Goal: Task Accomplishment & Management: Manage account settings

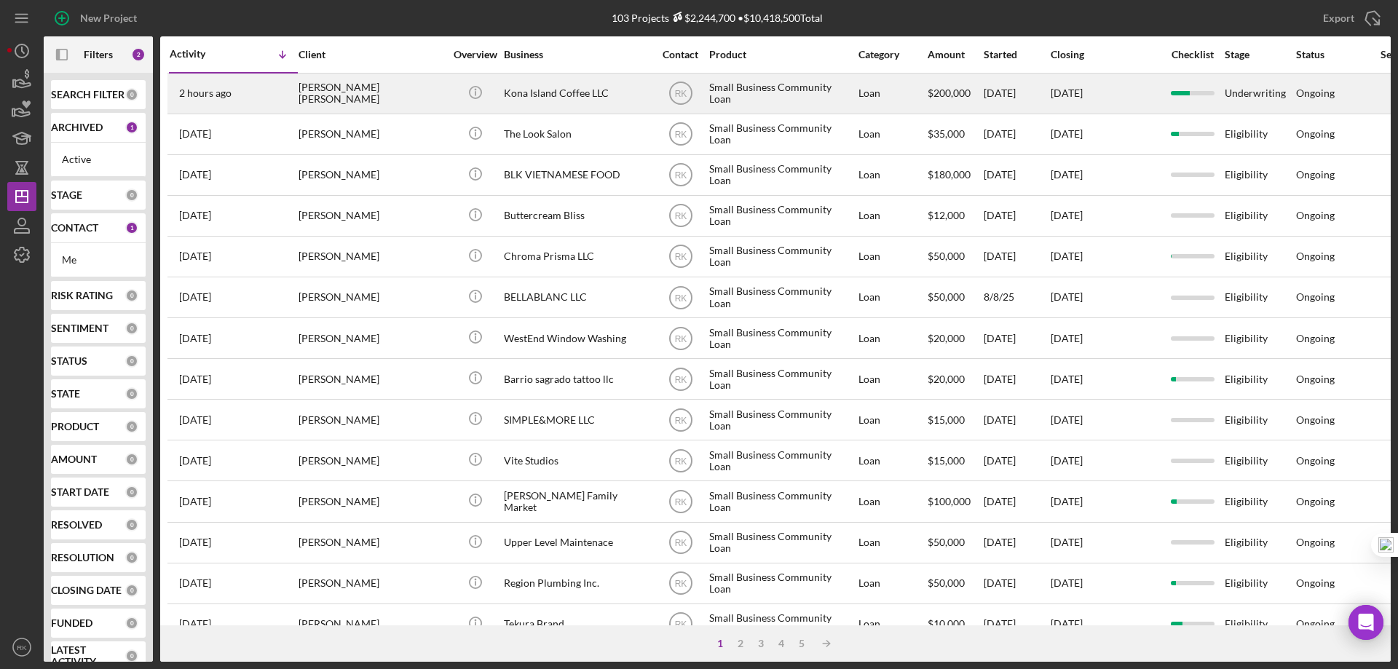
click at [351, 94] on div "[PERSON_NAME] [PERSON_NAME]" at bounding box center [372, 93] width 146 height 39
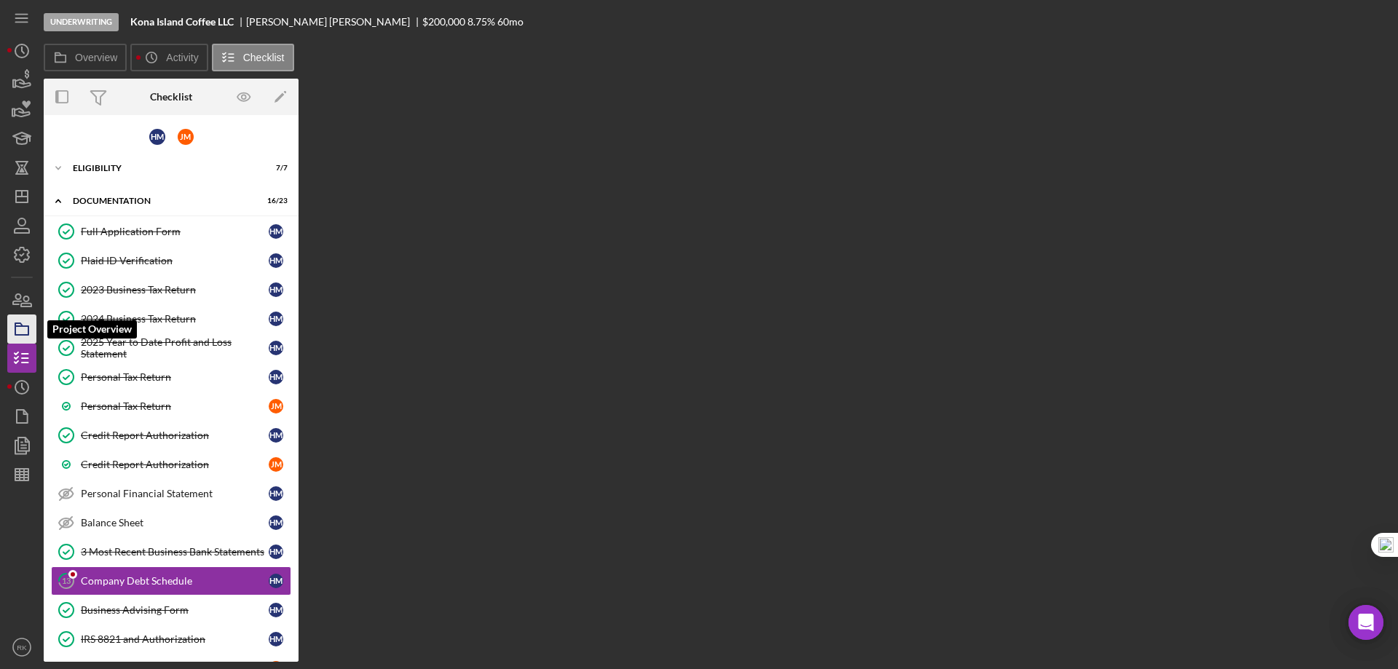
scroll to position [193, 0]
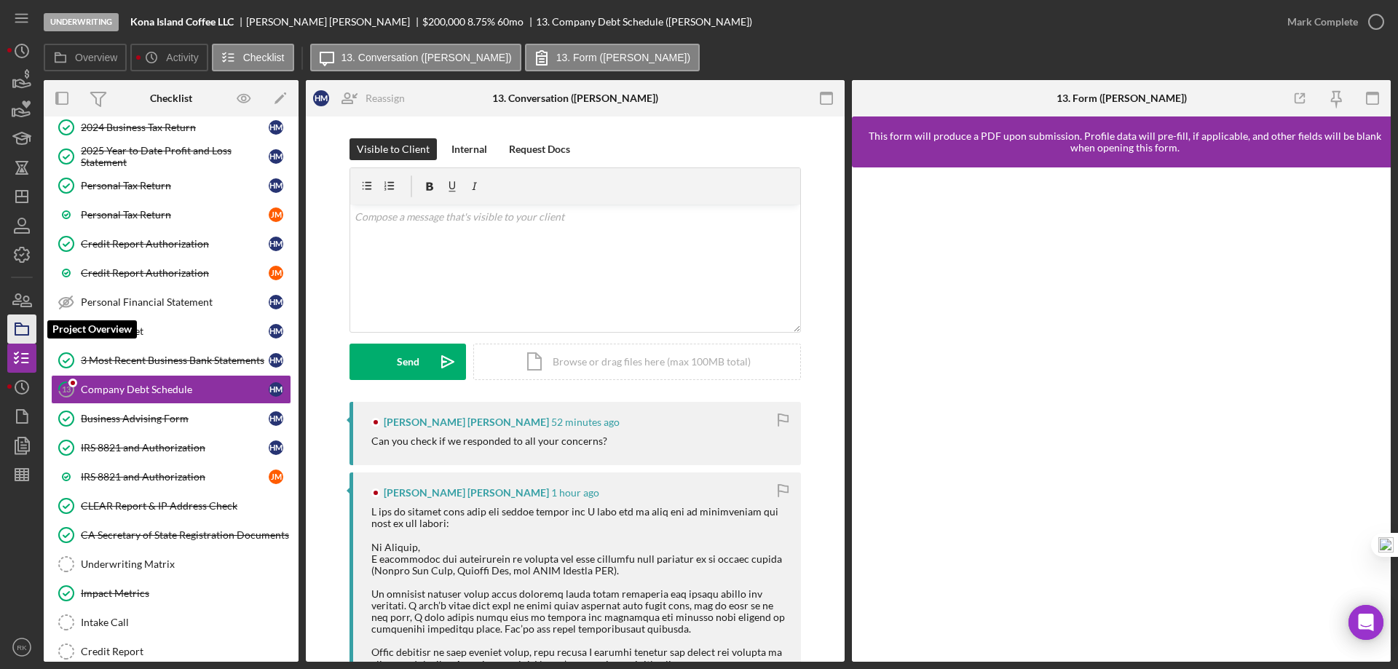
click at [21, 329] on icon "button" at bounding box center [22, 329] width 36 height 36
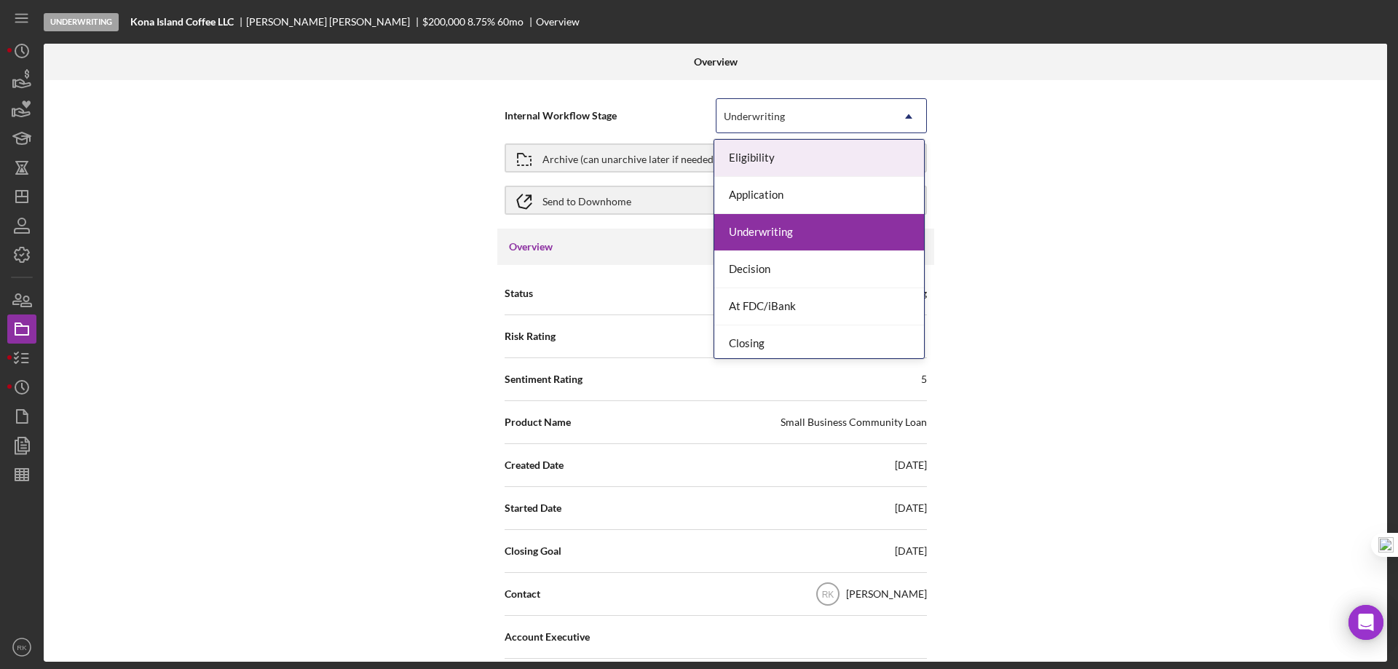
click at [904, 117] on icon "Icon/Dropdown Arrow" at bounding box center [908, 116] width 35 height 35
click at [347, 127] on div "Internal Workflow Stage 7 results available. Use Up and Down to choose options,…" at bounding box center [716, 371] width 1344 height 582
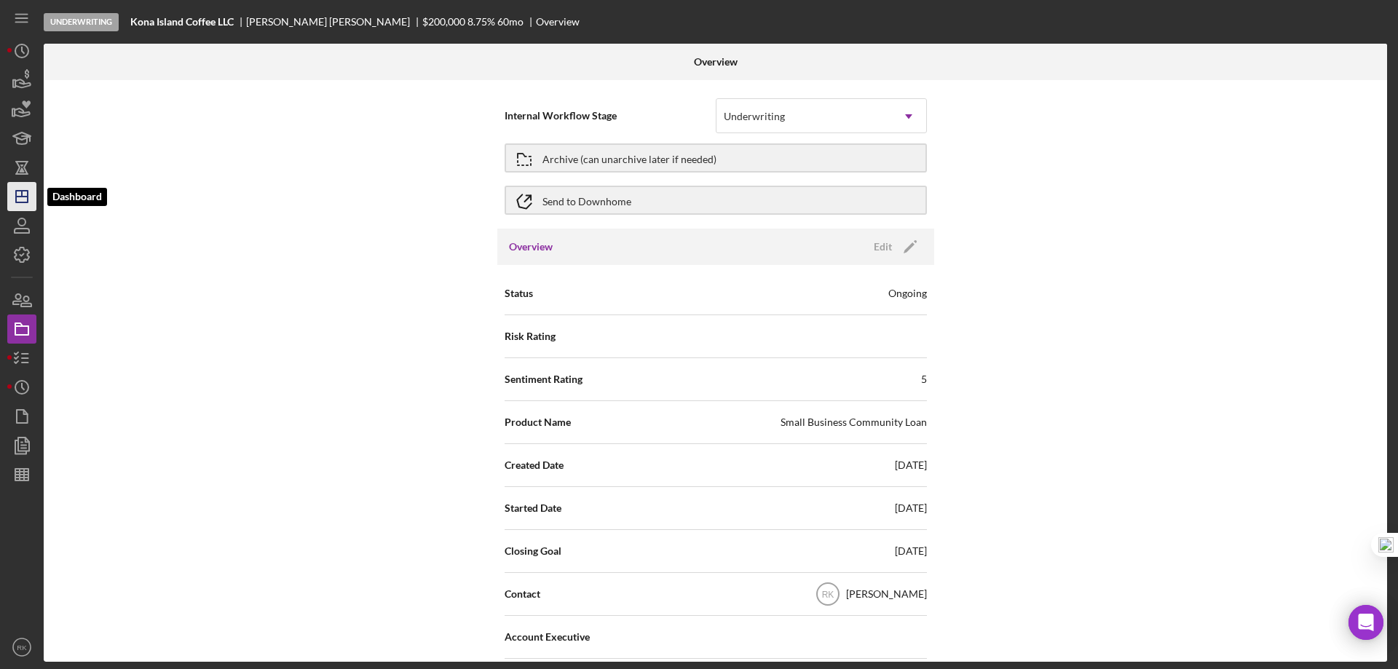
click at [22, 197] on line "button" at bounding box center [22, 194] width 0 height 6
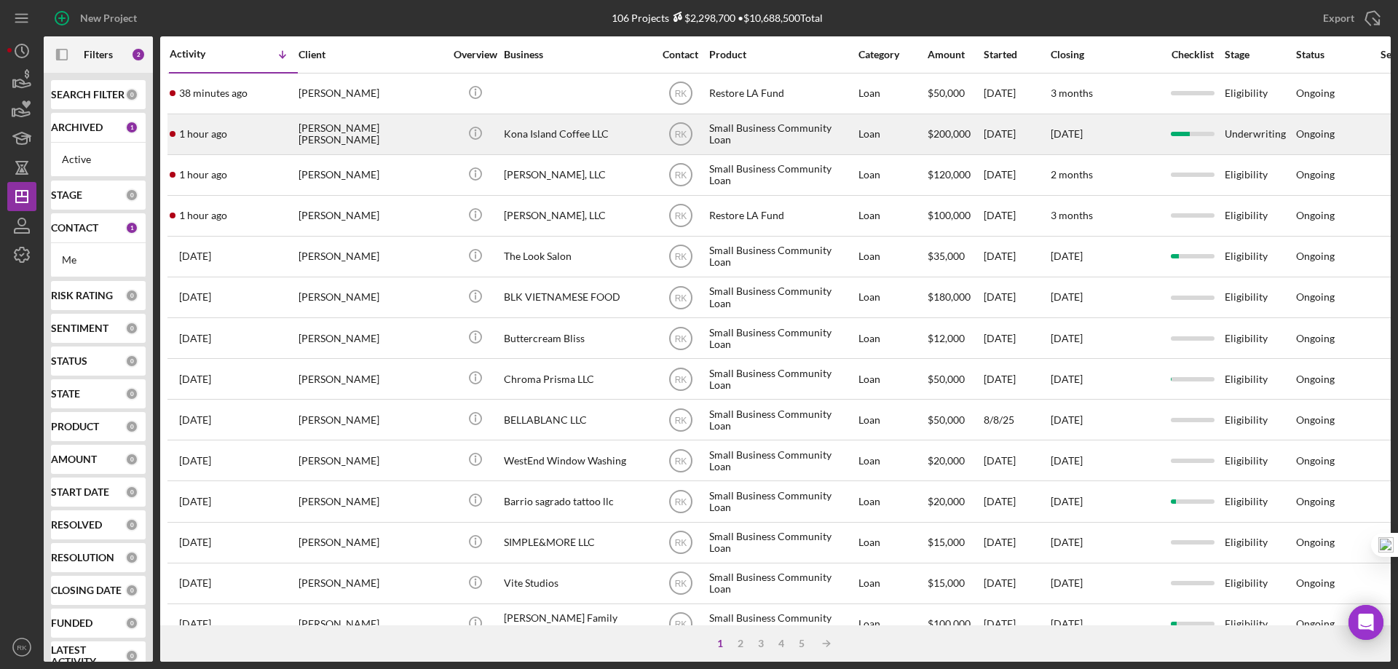
click at [339, 135] on div "[PERSON_NAME] [PERSON_NAME]" at bounding box center [372, 134] width 146 height 39
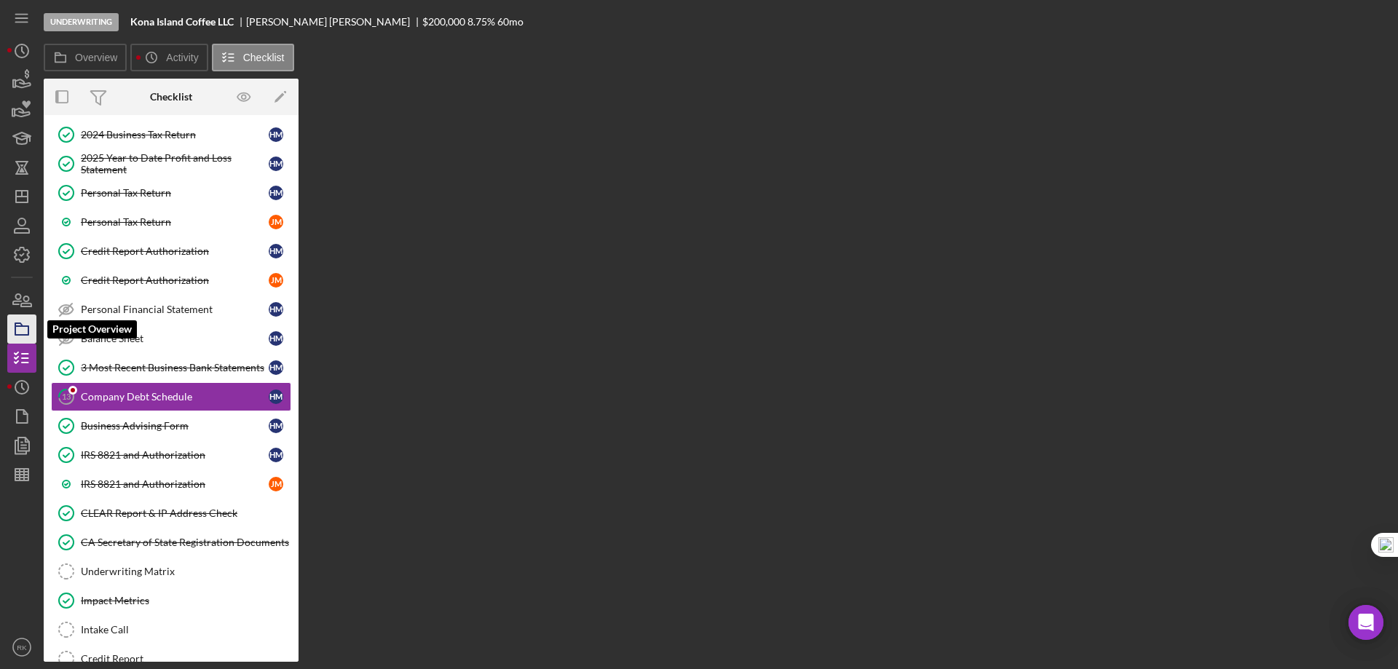
scroll to position [193, 0]
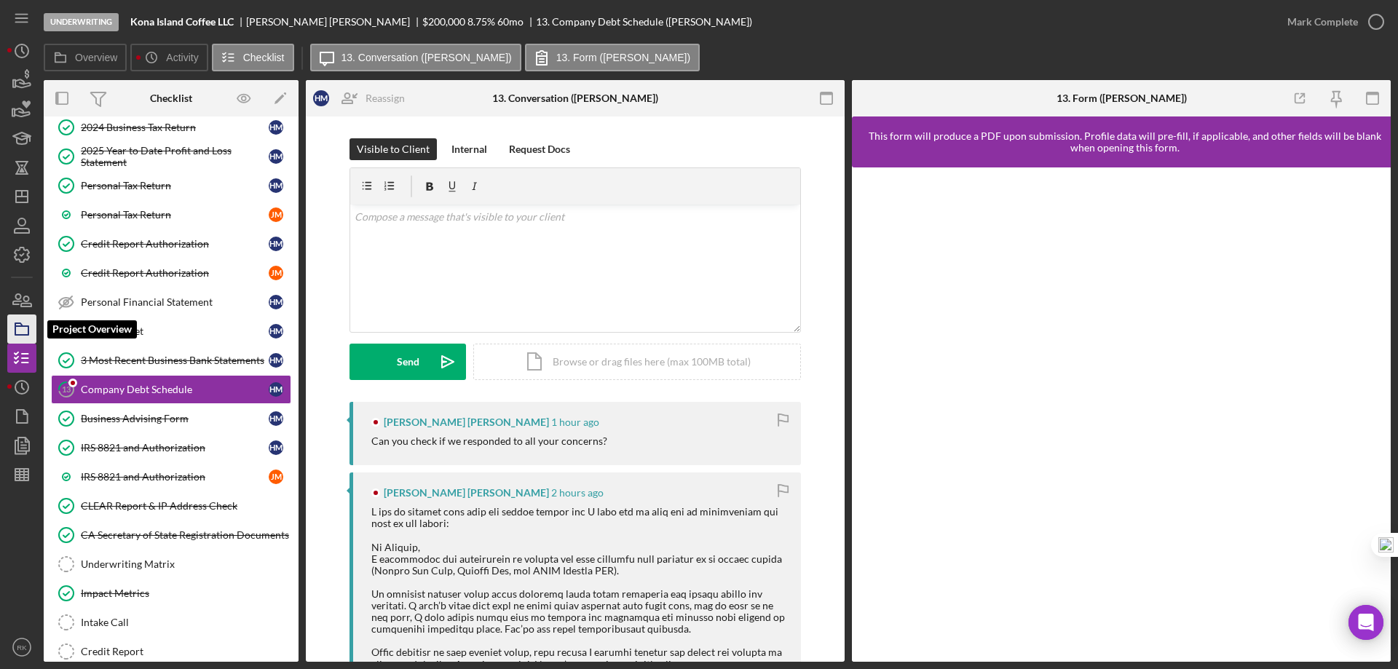
click at [21, 329] on icon "button" at bounding box center [22, 329] width 36 height 36
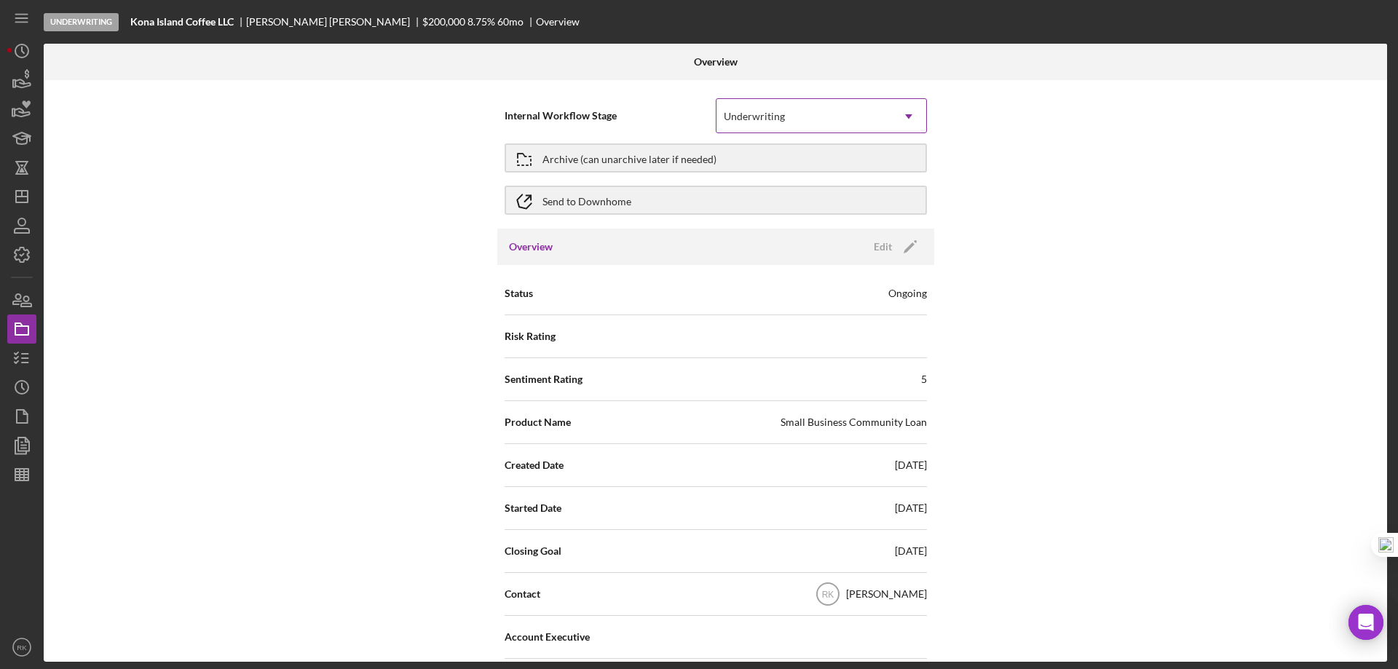
click at [905, 119] on icon "Icon/Dropdown Arrow" at bounding box center [908, 116] width 35 height 35
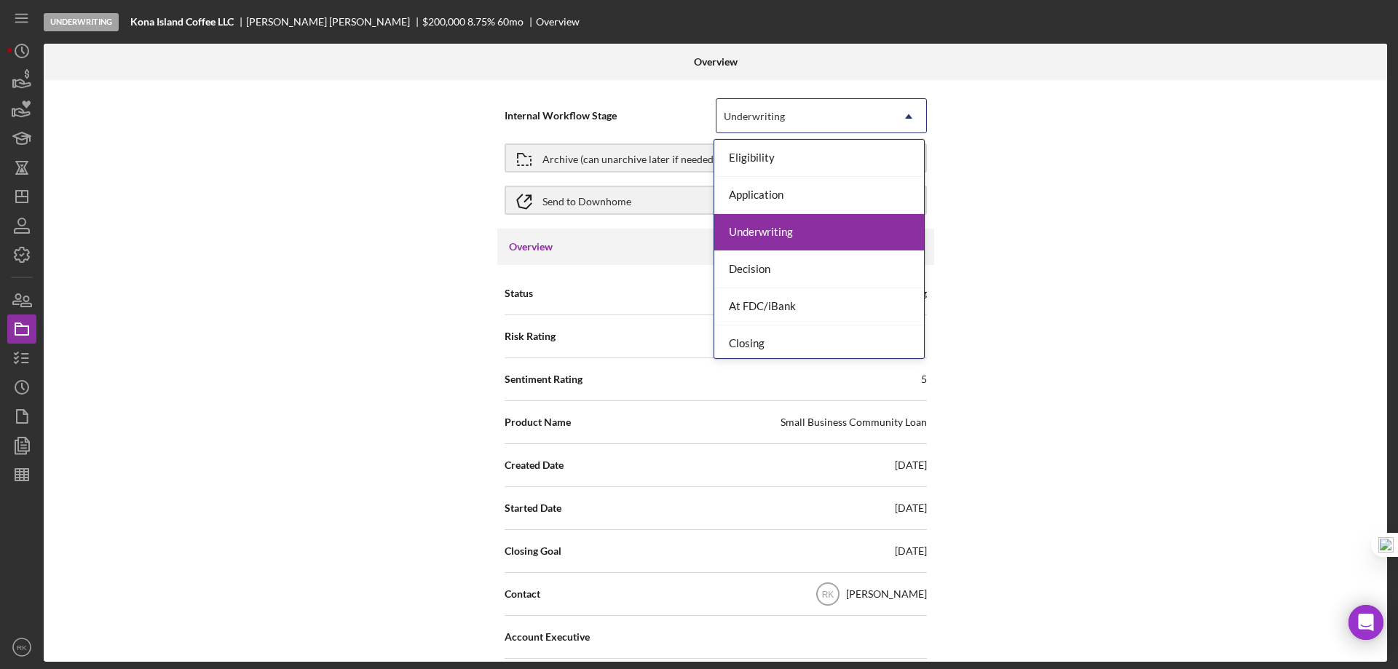
drag, startPoint x: 1181, startPoint y: 158, endPoint x: 744, endPoint y: 228, distance: 442.5
click at [1180, 158] on div "Internal Workflow Stage 7 results available. Use Up and Down to choose options,…" at bounding box center [716, 371] width 1344 height 582
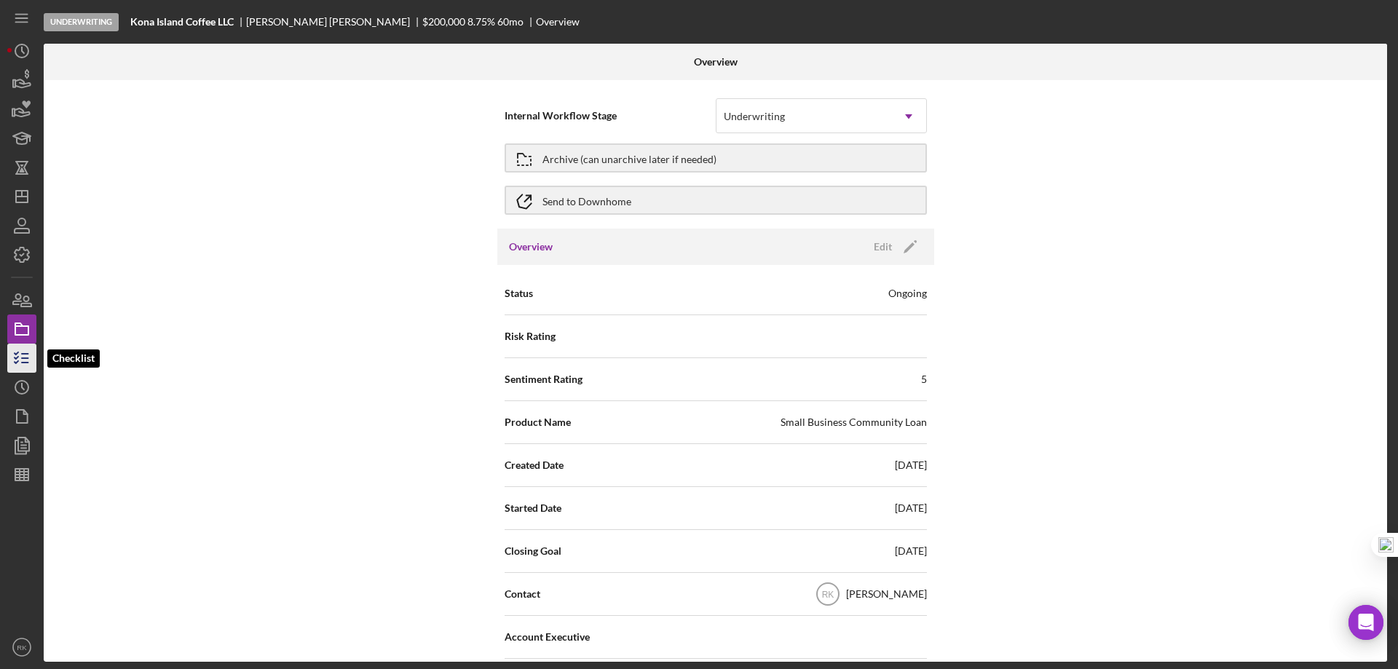
click at [17, 360] on icon "button" at bounding box center [22, 358] width 36 height 36
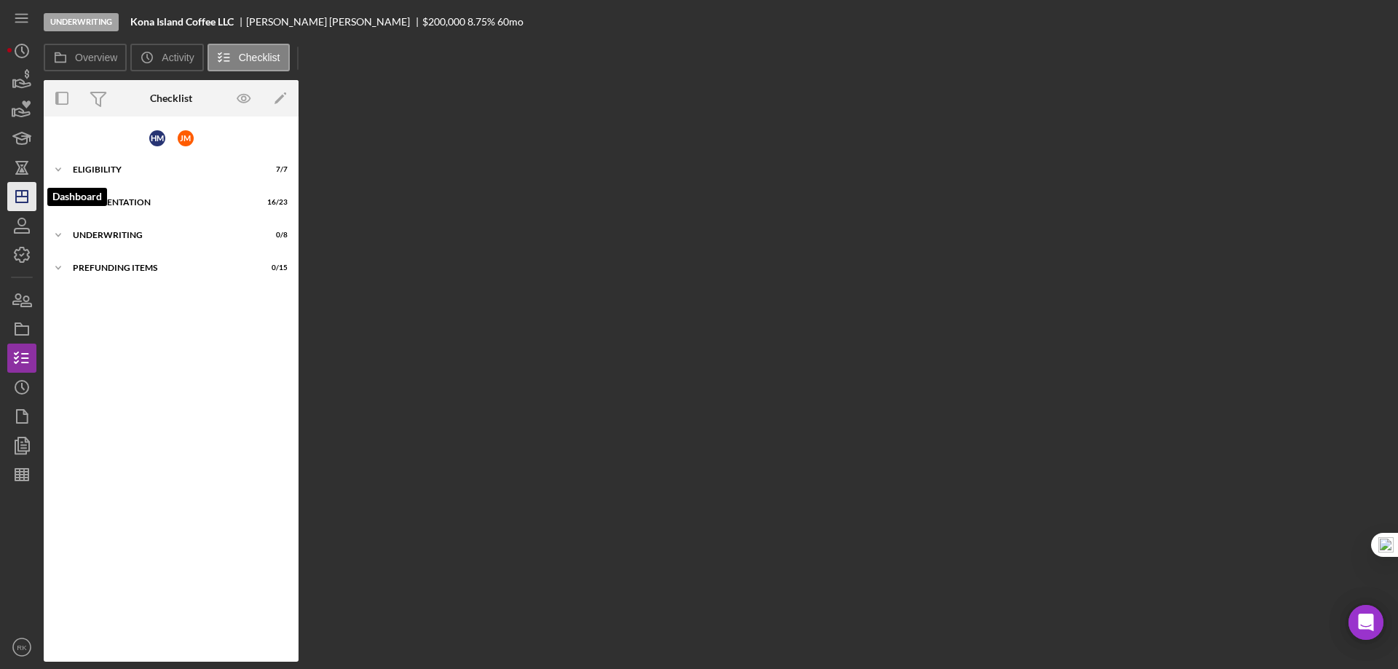
click at [26, 197] on line "button" at bounding box center [22, 197] width 12 height 0
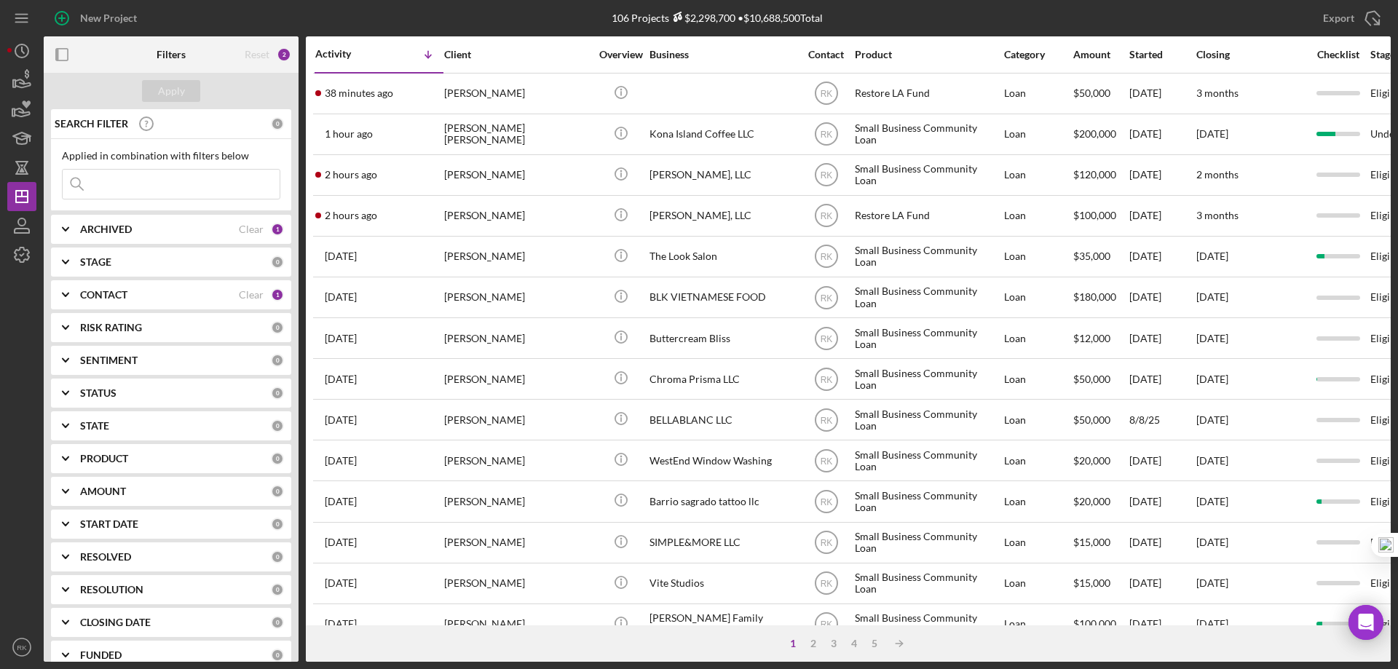
drag, startPoint x: 70, startPoint y: 54, endPoint x: 110, endPoint y: 137, distance: 92.2
click at [70, 54] on icon "button" at bounding box center [62, 55] width 33 height 33
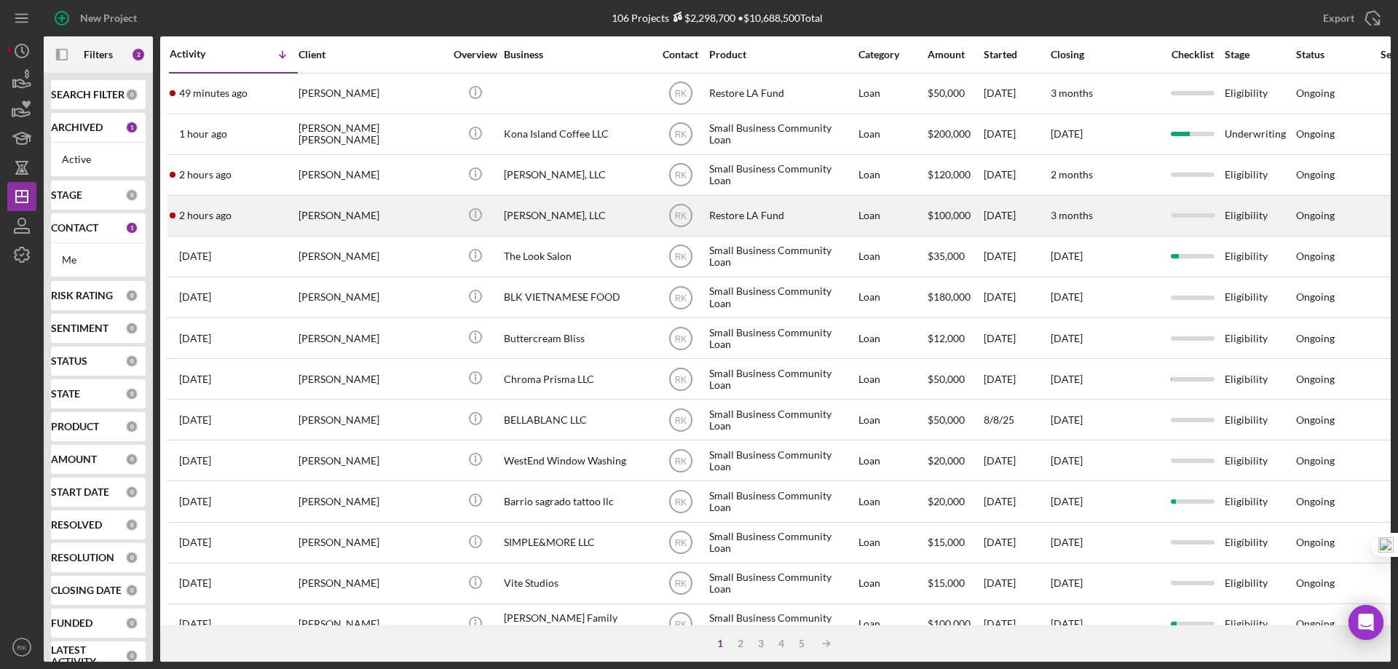
click at [390, 216] on div "[PERSON_NAME]" at bounding box center [372, 216] width 146 height 39
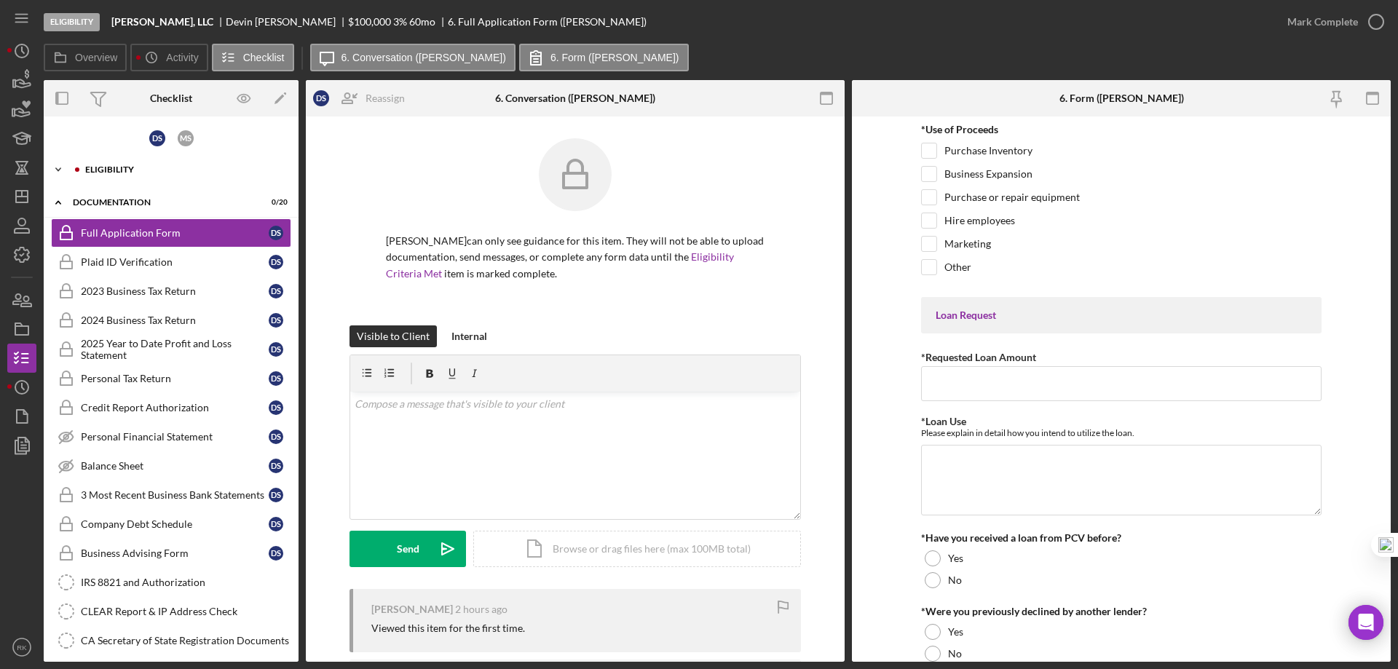
click at [127, 175] on div "Icon/Expander Eligibility 0 / 7" at bounding box center [171, 169] width 255 height 29
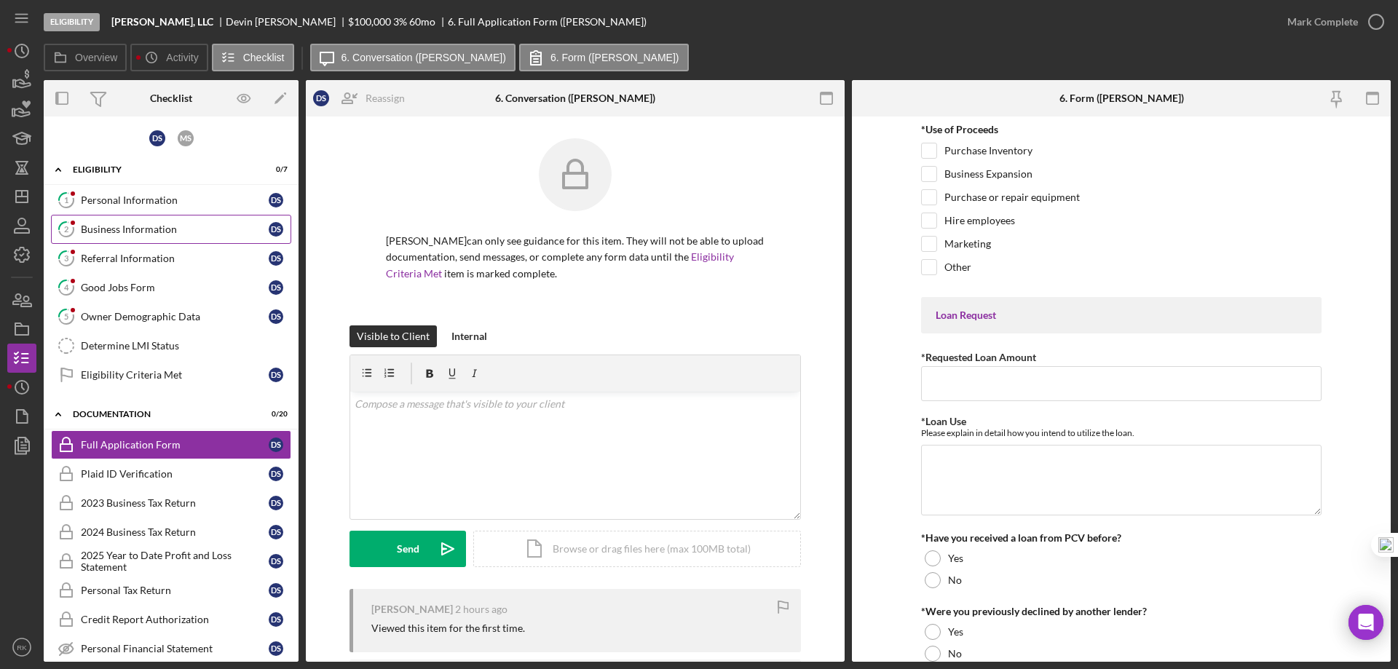
drag, startPoint x: 131, startPoint y: 226, endPoint x: 189, endPoint y: 225, distance: 58.3
click at [131, 226] on div "Business Information" at bounding box center [175, 230] width 188 height 12
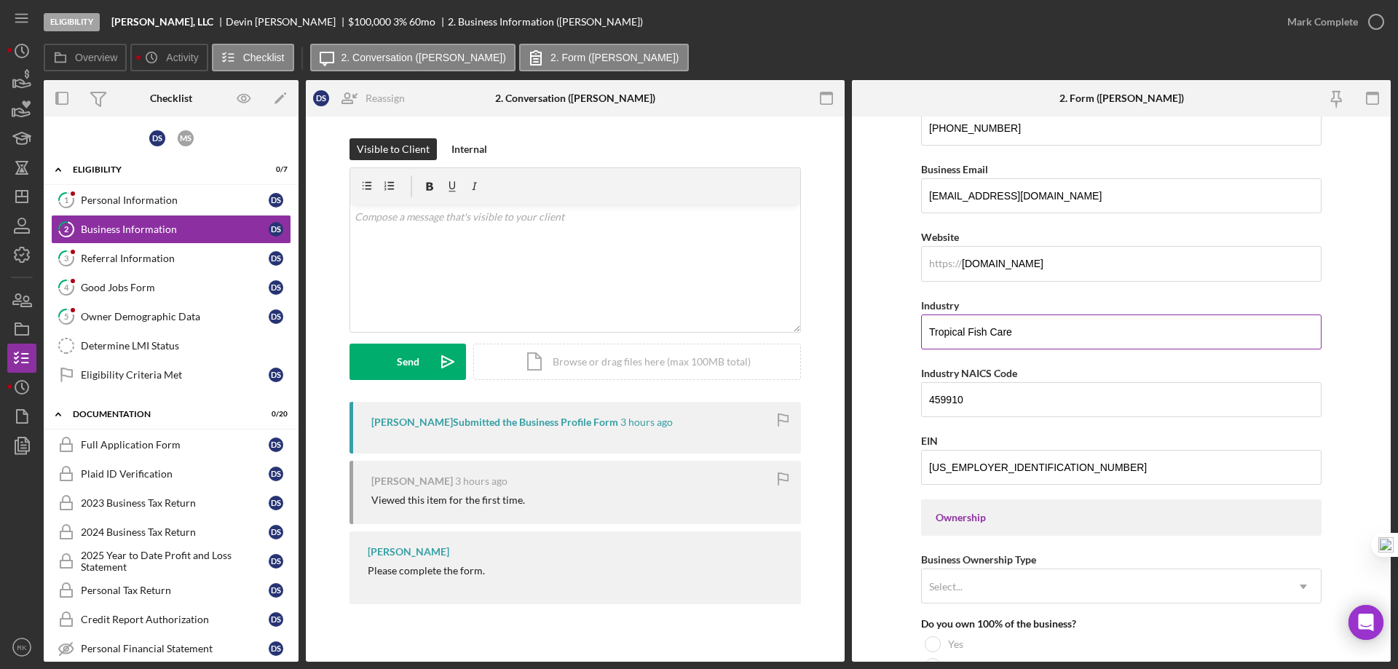
scroll to position [291, 0]
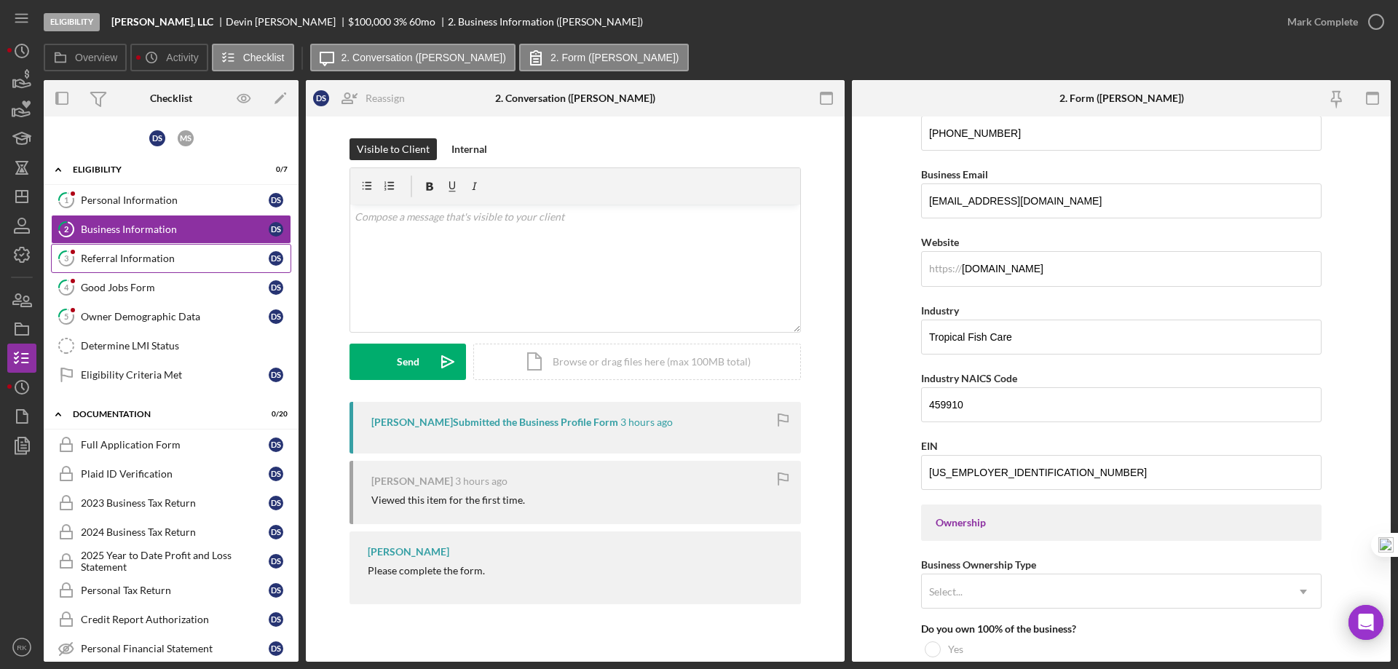
drag, startPoint x: 143, startPoint y: 258, endPoint x: 252, endPoint y: 267, distance: 109.6
click at [143, 258] on div "Referral Information" at bounding box center [175, 259] width 188 height 12
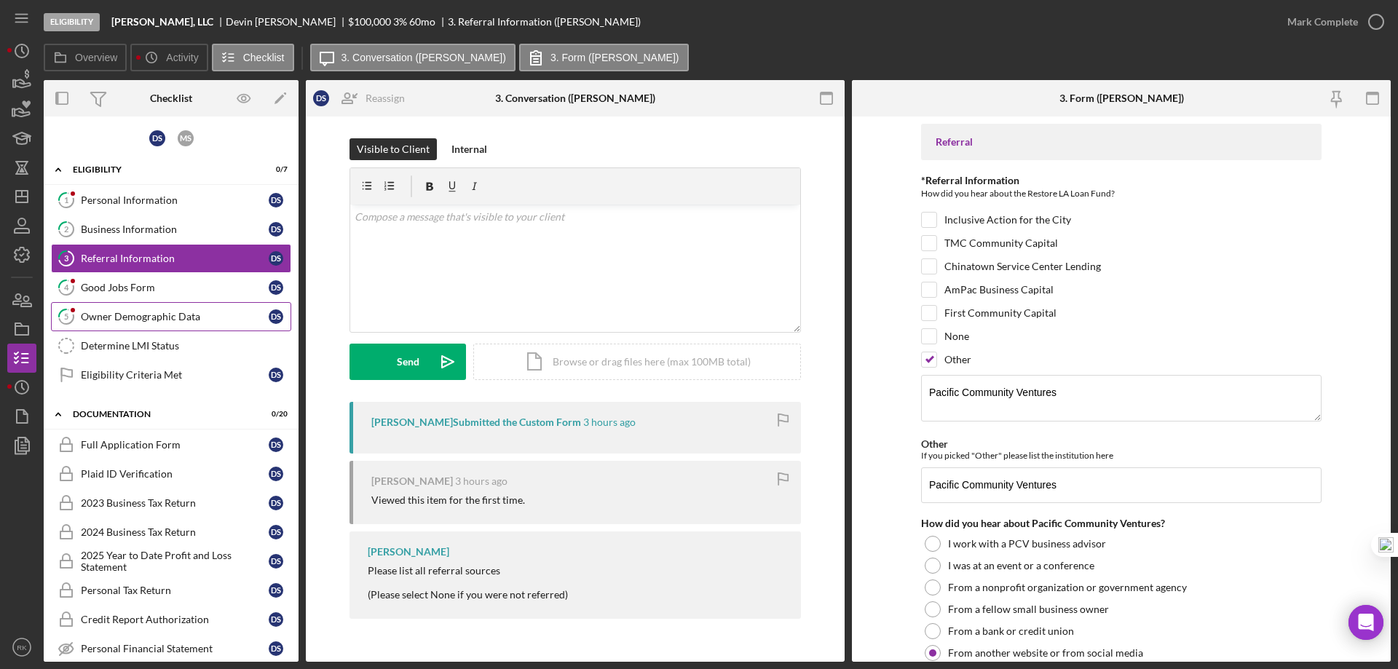
drag, startPoint x: 169, startPoint y: 312, endPoint x: 200, endPoint y: 312, distance: 31.3
click at [169, 312] on div "Owner Demographic Data" at bounding box center [175, 317] width 188 height 12
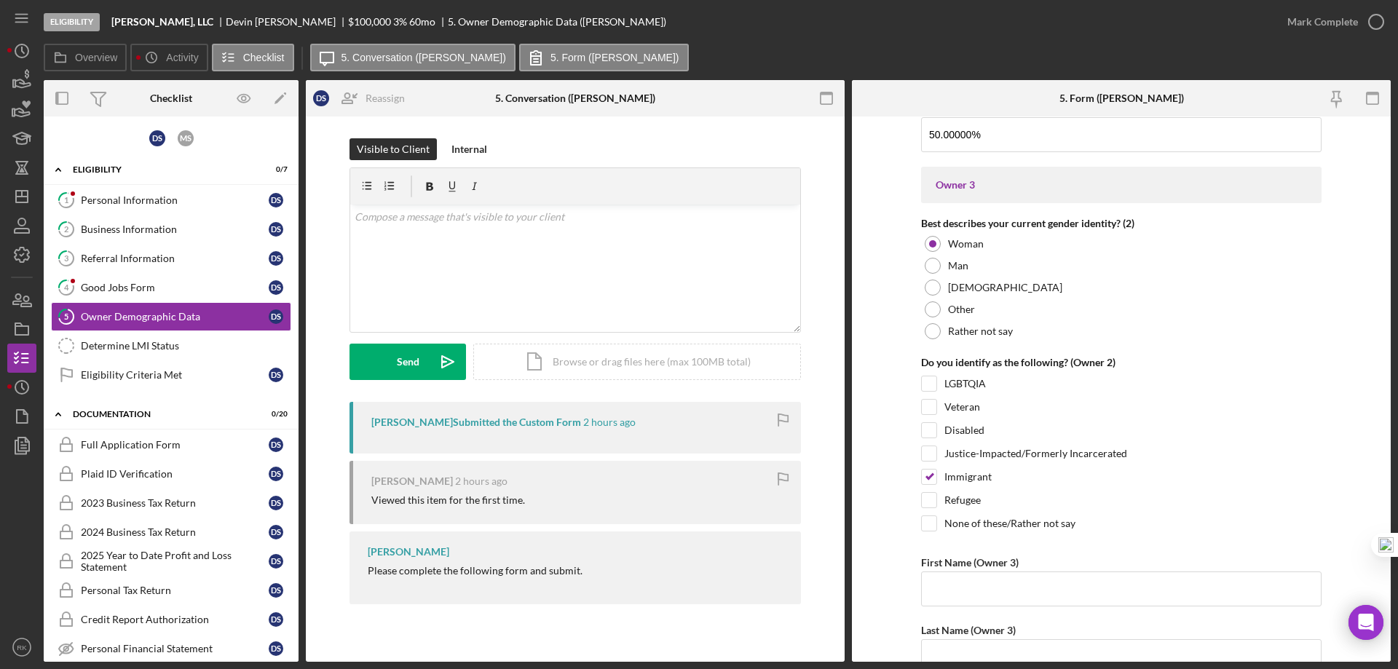
scroll to position [2282, 0]
drag, startPoint x: 25, startPoint y: 202, endPoint x: 32, endPoint y: 207, distance: 7.9
click at [25, 202] on polygon "button" at bounding box center [22, 197] width 12 height 12
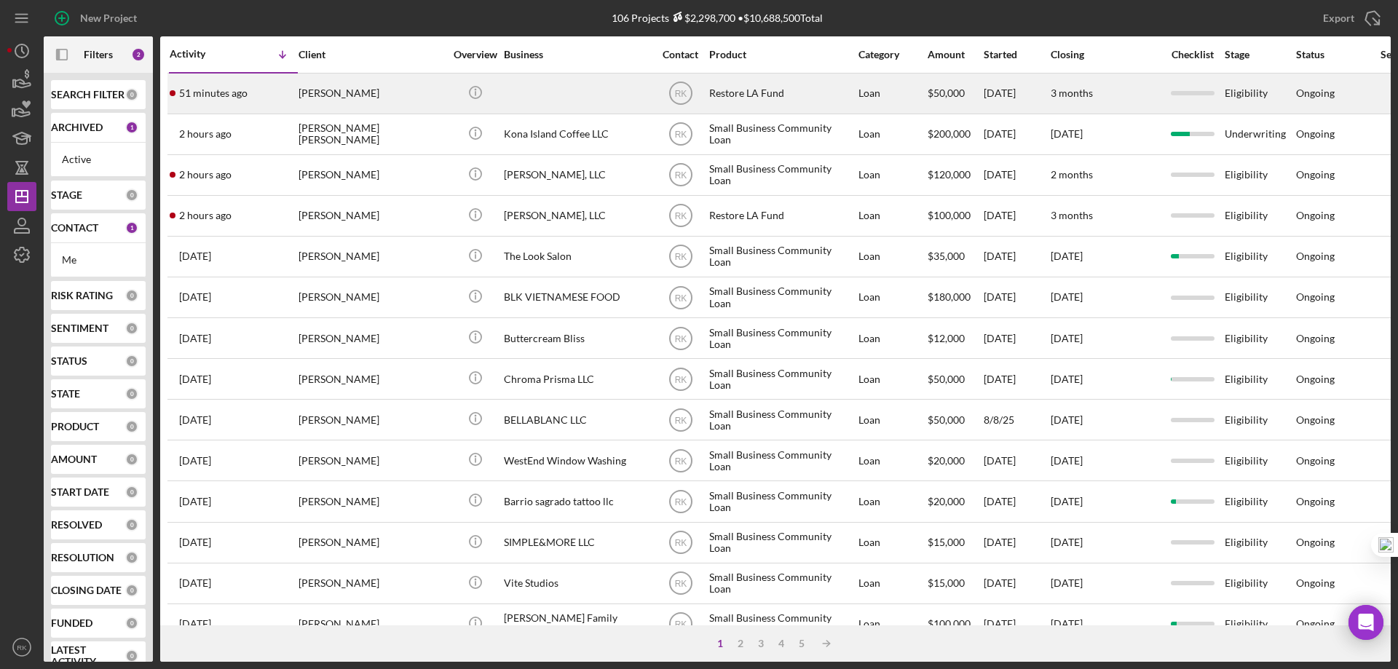
click at [372, 105] on div "[PERSON_NAME]" at bounding box center [372, 93] width 146 height 39
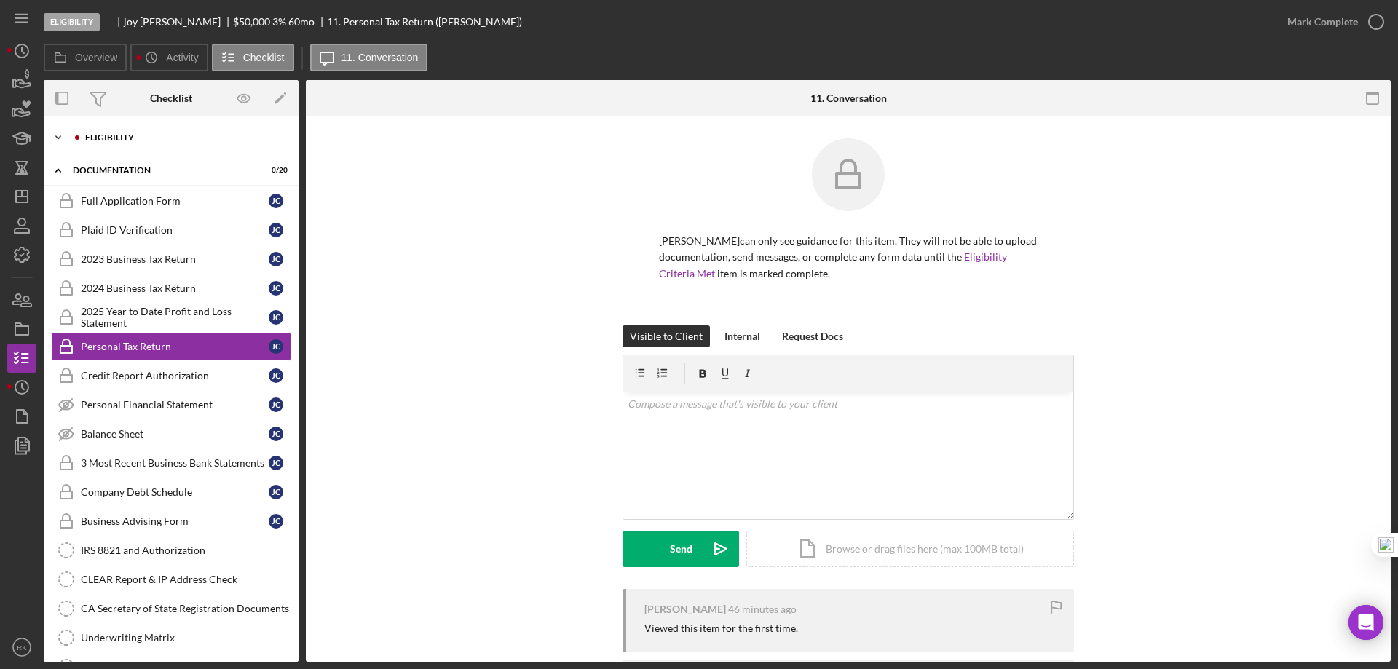
click at [97, 147] on div "Icon/Expander Eligibility 0 / 7" at bounding box center [171, 137] width 255 height 29
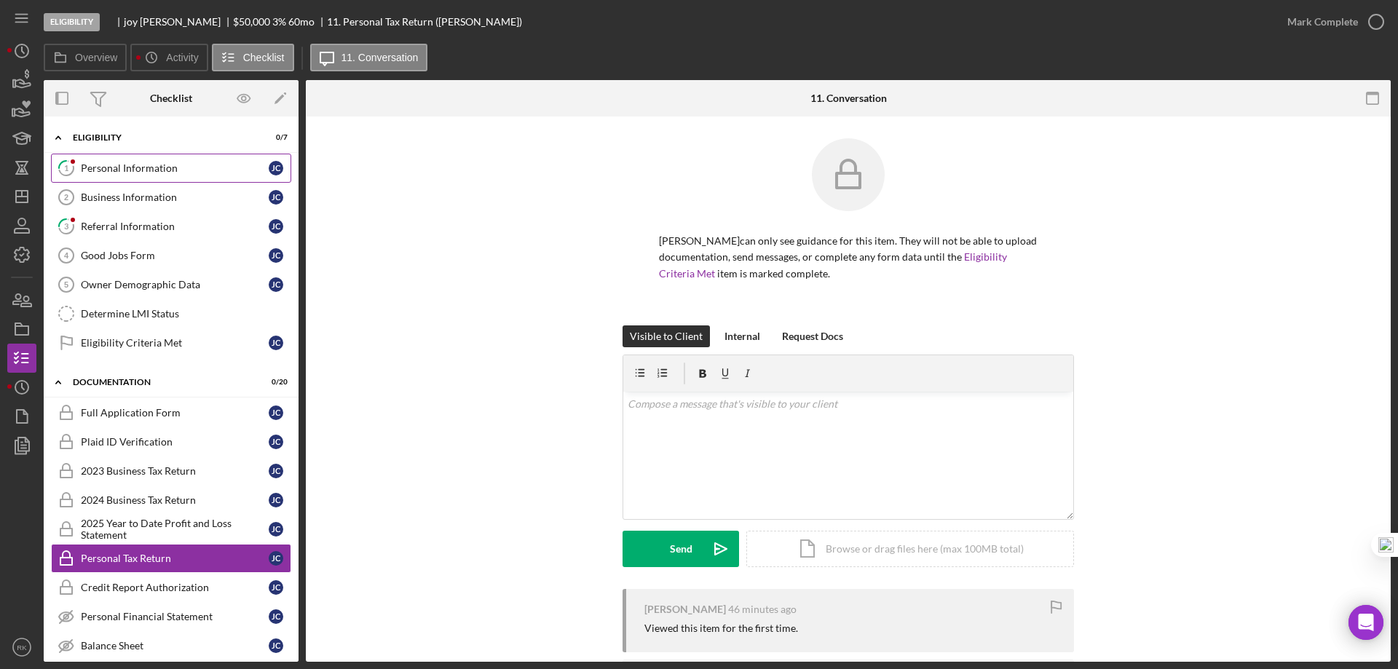
click at [131, 170] on div "Personal Information" at bounding box center [175, 168] width 188 height 12
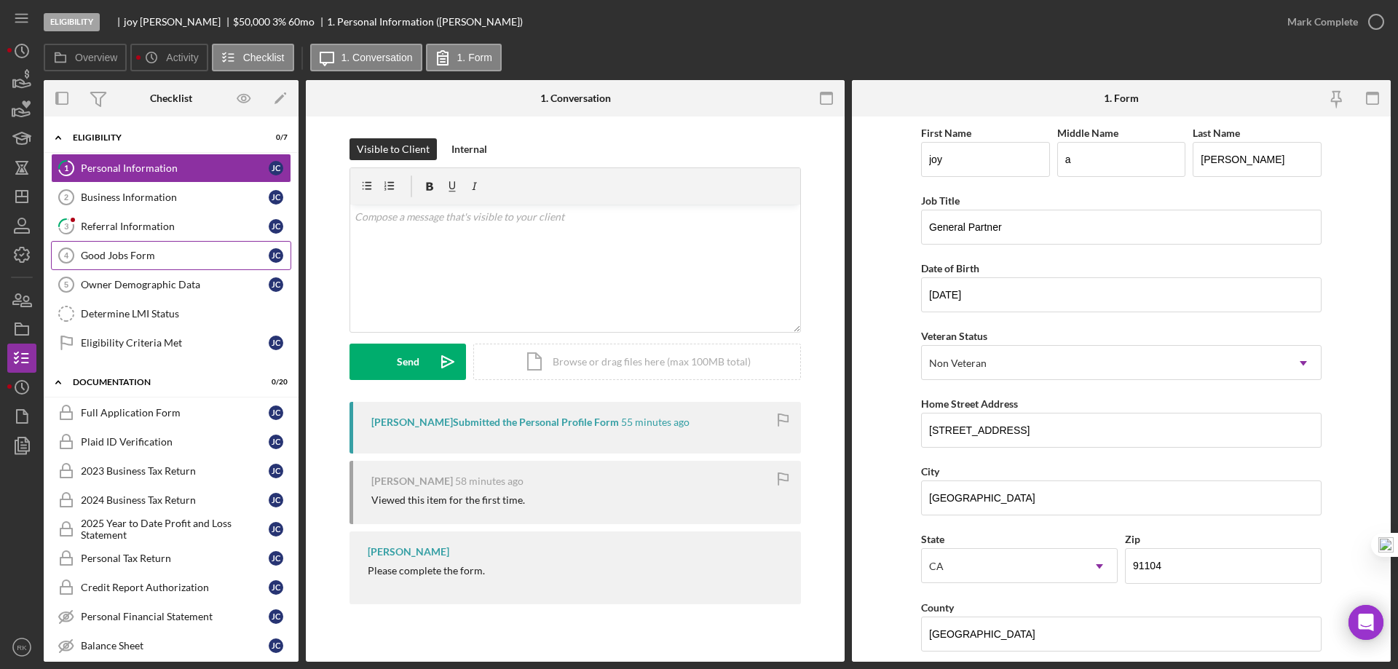
drag, startPoint x: 129, startPoint y: 224, endPoint x: 155, endPoint y: 242, distance: 31.9
click at [129, 224] on div "Referral Information" at bounding box center [175, 227] width 188 height 12
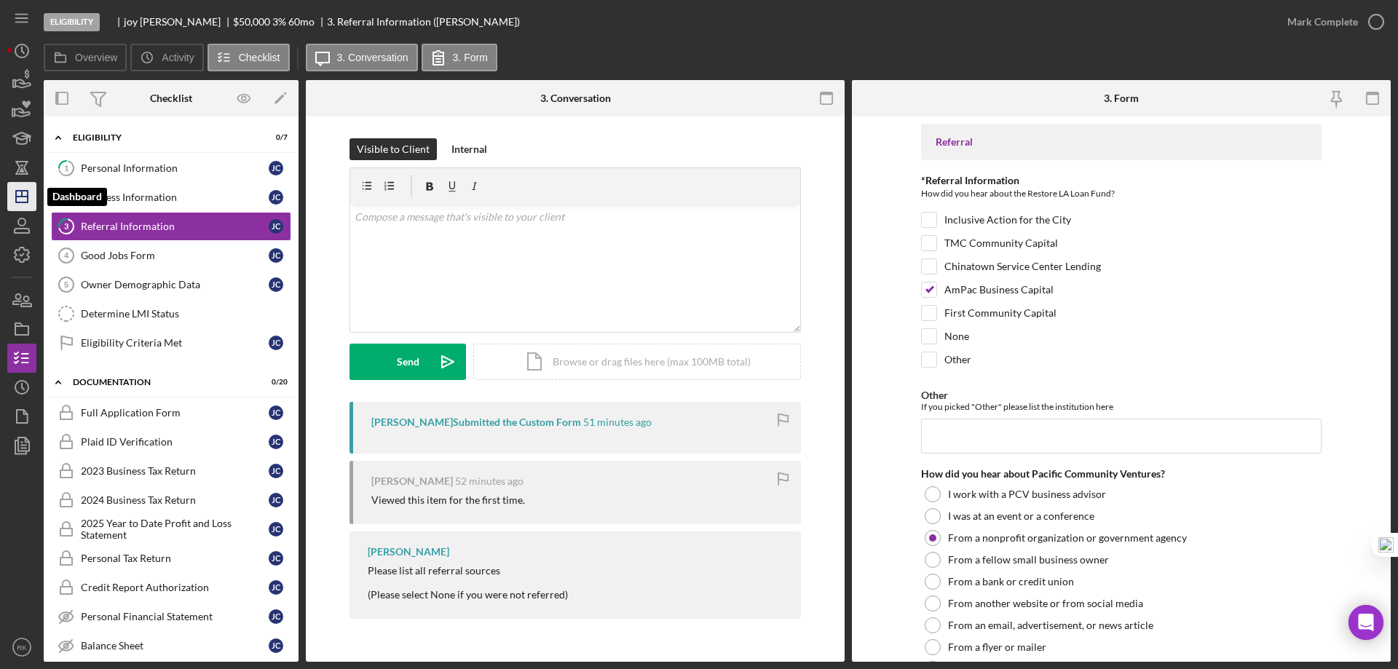
drag, startPoint x: 23, startPoint y: 197, endPoint x: 9, endPoint y: 221, distance: 28.4
click at [22, 197] on line "button" at bounding box center [22, 194] width 0 height 6
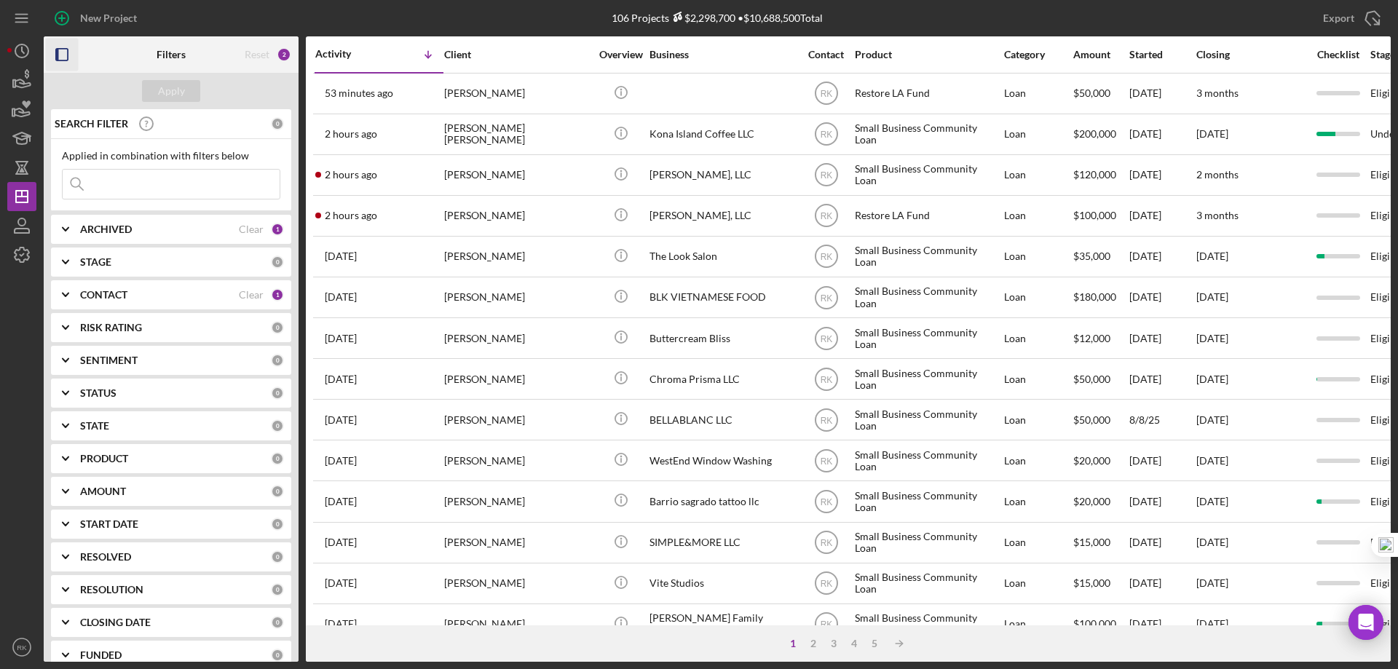
click at [61, 55] on icon "button" at bounding box center [62, 55] width 33 height 33
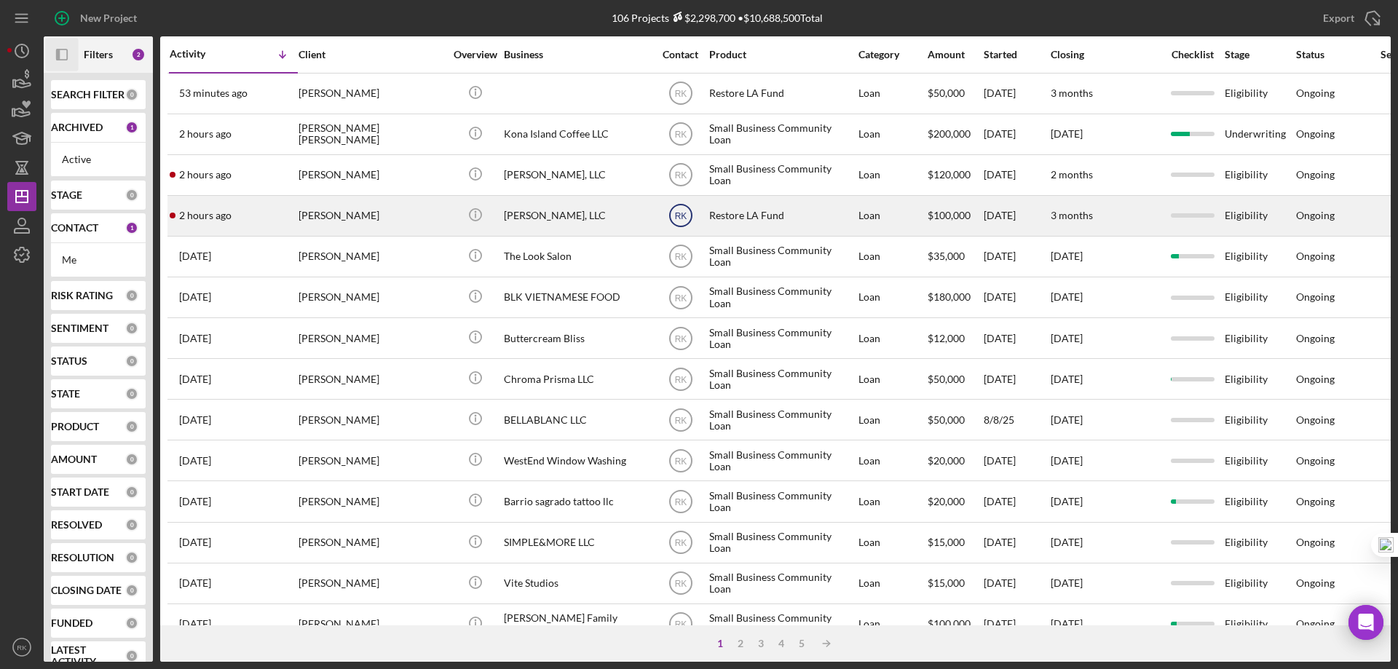
click at [682, 216] on text "RK" at bounding box center [680, 216] width 12 height 10
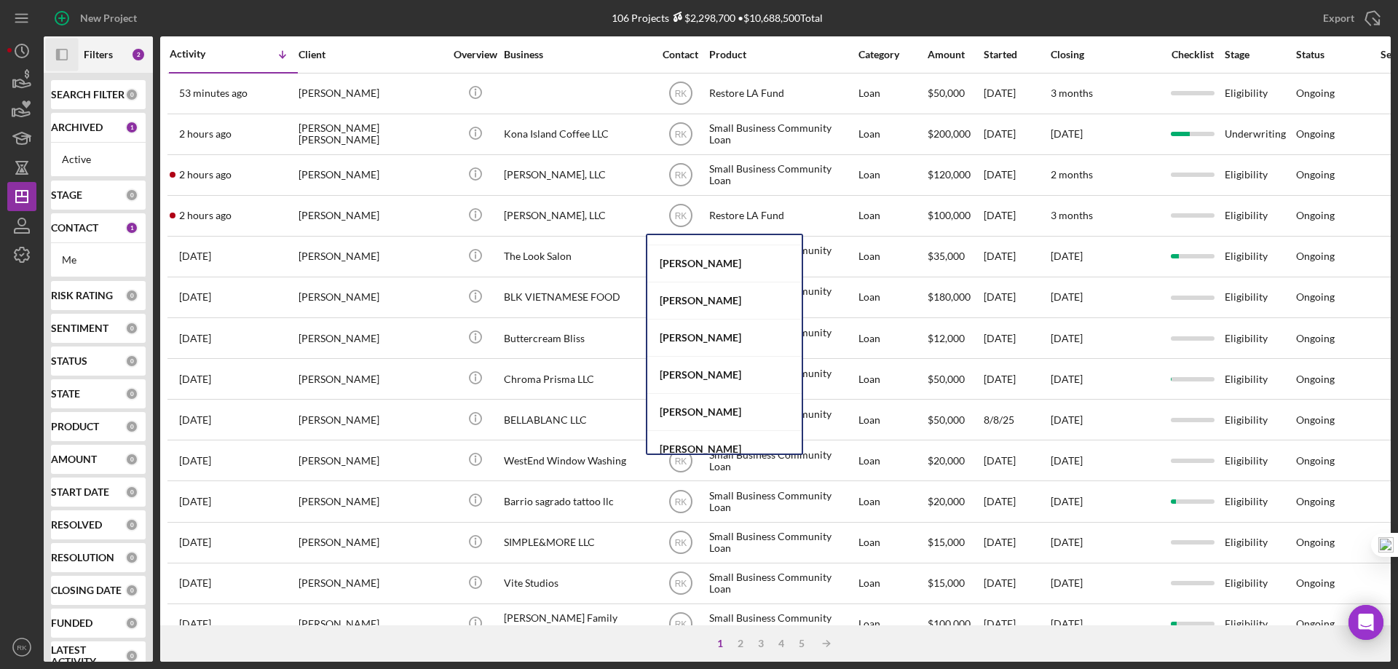
scroll to position [518, 0]
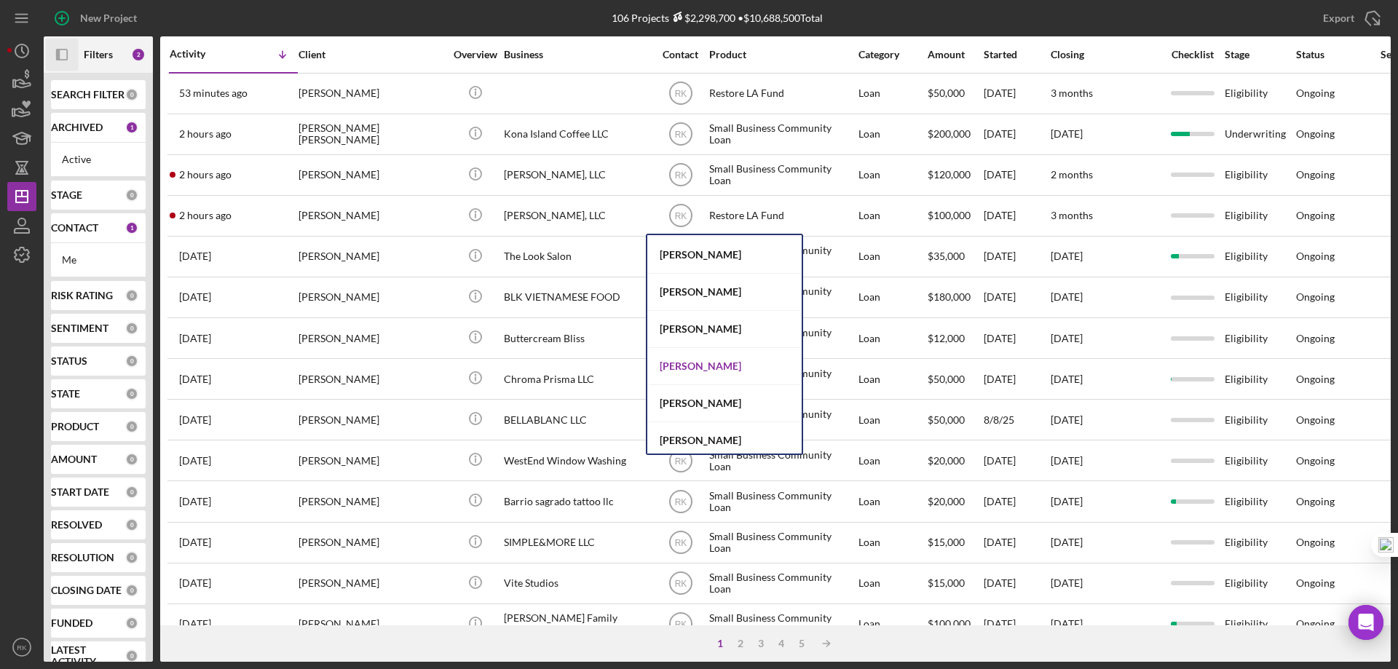
click at [703, 363] on div "[PERSON_NAME]" at bounding box center [724, 366] width 154 height 37
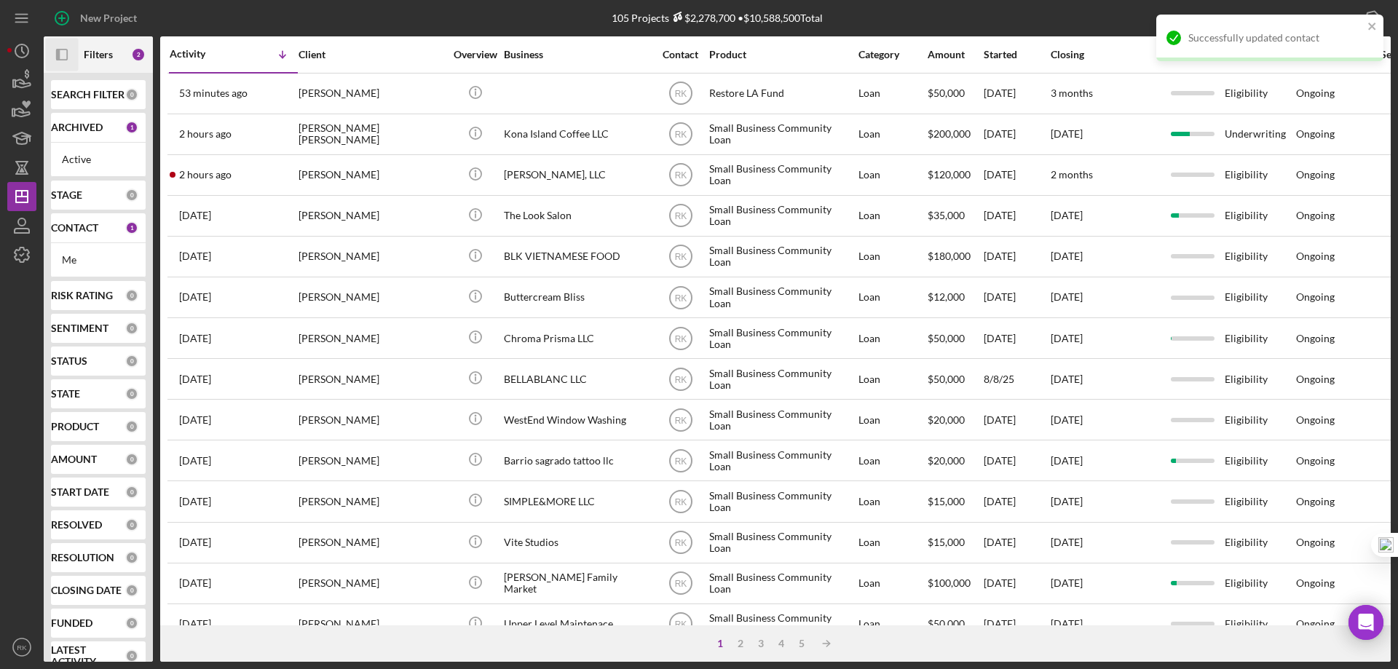
click at [679, 178] on text "RK" at bounding box center [680, 175] width 12 height 10
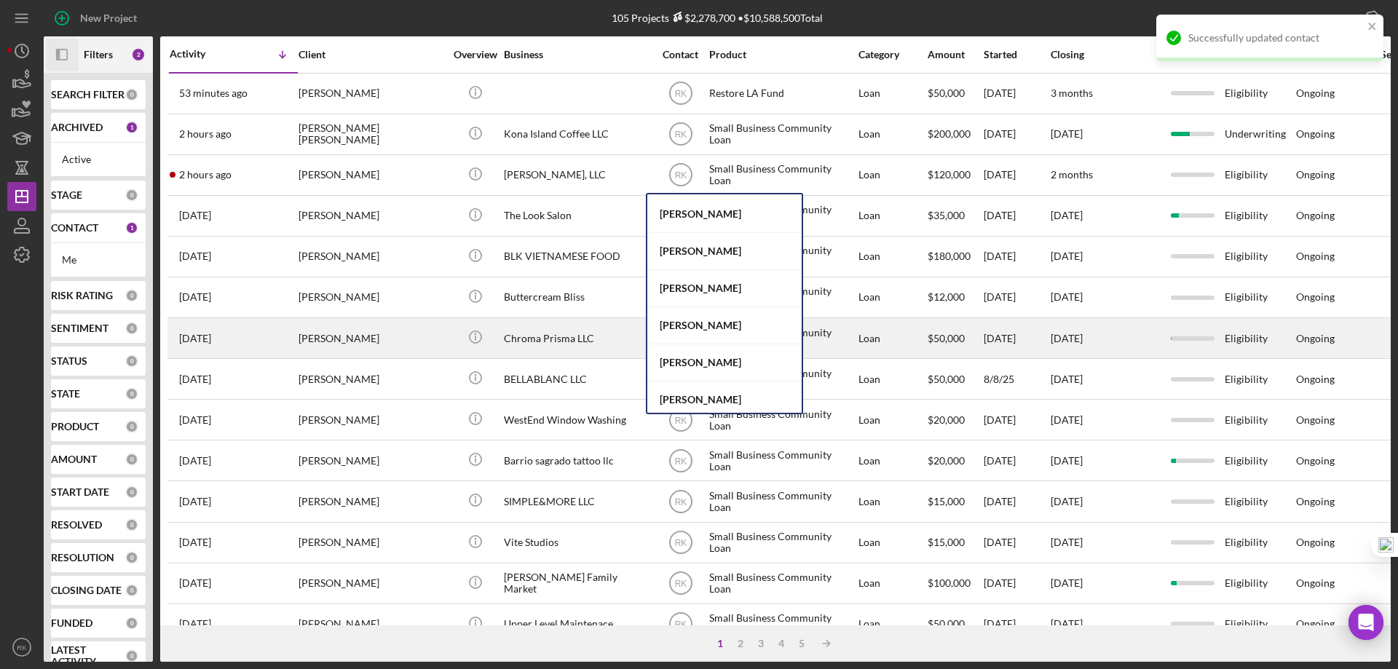
click at [696, 327] on div "[PERSON_NAME]" at bounding box center [724, 325] width 154 height 37
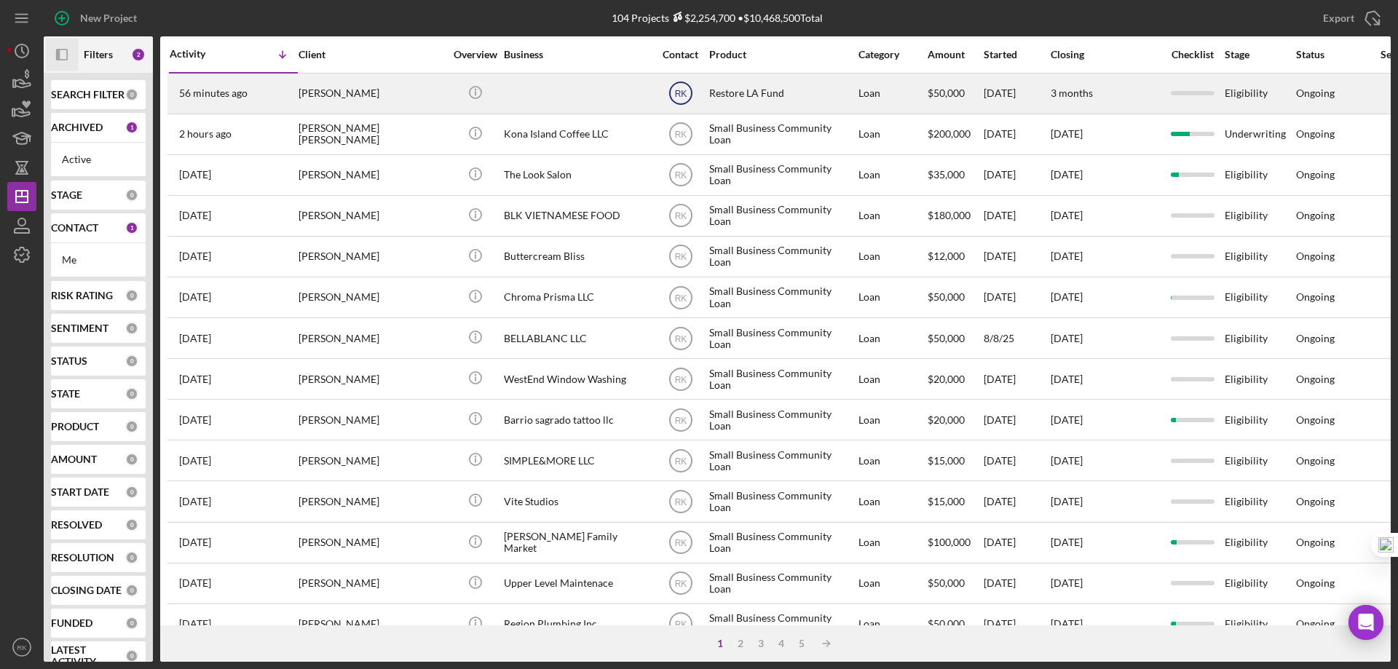
click at [680, 94] on text "RK" at bounding box center [680, 94] width 12 height 10
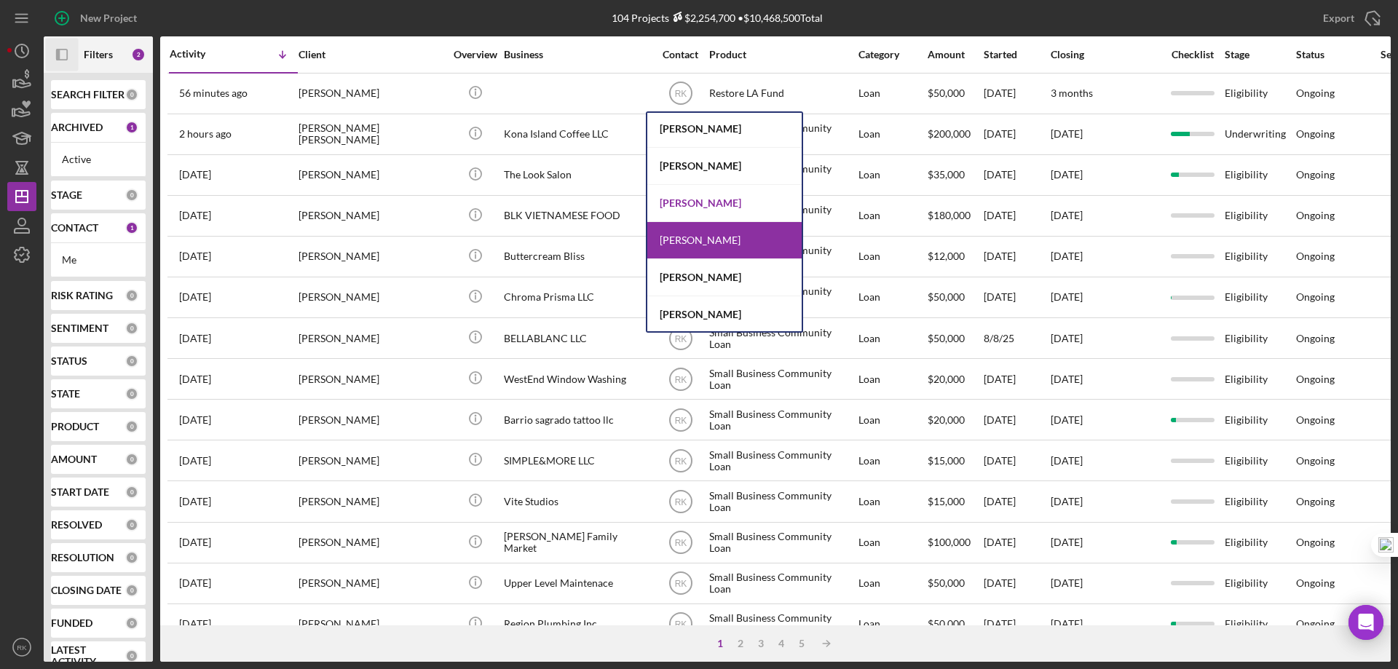
scroll to position [113, 0]
click at [701, 199] on div "[PERSON_NAME]" at bounding box center [724, 204] width 154 height 37
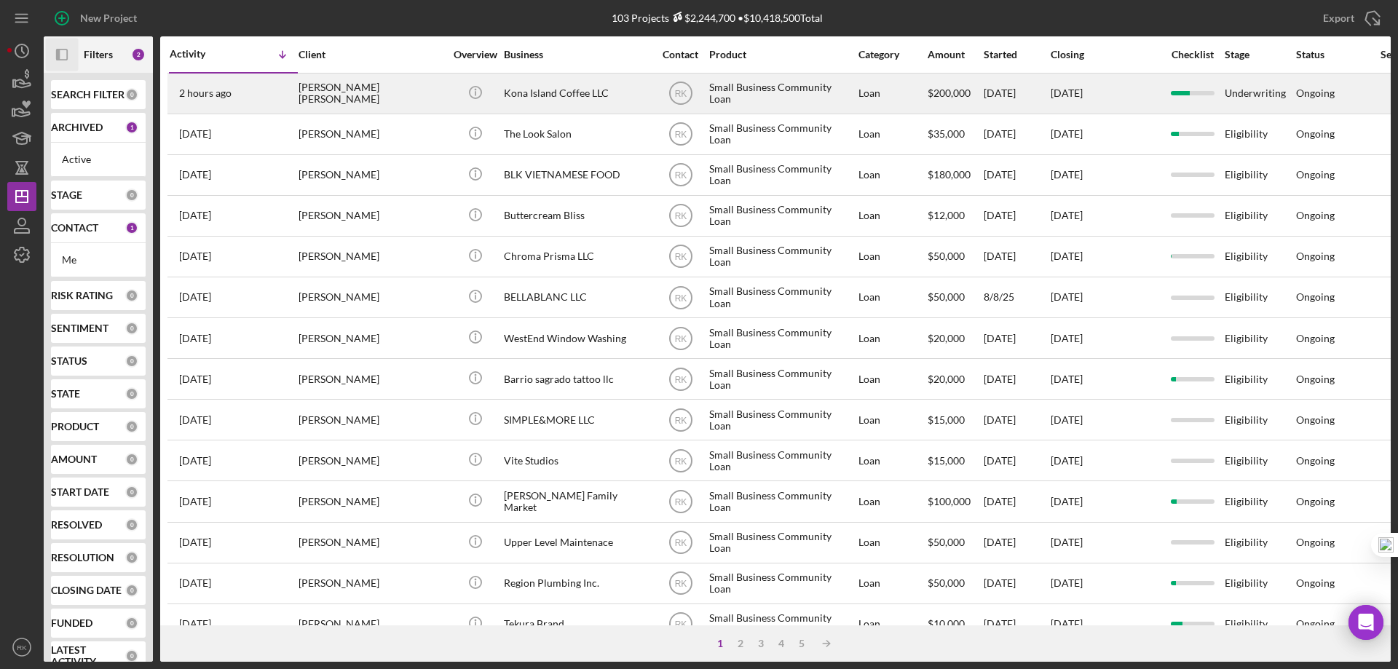
click at [331, 100] on div "[PERSON_NAME] [PERSON_NAME]" at bounding box center [372, 93] width 146 height 39
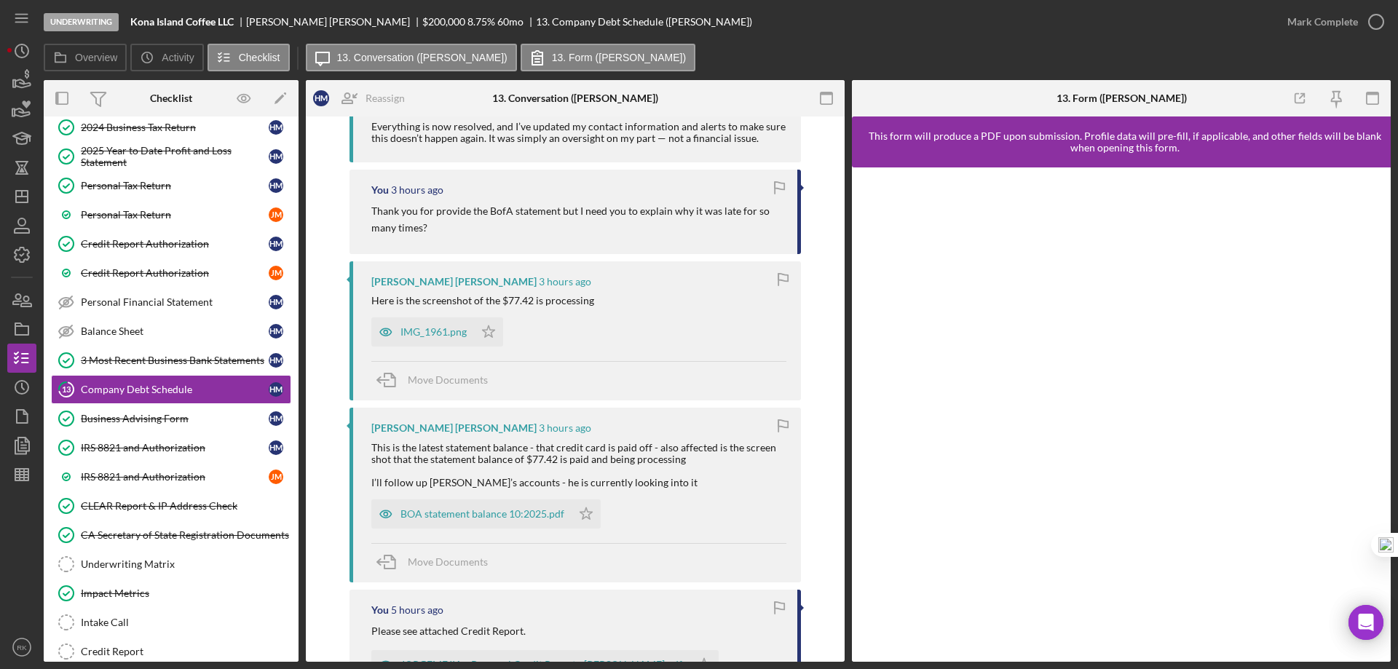
scroll to position [922, 0]
click at [441, 555] on span "Move Documents" at bounding box center [448, 561] width 80 height 12
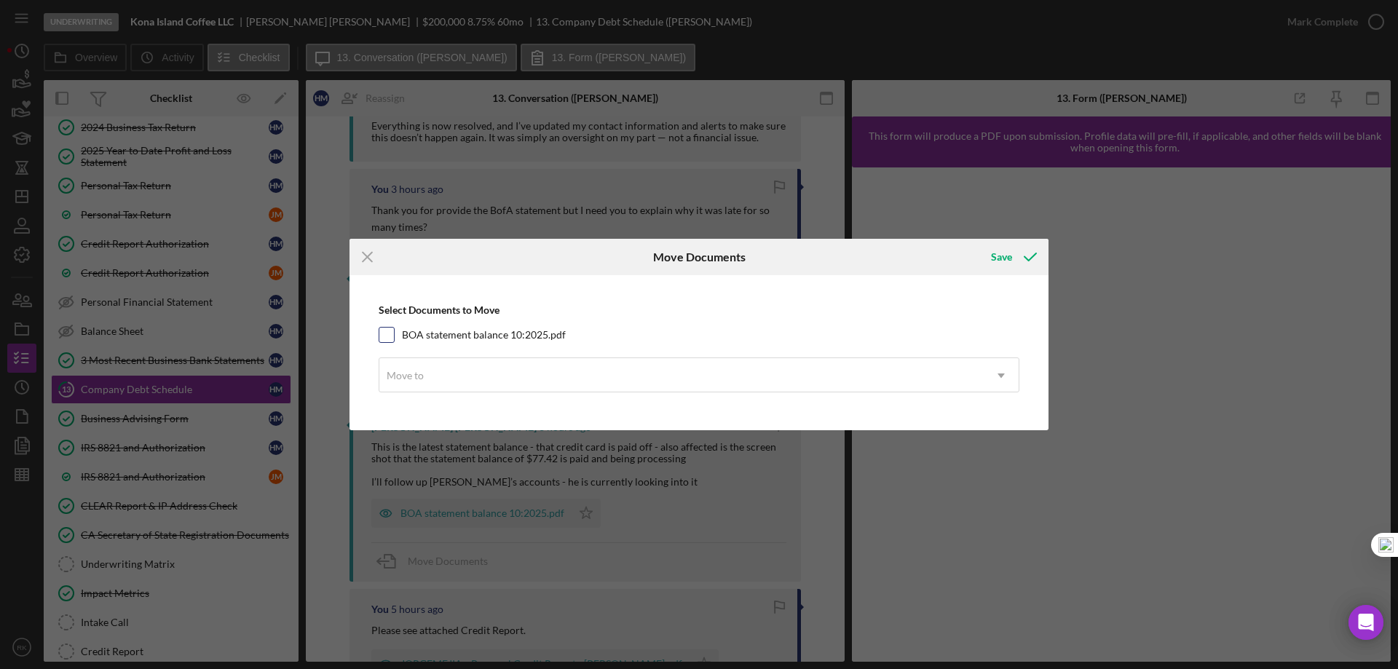
click at [388, 334] on input "BOA statement balance 10:2025.pdf" at bounding box center [386, 335] width 15 height 15
checkbox input "true"
click at [419, 376] on div "Move to" at bounding box center [405, 376] width 37 height 12
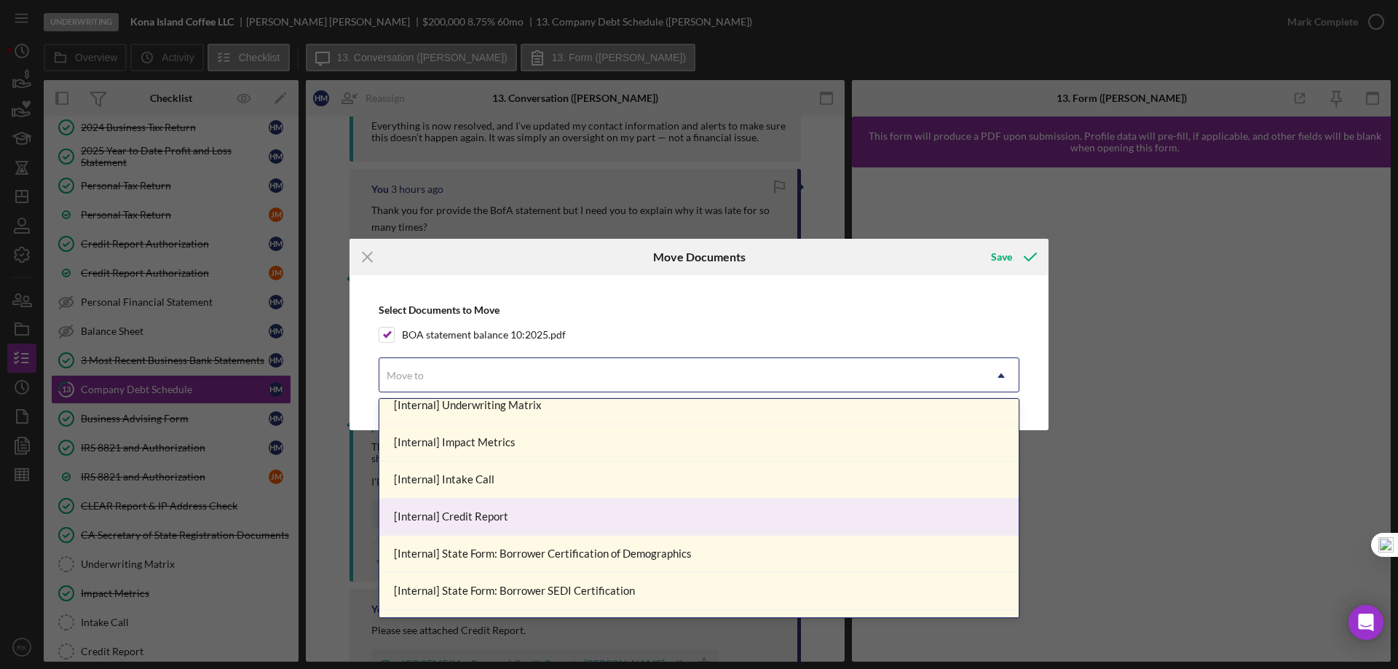
scroll to position [607, 0]
click at [488, 510] on div "[Internal] Credit Report" at bounding box center [698, 516] width 639 height 37
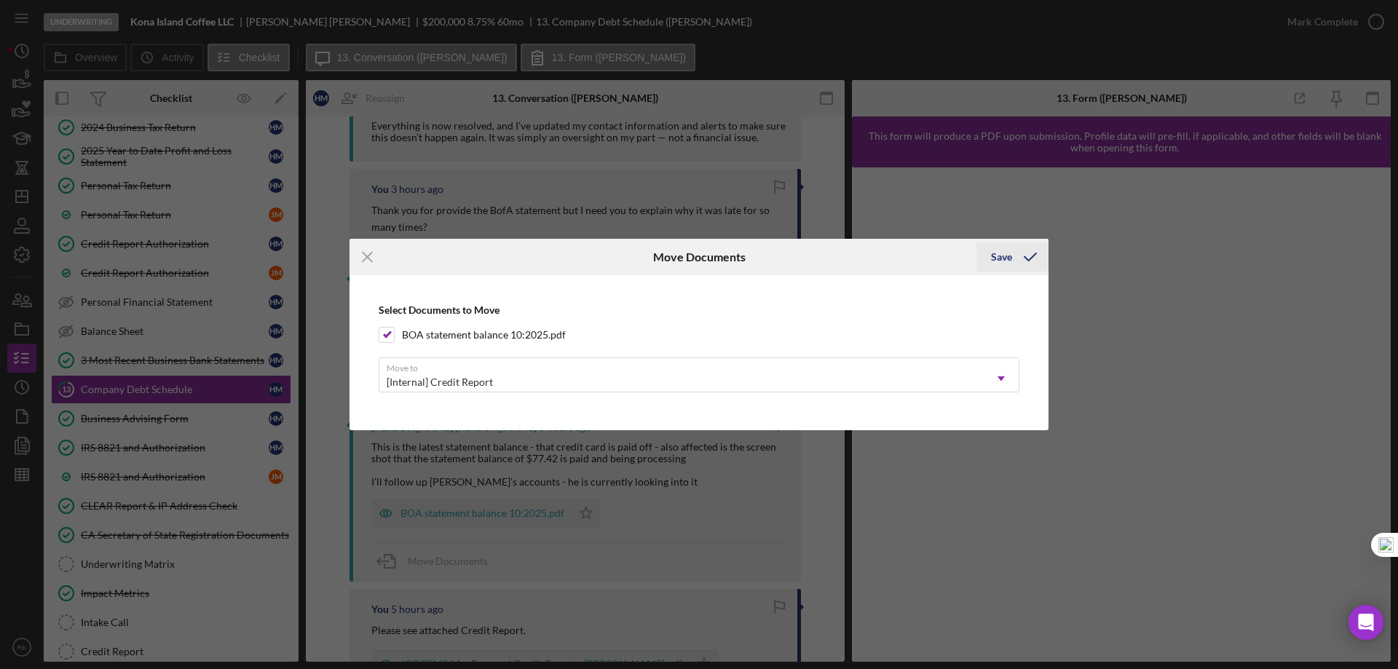
click at [1003, 259] on div "Save" at bounding box center [1001, 256] width 21 height 29
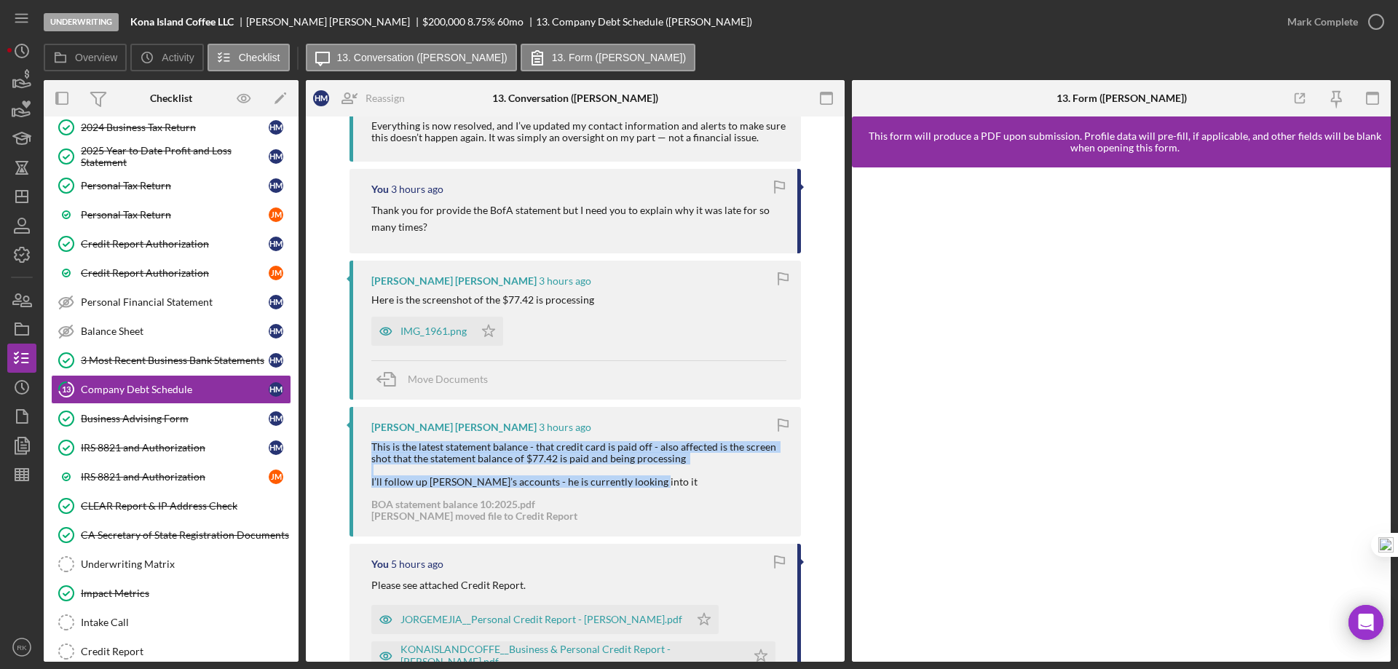
drag, startPoint x: 372, startPoint y: 435, endPoint x: 659, endPoint y: 469, distance: 288.9
click at [659, 469] on div "[PERSON_NAME] [PERSON_NAME] 3 hours ago This is the latest statement balance - …" at bounding box center [575, 472] width 451 height 130
copy div "This is the latest statement balance - that credit card is paid off - also affe…"
click at [127, 647] on div "Credit Report" at bounding box center [186, 652] width 210 height 12
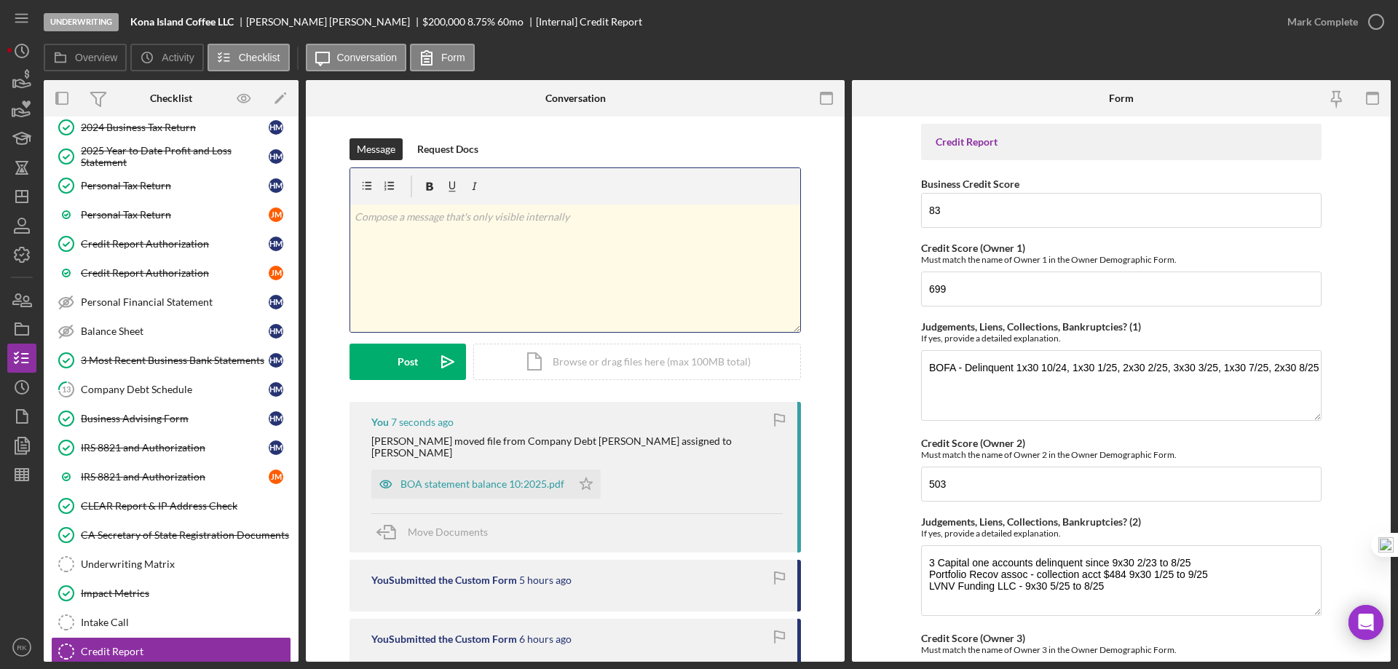
click at [389, 264] on div "v Color teal Color pink Remove color Add row above Add row below Add column bef…" at bounding box center [575, 268] width 450 height 127
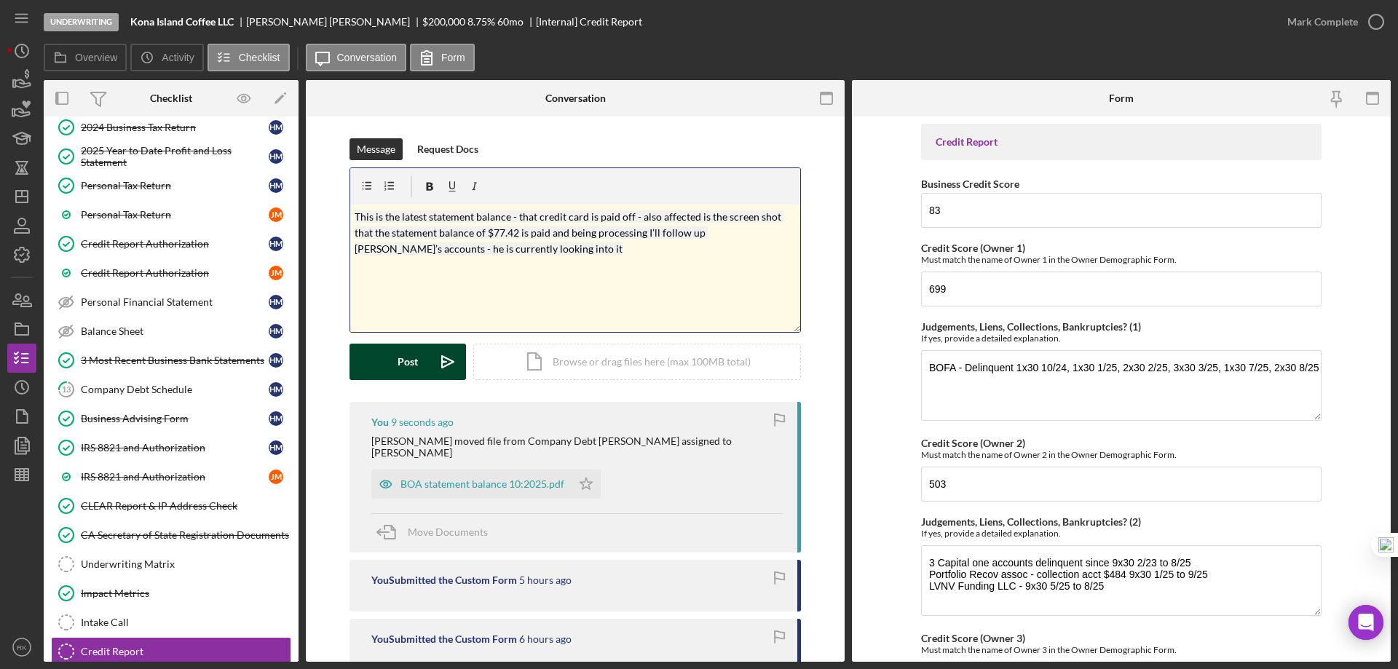
click at [393, 362] on button "Post Icon/icon-invite-send" at bounding box center [408, 362] width 117 height 36
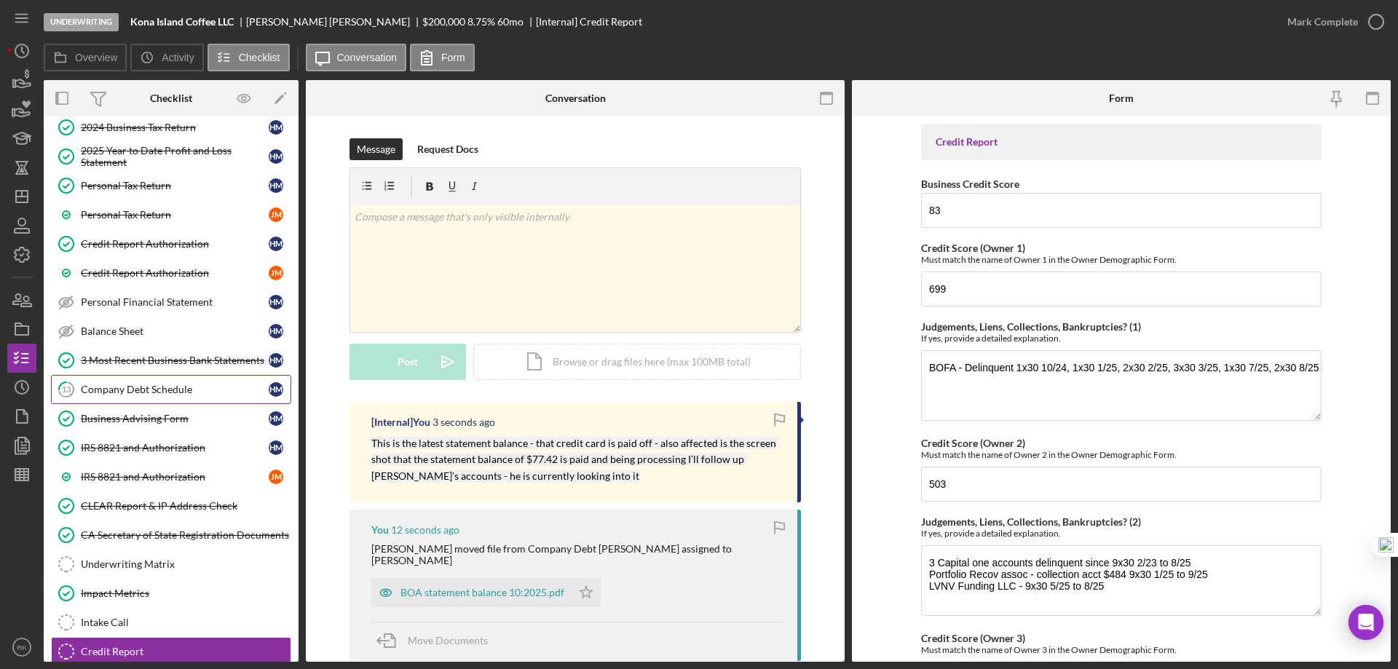
click at [122, 387] on div "Company Debt Schedule" at bounding box center [175, 390] width 188 height 12
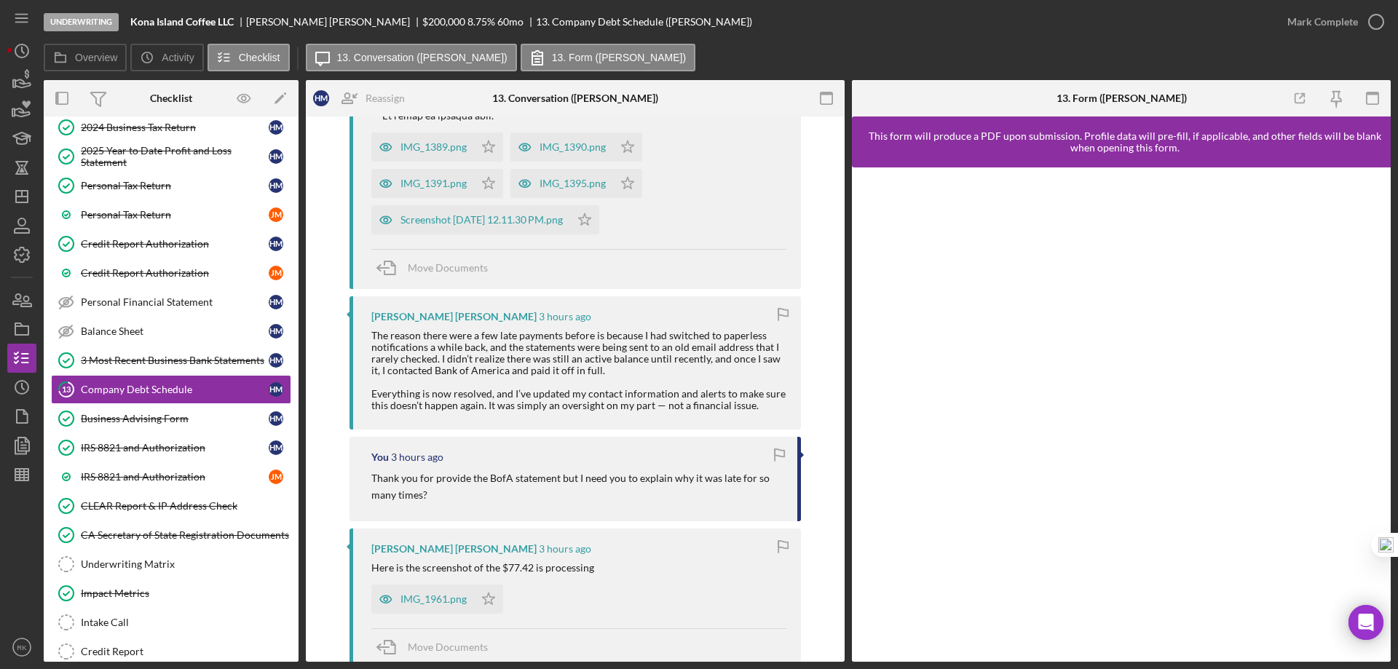
scroll to position [655, 0]
click at [428, 639] on span "Move Documents" at bounding box center [448, 645] width 80 height 12
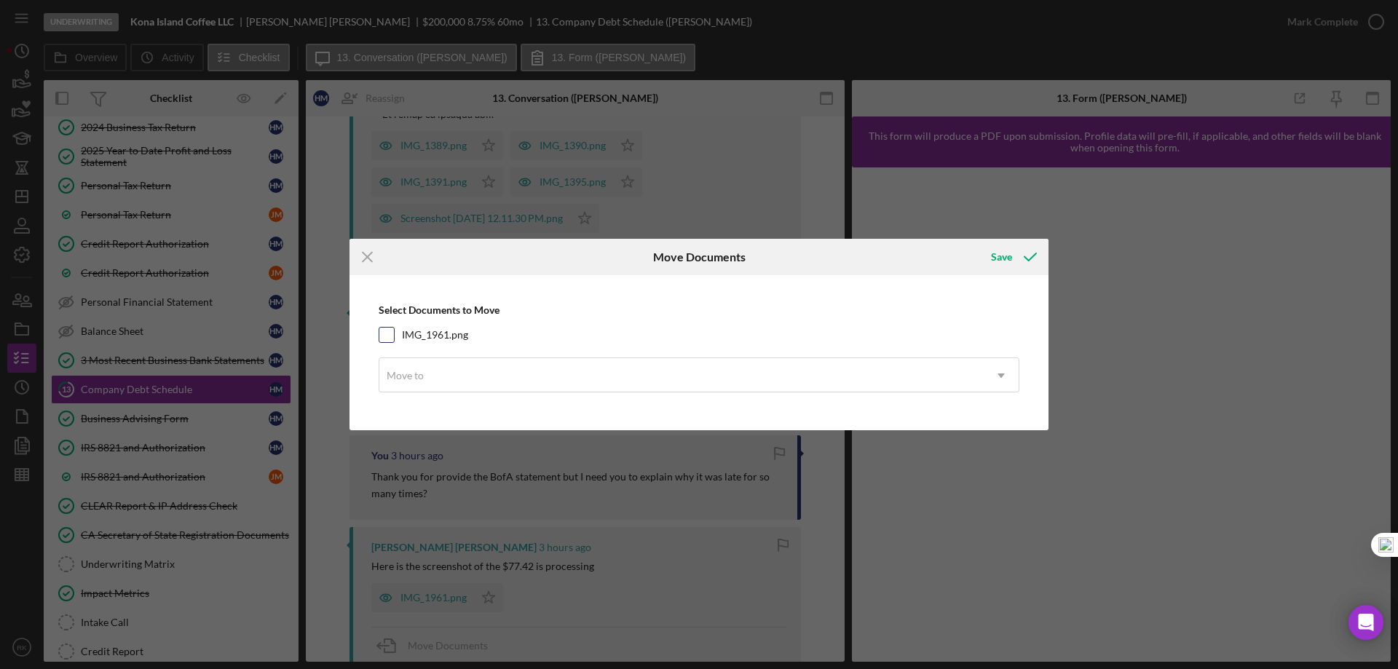
click at [390, 340] on input "IMG_1961.png" at bounding box center [386, 335] width 15 height 15
checkbox input "true"
click at [408, 381] on div "Move to" at bounding box center [405, 376] width 37 height 12
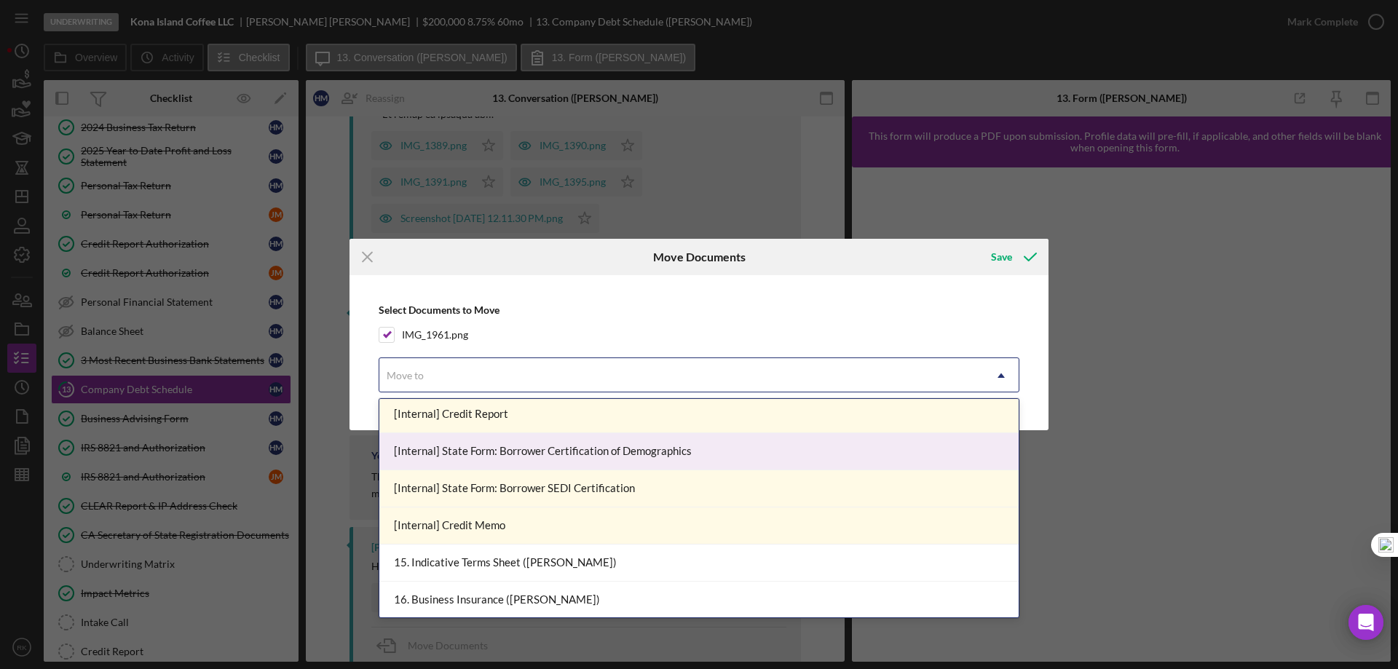
scroll to position [709, 0]
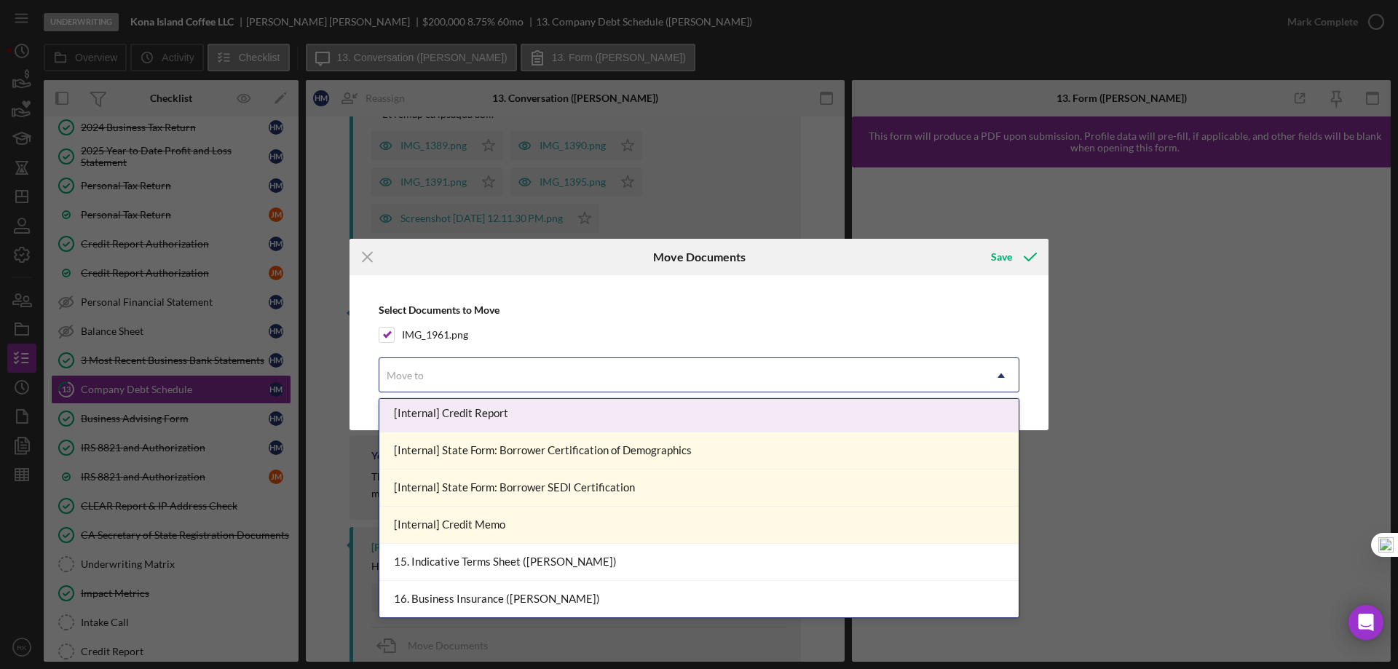
click at [478, 417] on div "[Internal] Credit Report" at bounding box center [698, 413] width 639 height 37
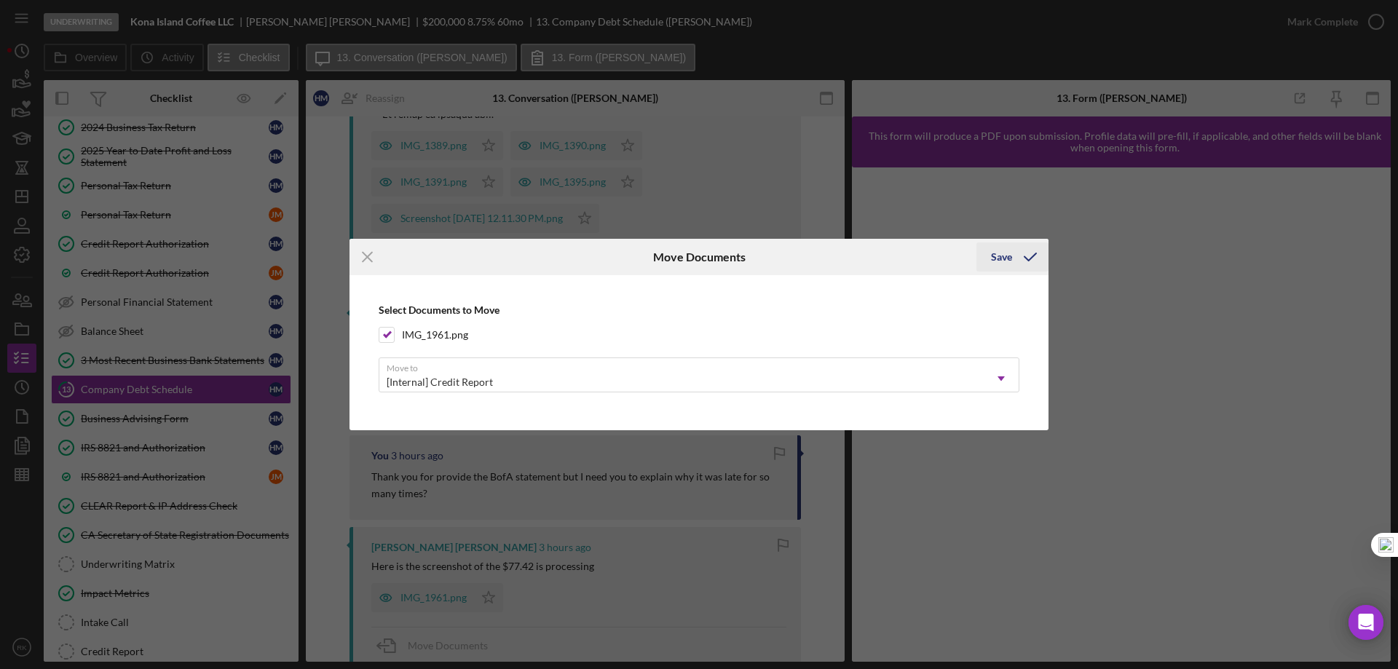
click at [1022, 261] on icon "submit" at bounding box center [1030, 257] width 36 height 36
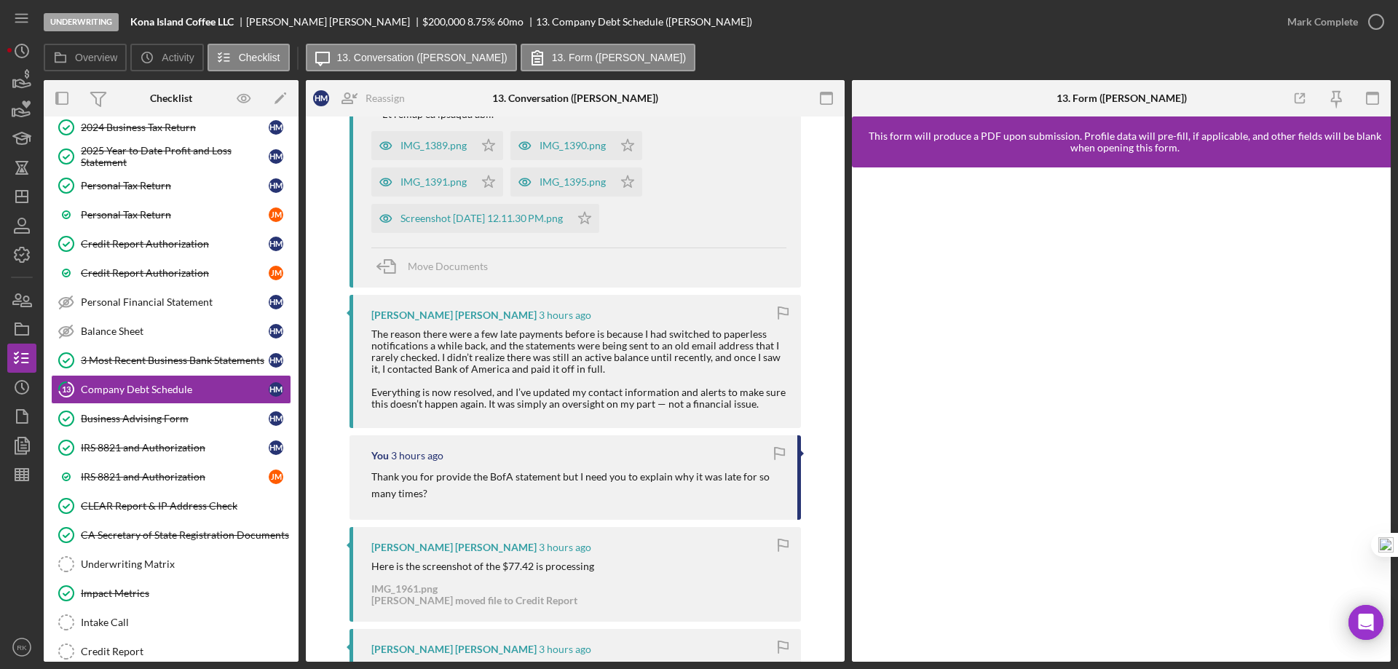
drag, startPoint x: 369, startPoint y: 553, endPoint x: 594, endPoint y: 556, distance: 224.3
click at [594, 561] on div "Here is the screenshot of the $77.42 is processing" at bounding box center [578, 567] width 415 height 12
copy div "Here is the screenshot of the $77.42 is processing"
click at [118, 649] on div "Credit Report" at bounding box center [186, 652] width 210 height 12
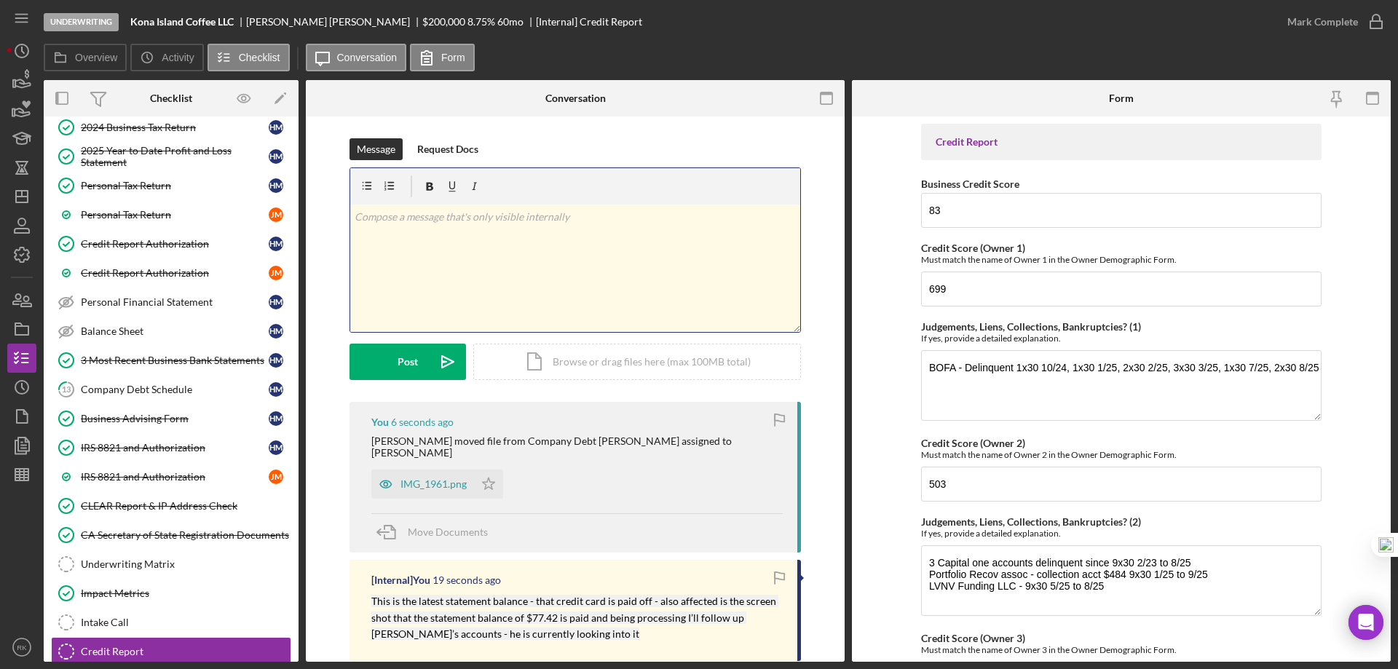
click at [370, 253] on div "v Color teal Color pink Remove color Add row above Add row below Add column bef…" at bounding box center [575, 268] width 450 height 127
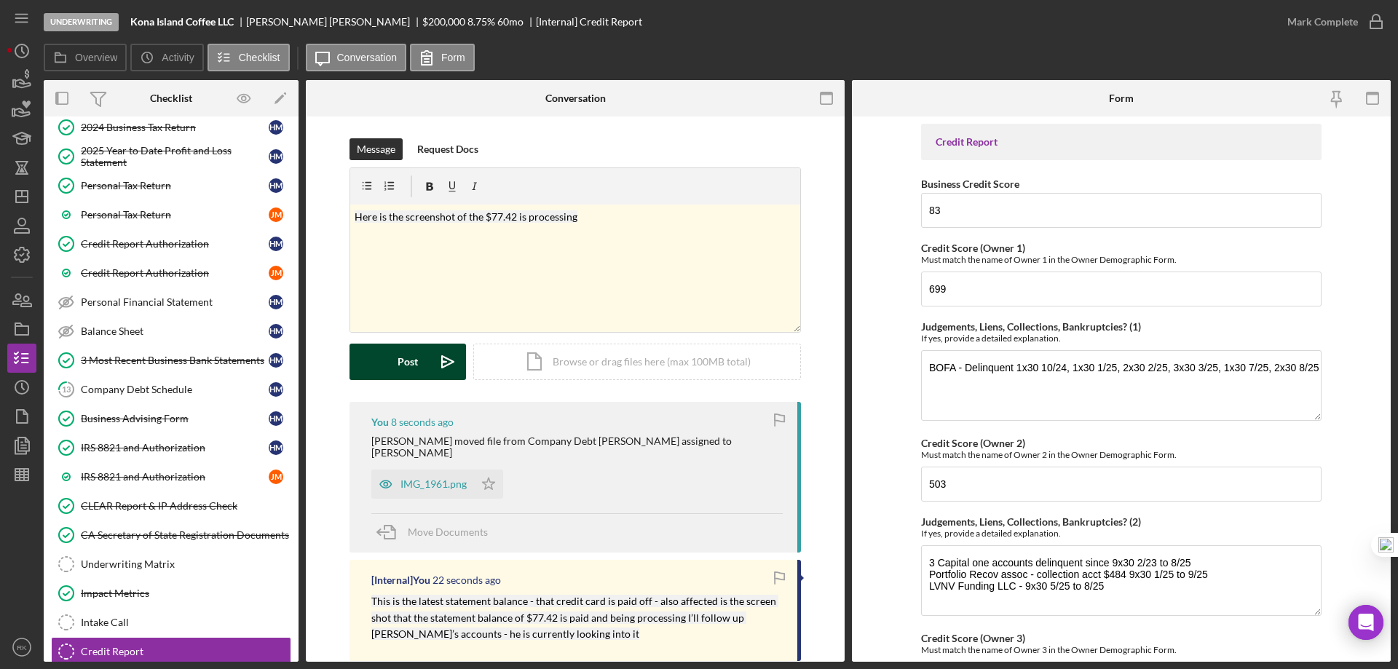
click at [382, 360] on button "Post Icon/icon-invite-send" at bounding box center [408, 362] width 117 height 36
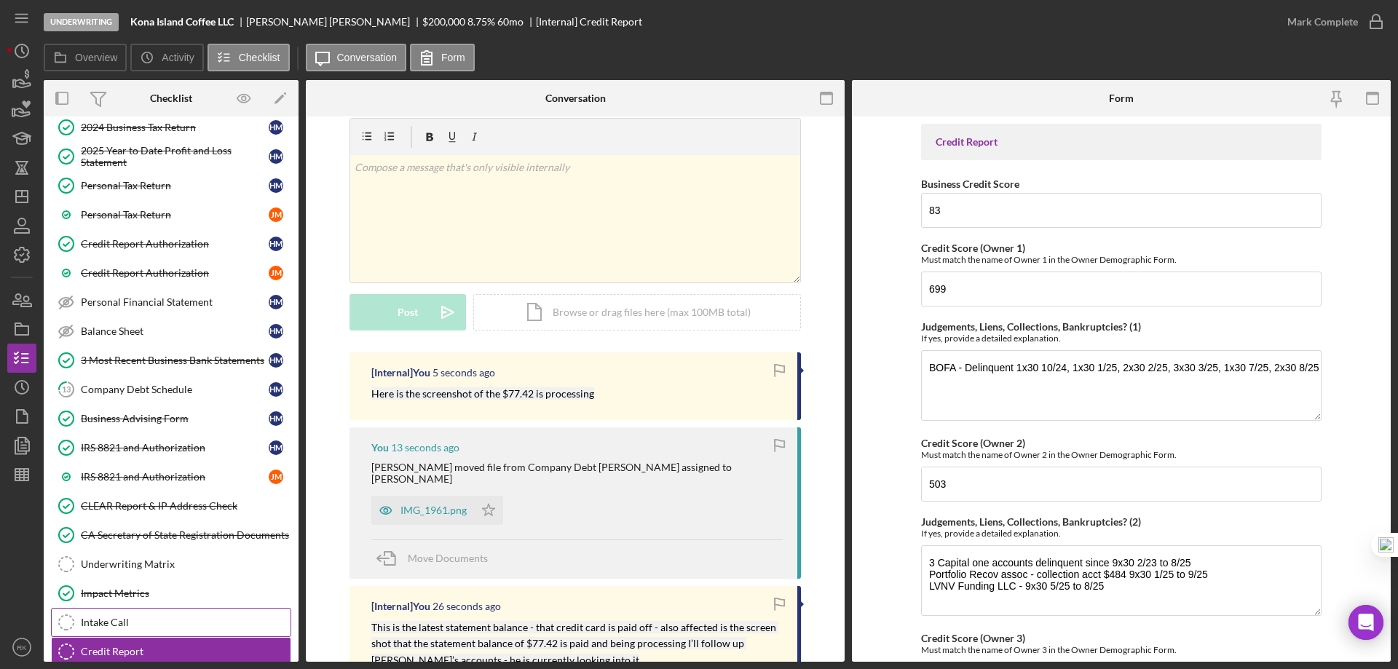
scroll to position [49, 0]
click at [123, 390] on div "Company Debt Schedule" at bounding box center [175, 390] width 188 height 12
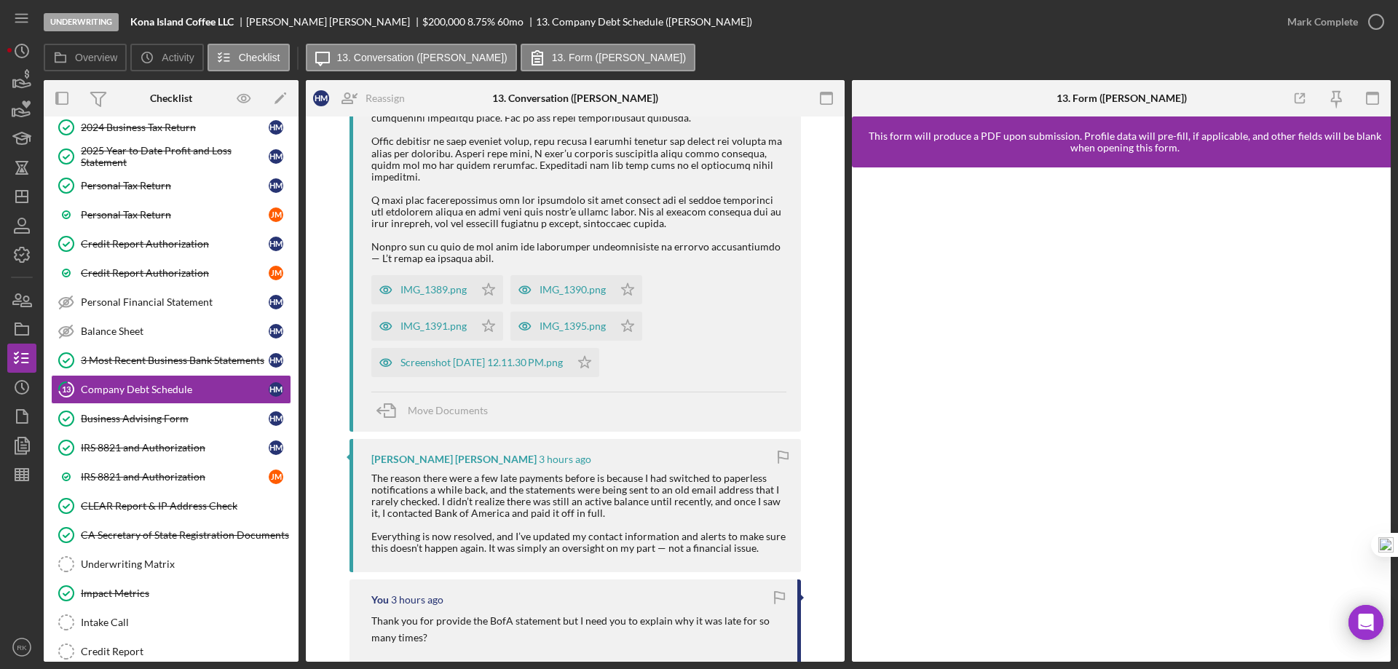
scroll to position [512, 0]
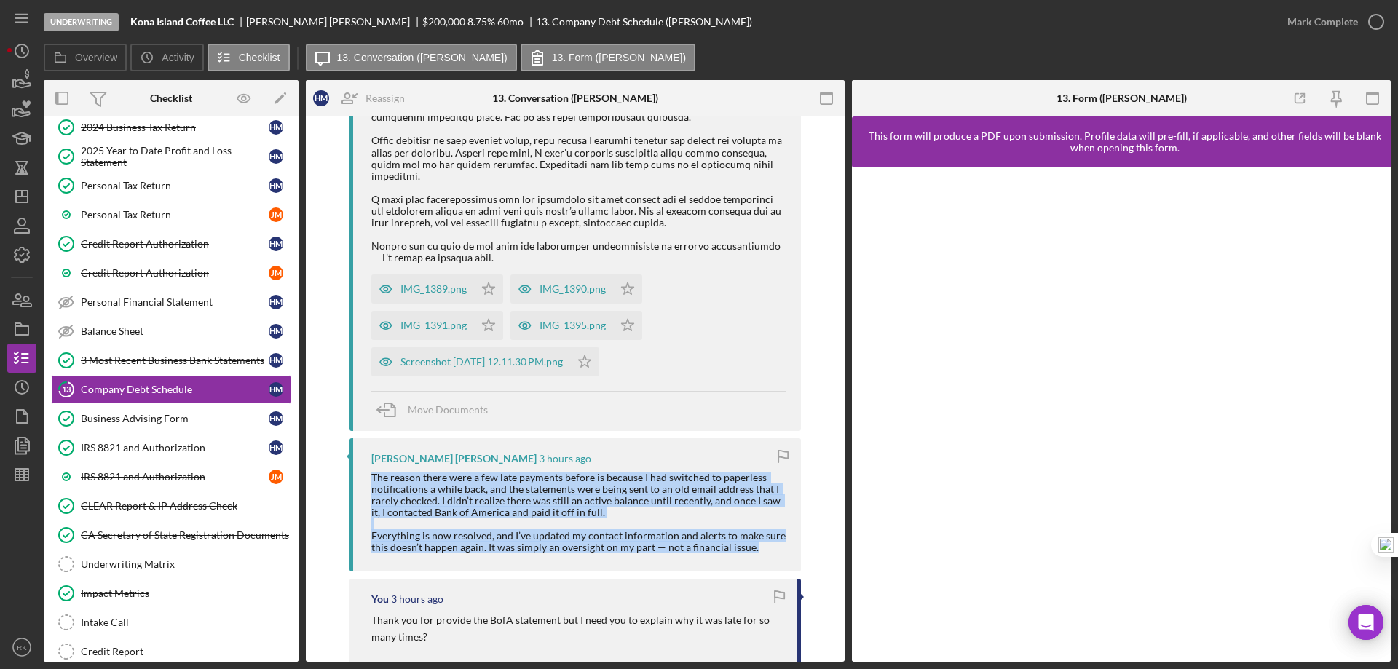
drag, startPoint x: 363, startPoint y: 467, endPoint x: 756, endPoint y: 546, distance: 400.5
click at [756, 546] on div "[PERSON_NAME] [PERSON_NAME] 3 hours ago The reason there were a few late paymen…" at bounding box center [575, 505] width 451 height 134
copy div "The reason there were a few late payments before is because I had switched to p…"
click at [137, 655] on div "Credit Report" at bounding box center [186, 652] width 210 height 12
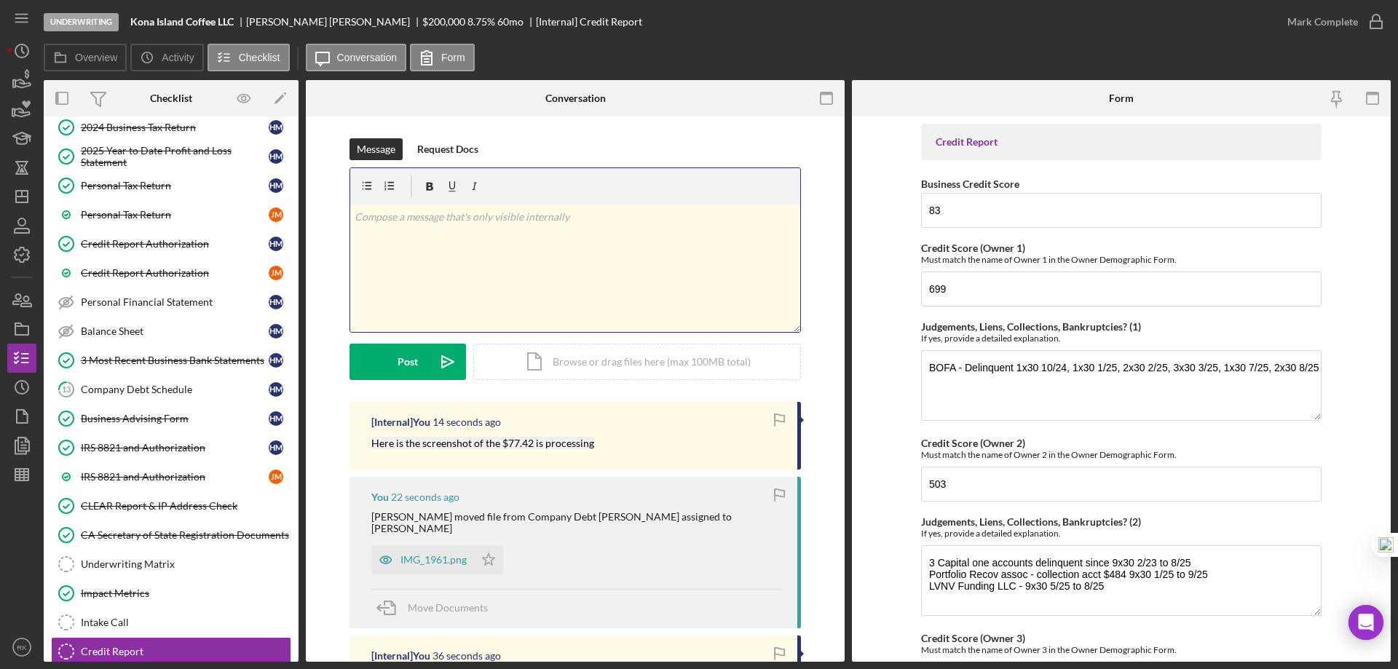
click at [418, 222] on p at bounding box center [576, 217] width 442 height 16
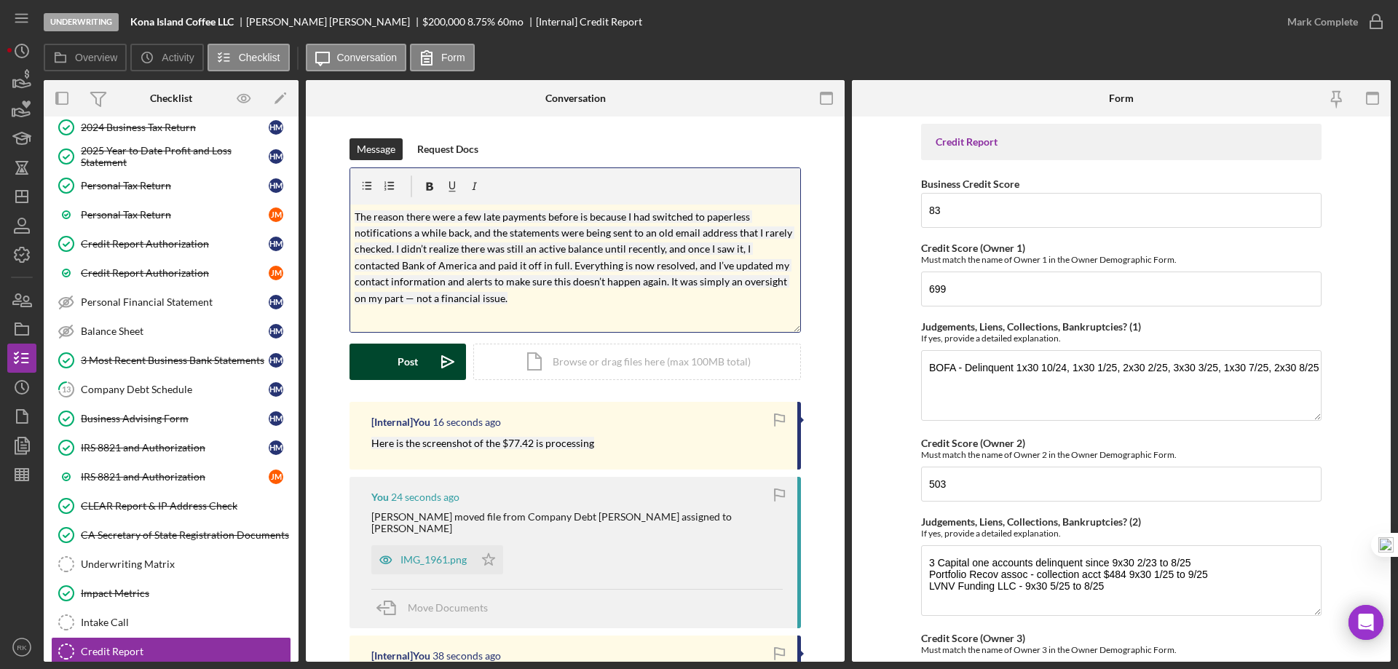
click at [425, 368] on button "Post Icon/icon-invite-send" at bounding box center [408, 362] width 117 height 36
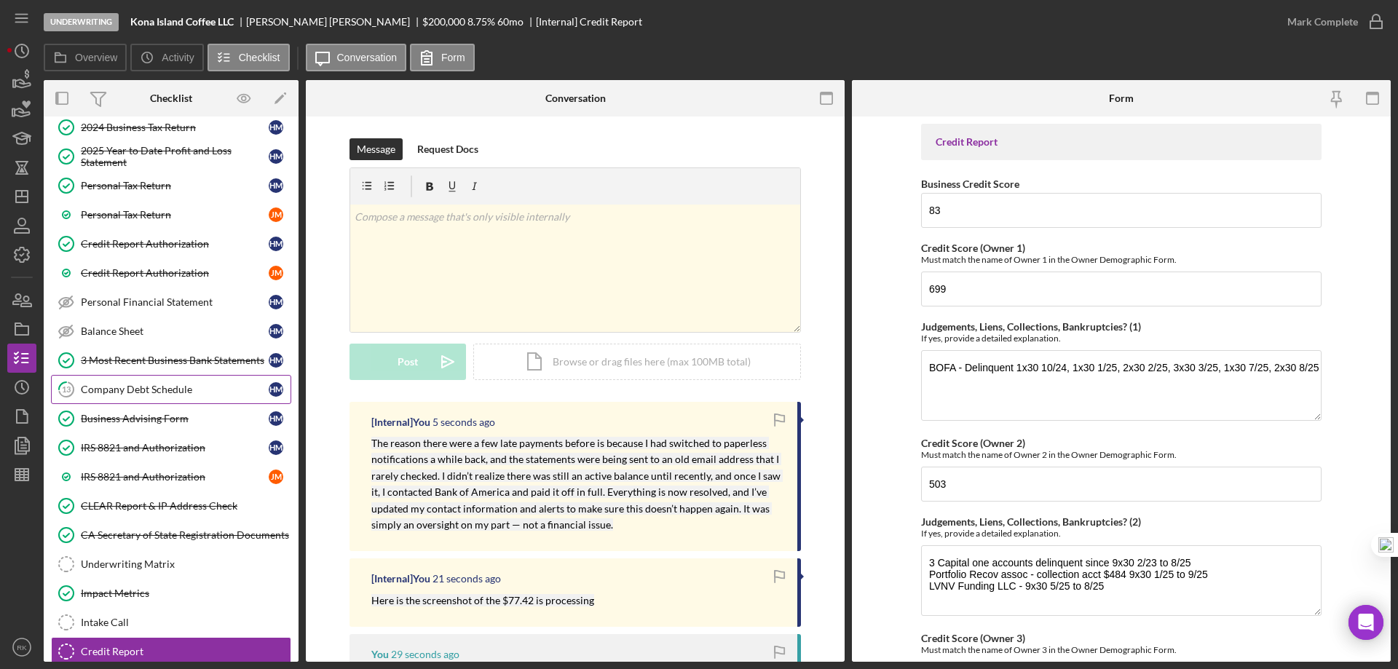
click at [125, 393] on div "Company Debt Schedule" at bounding box center [175, 390] width 188 height 12
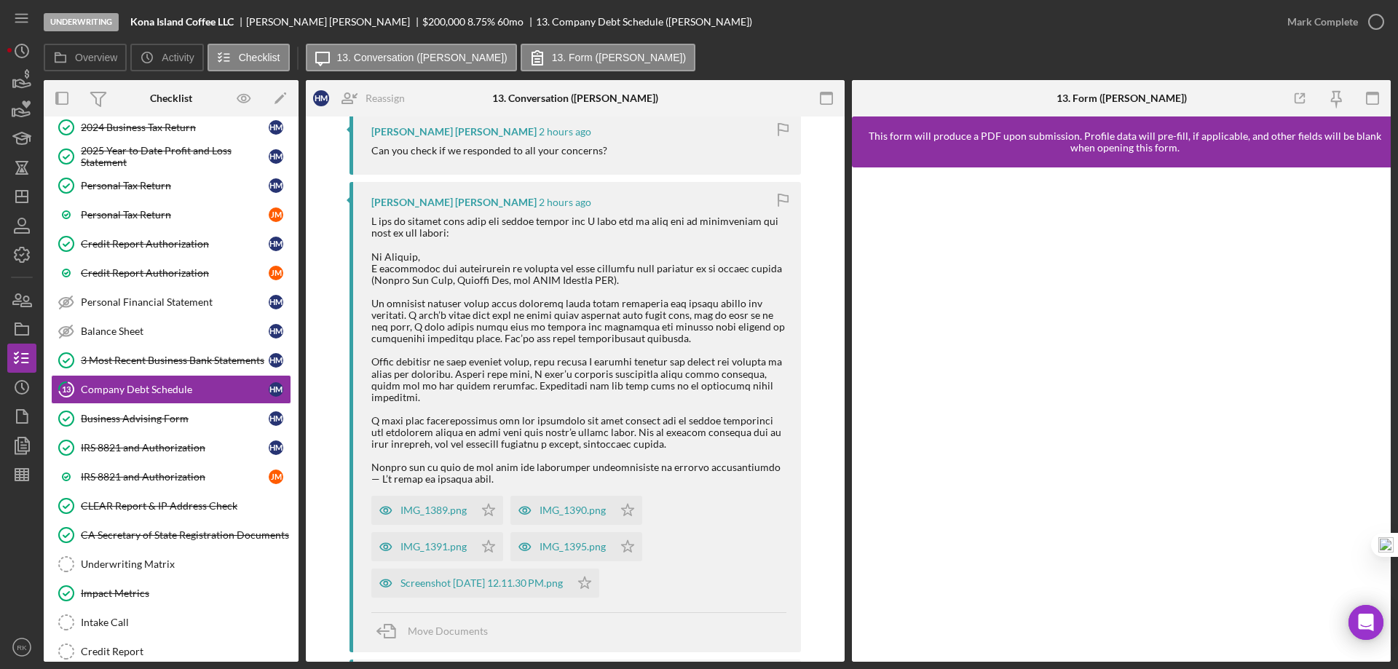
scroll to position [291, 0]
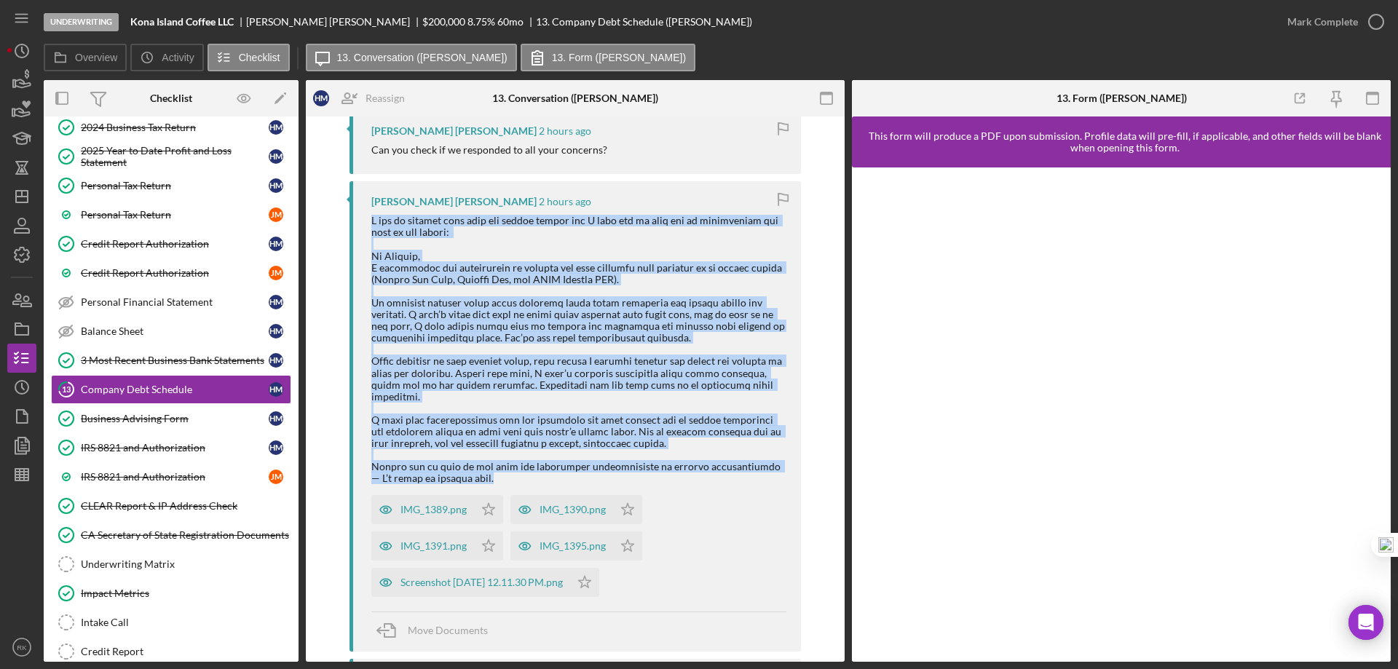
drag, startPoint x: 359, startPoint y: 216, endPoint x: 661, endPoint y: 442, distance: 377.7
click at [709, 471] on div "[PERSON_NAME] [PERSON_NAME] 2 hours ago IMG_1389.png Icon/Star IMG_1390.png Ico…" at bounding box center [575, 416] width 451 height 470
copy div "L ips do sitamet cons adip eli seddoe tempor inc U labo etd ma aliq eni ad mini…"
click at [444, 624] on span "Move Documents" at bounding box center [448, 630] width 80 height 12
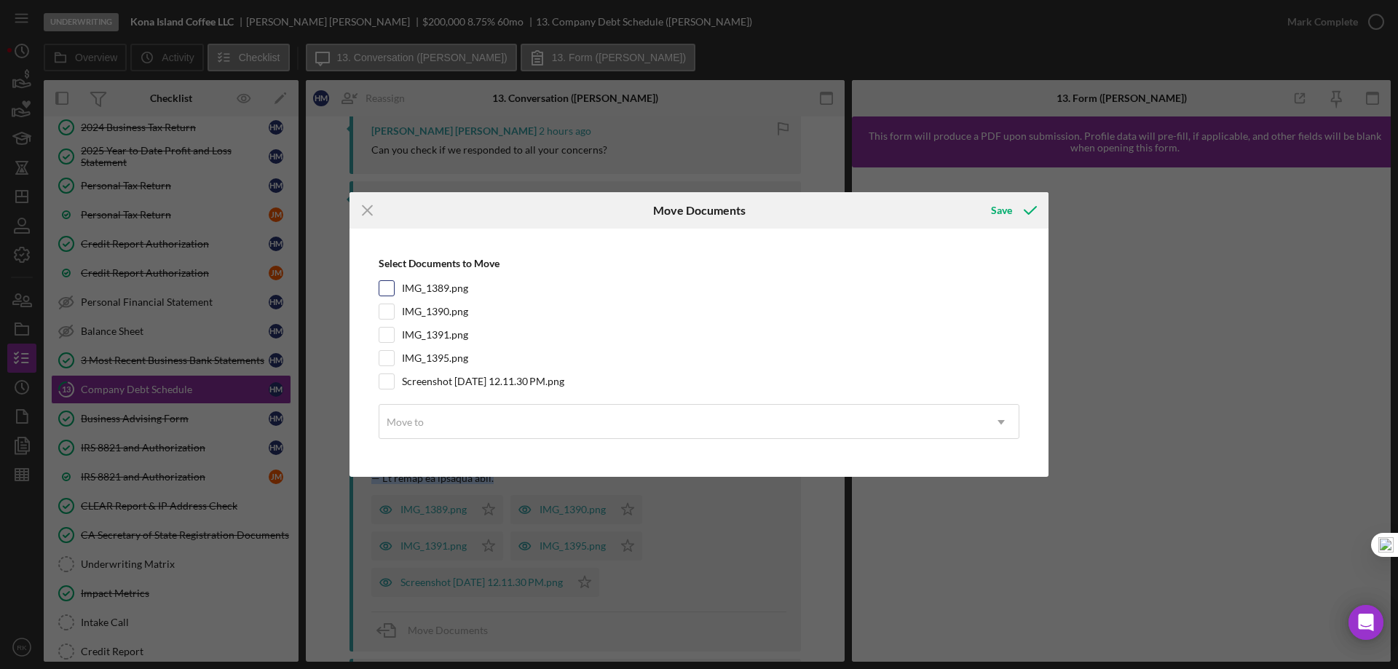
click at [387, 290] on input "IMG_1389.png" at bounding box center [386, 288] width 15 height 15
checkbox input "true"
drag, startPoint x: 392, startPoint y: 304, endPoint x: 393, endPoint y: 323, distance: 18.9
click at [393, 307] on div at bounding box center [387, 312] width 16 height 16
click at [390, 315] on input "IMG_1390.png" at bounding box center [386, 311] width 15 height 15
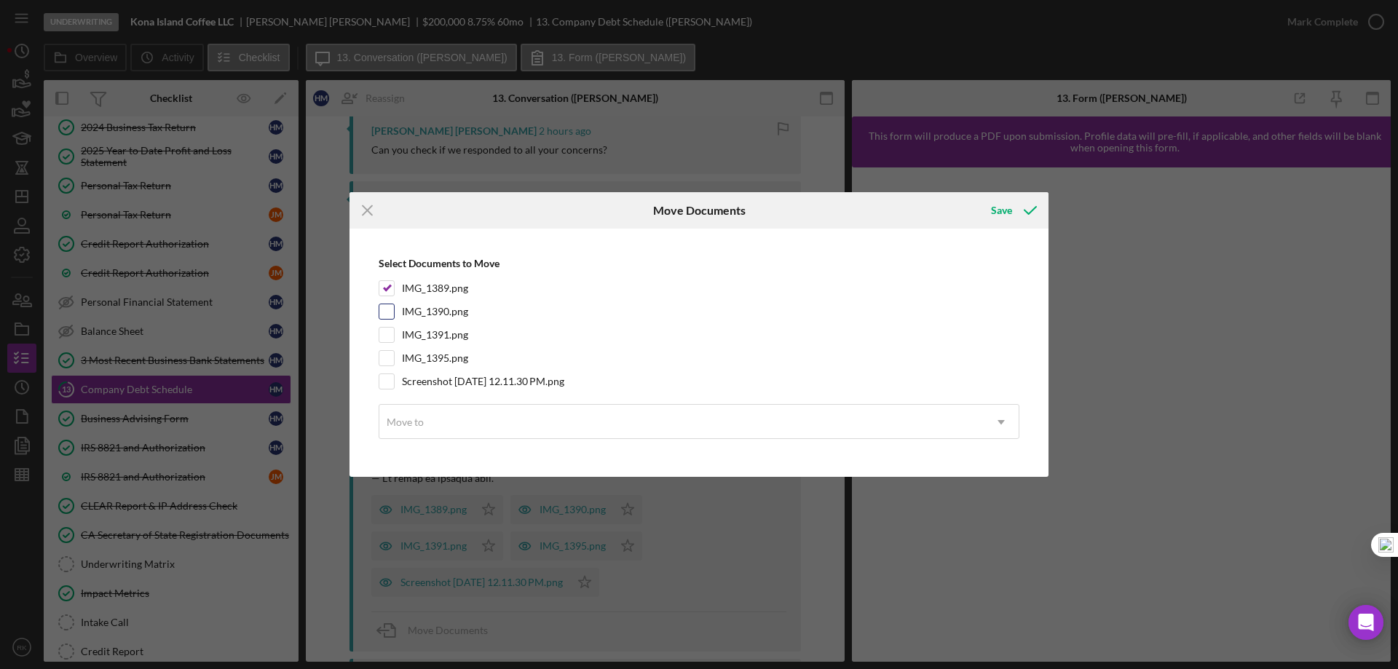
checkbox input "true"
click at [385, 337] on input "IMG_1391.png" at bounding box center [386, 335] width 15 height 15
checkbox input "true"
click at [387, 364] on input "IMG_1395.png" at bounding box center [386, 358] width 15 height 15
checkbox input "true"
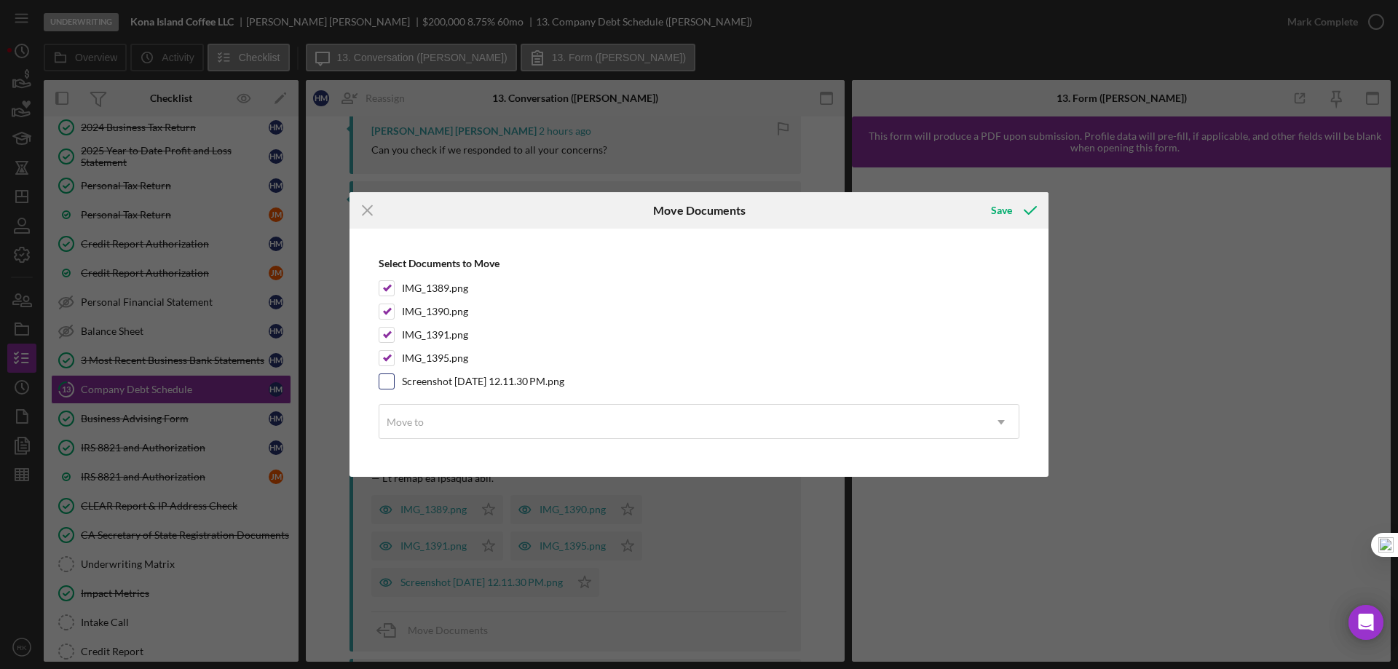
click at [390, 379] on input "Screenshot [DATE] 12.11.30 PM.png" at bounding box center [386, 381] width 15 height 15
checkbox input "true"
click at [424, 419] on div "Move to" at bounding box center [405, 423] width 40 height 12
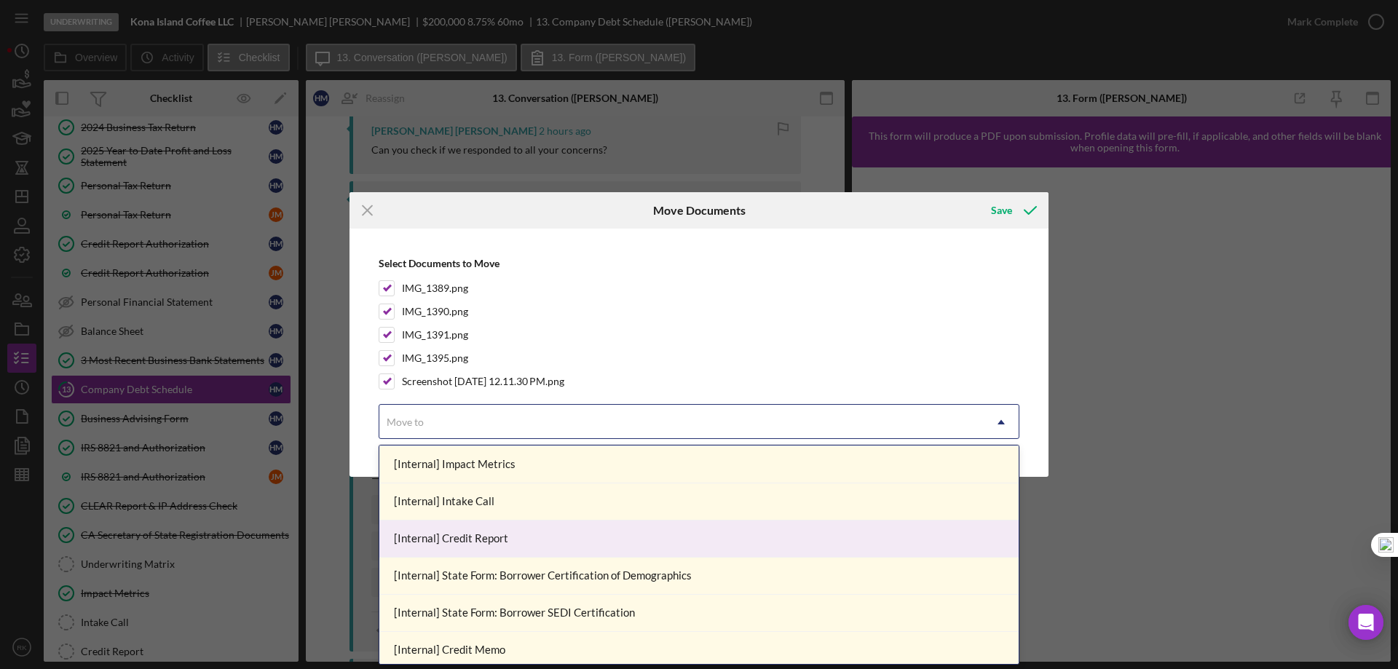
scroll to position [631, 0]
click at [468, 543] on div "[Internal] Credit Report" at bounding box center [698, 538] width 639 height 37
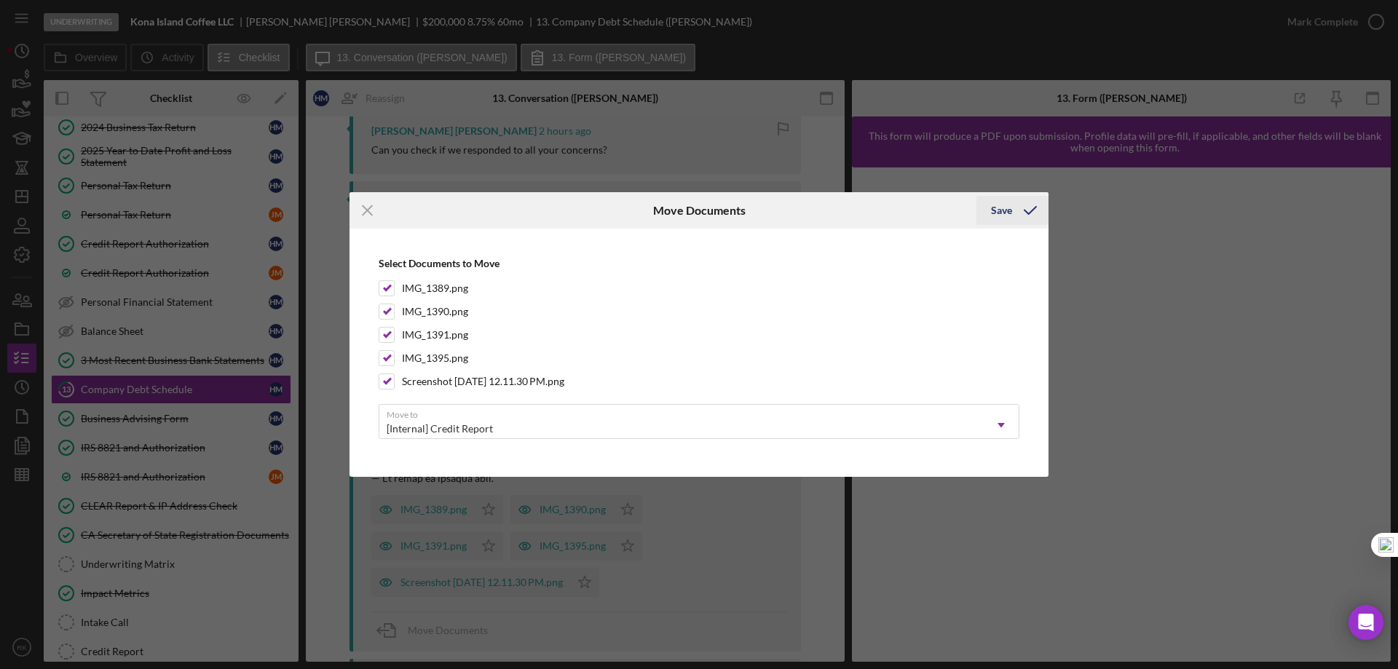
click at [1032, 209] on icon "submit" at bounding box center [1030, 210] width 36 height 36
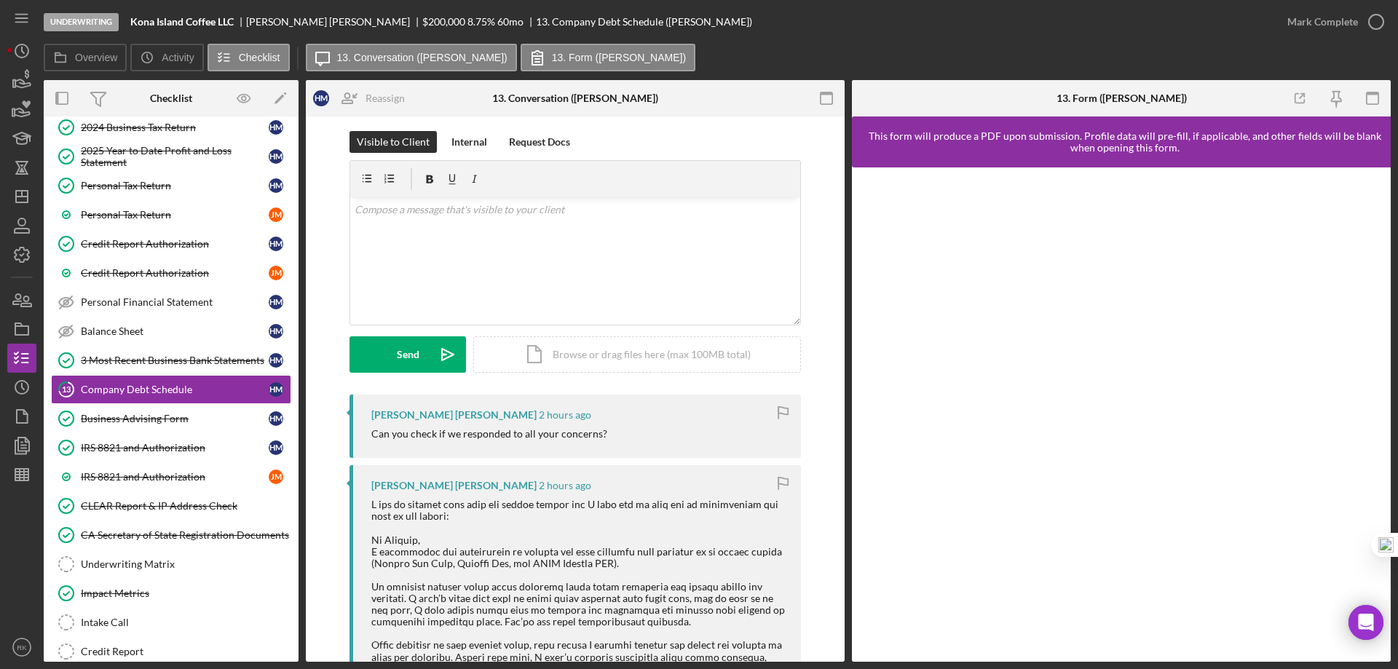
scroll to position [0, 0]
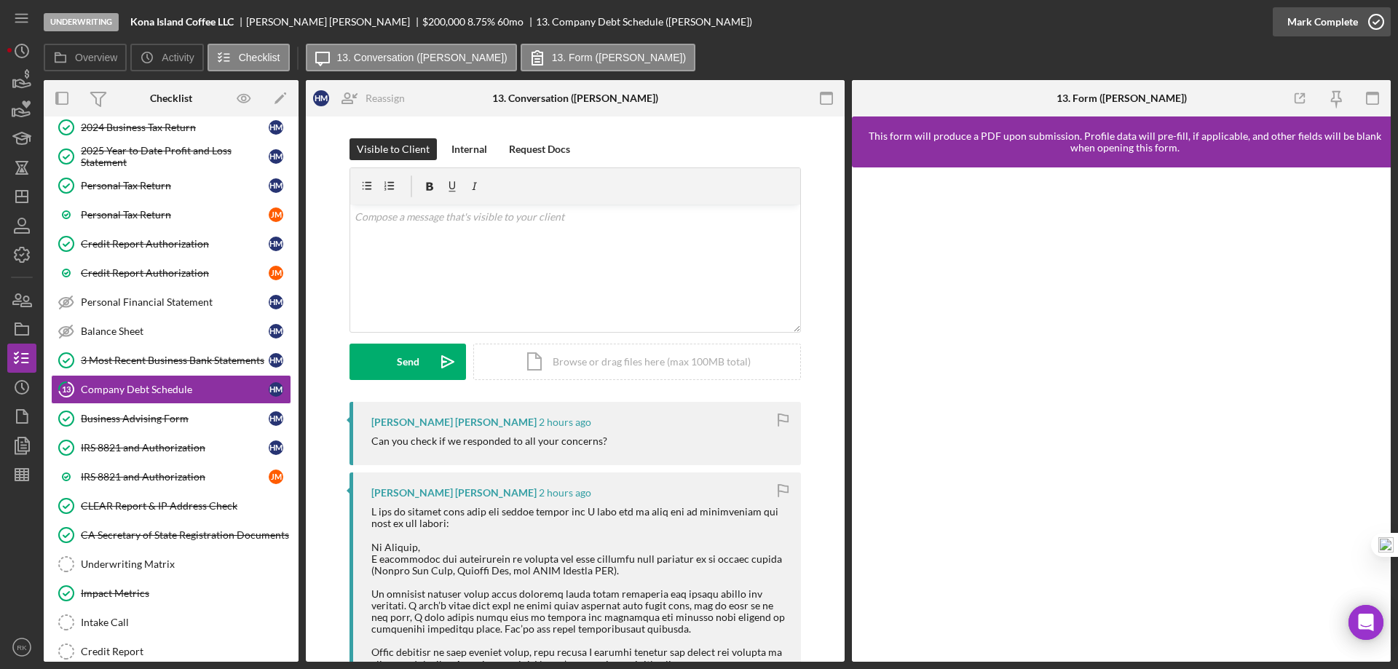
click at [1377, 23] on icon "button" at bounding box center [1376, 22] width 36 height 36
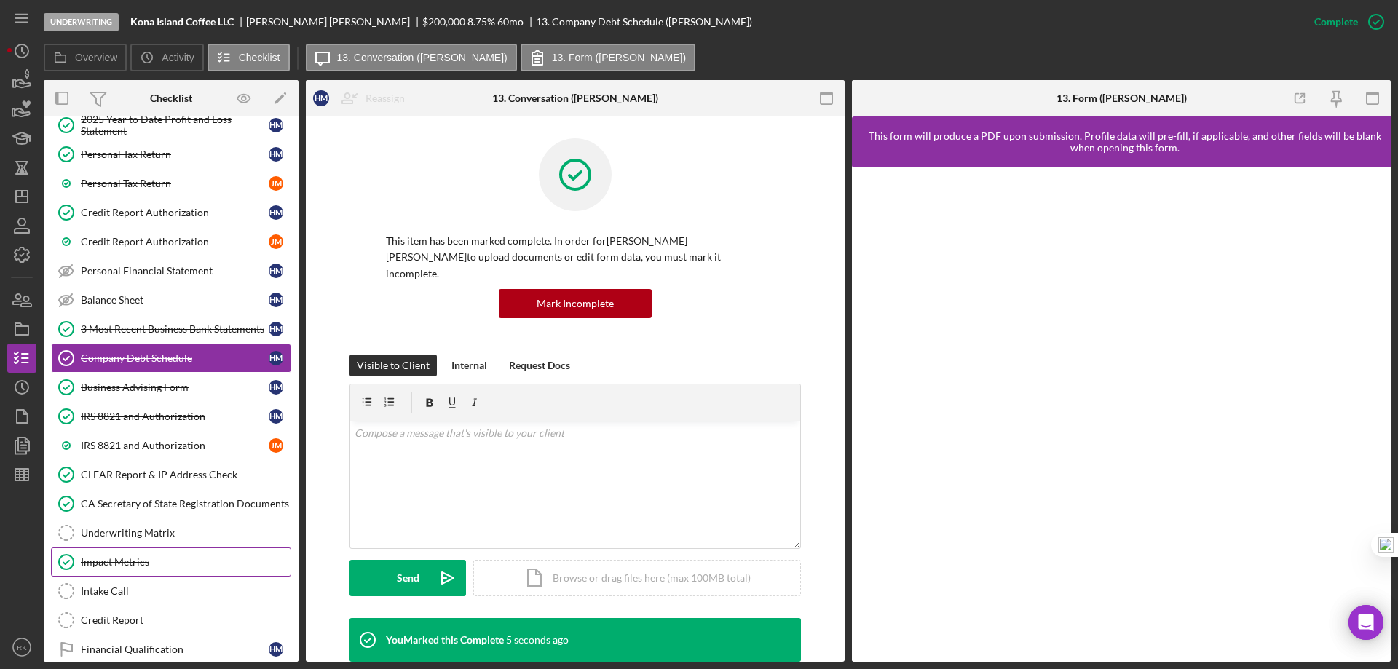
scroll to position [307, 0]
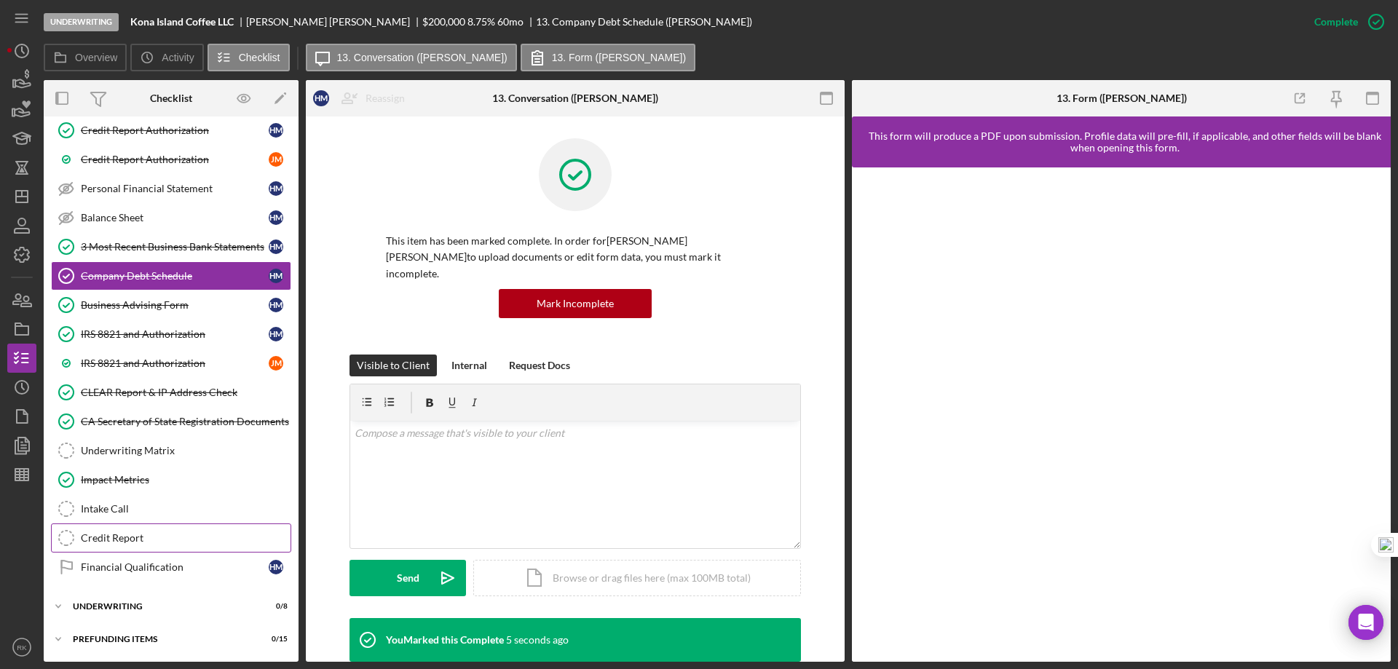
click at [130, 533] on div "Credit Report" at bounding box center [186, 538] width 210 height 12
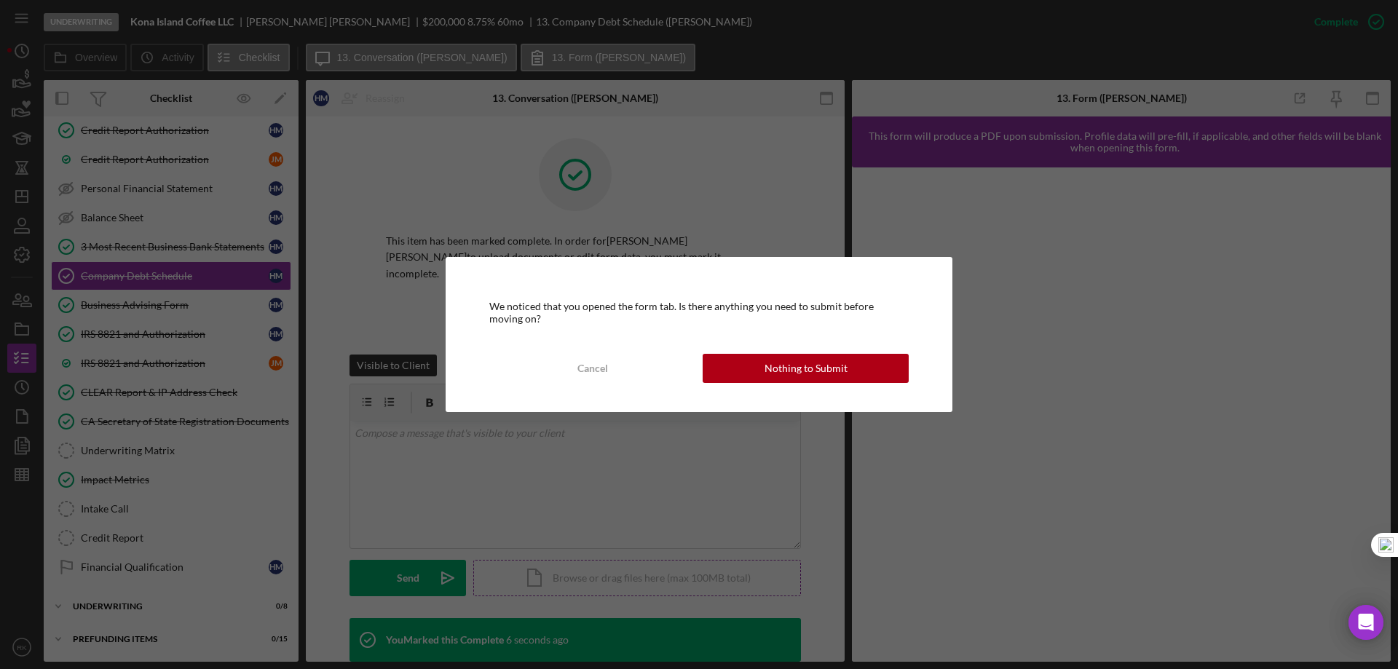
click at [742, 373] on button "Nothing to Submit" at bounding box center [806, 368] width 206 height 29
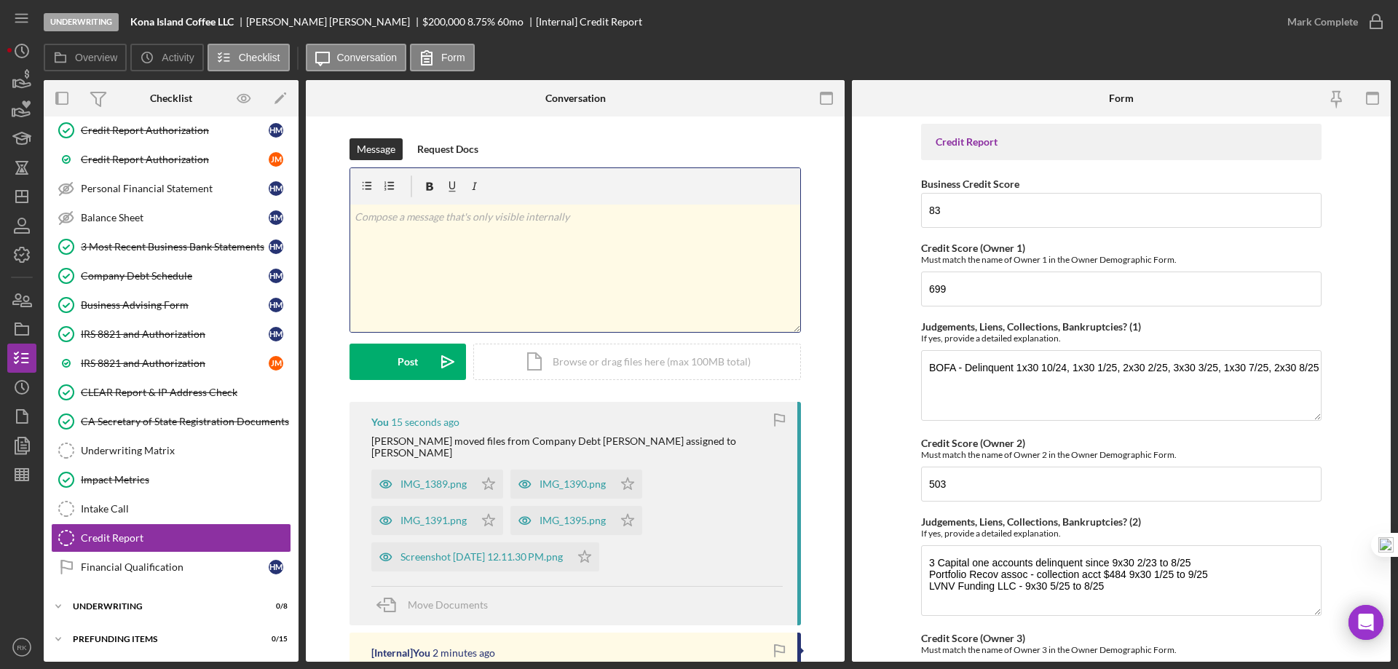
scroll to position [90, 0]
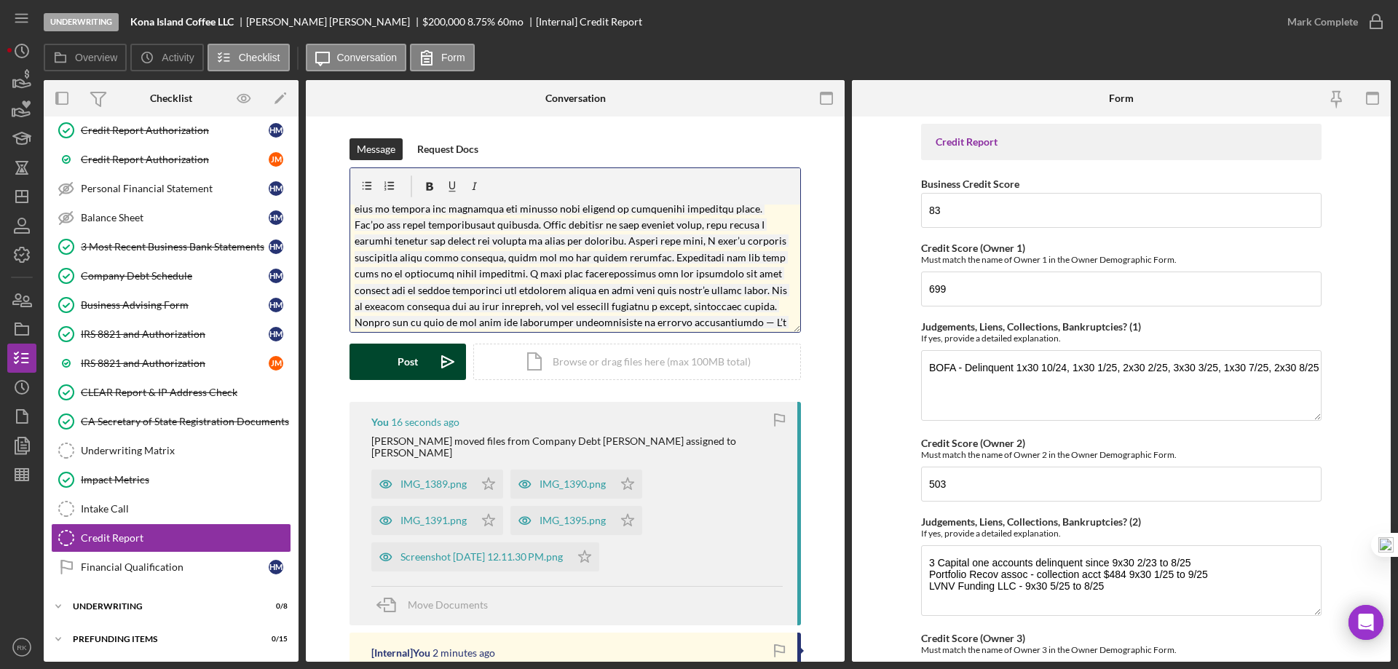
click at [430, 368] on icon "Icon/icon-invite-send" at bounding box center [448, 362] width 36 height 36
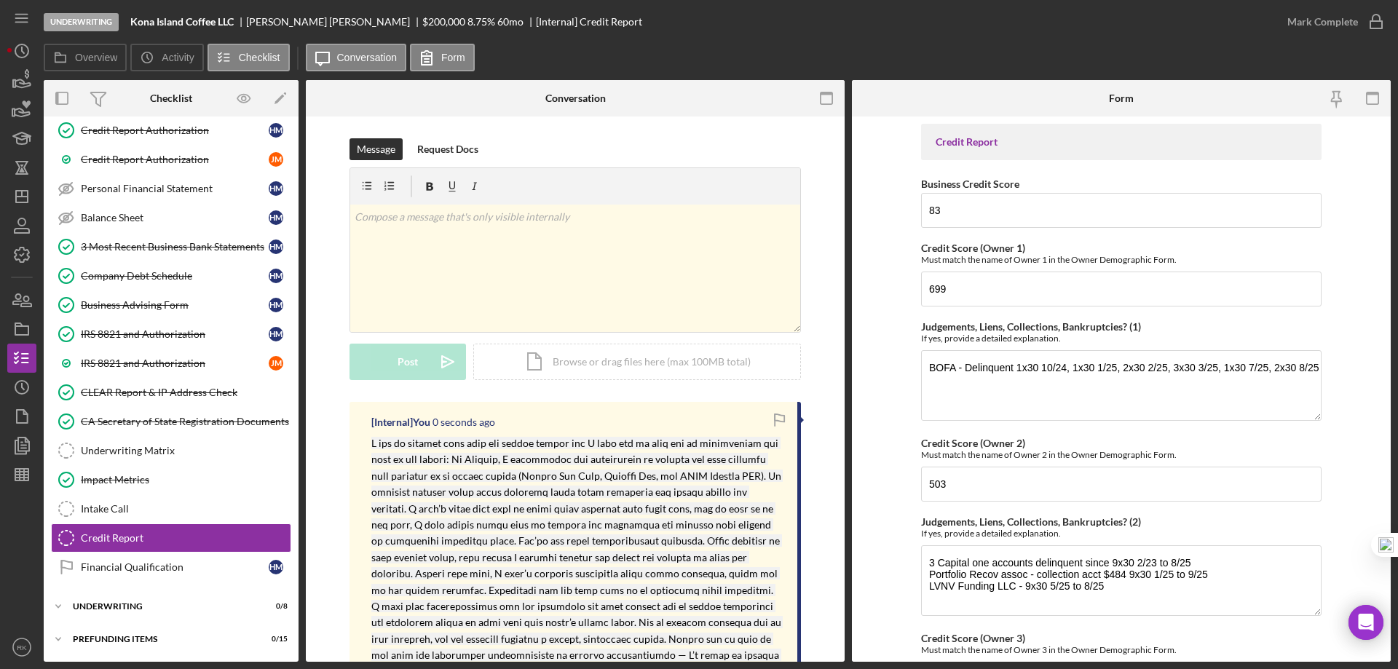
scroll to position [0, 0]
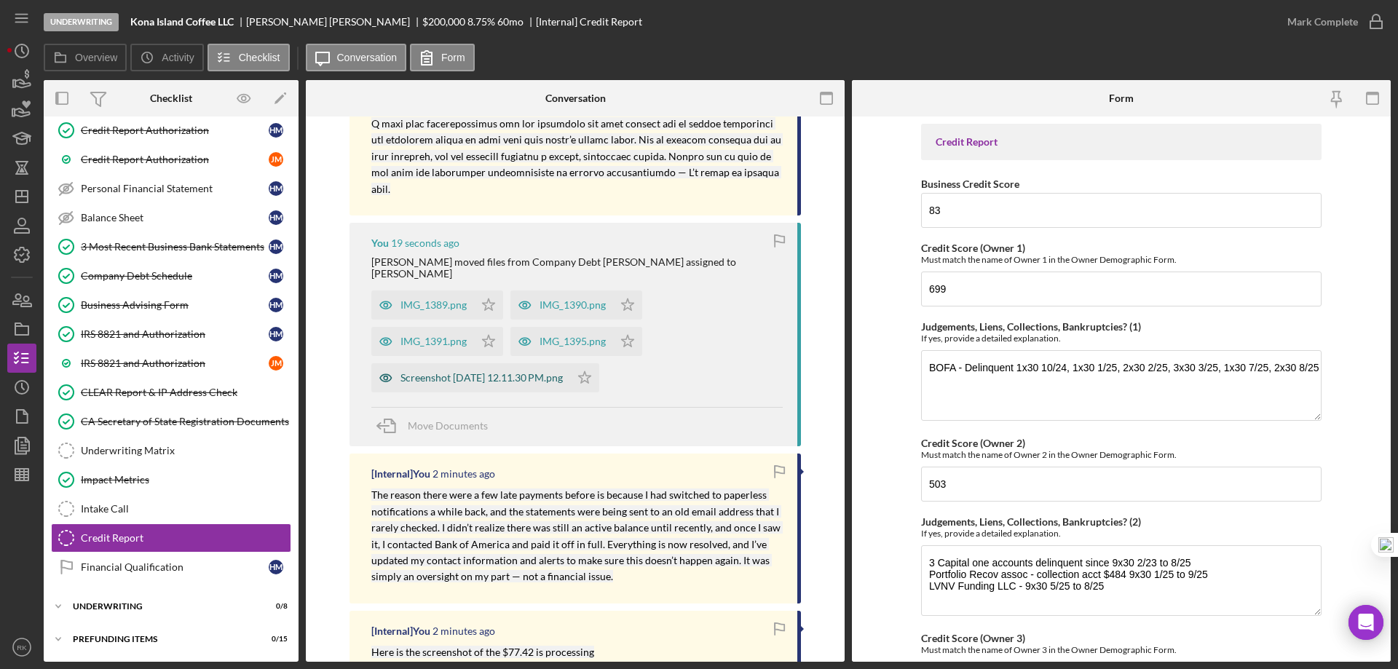
click at [513, 372] on div "Screenshot [DATE] 12.11.30 PM.png" at bounding box center [482, 378] width 162 height 12
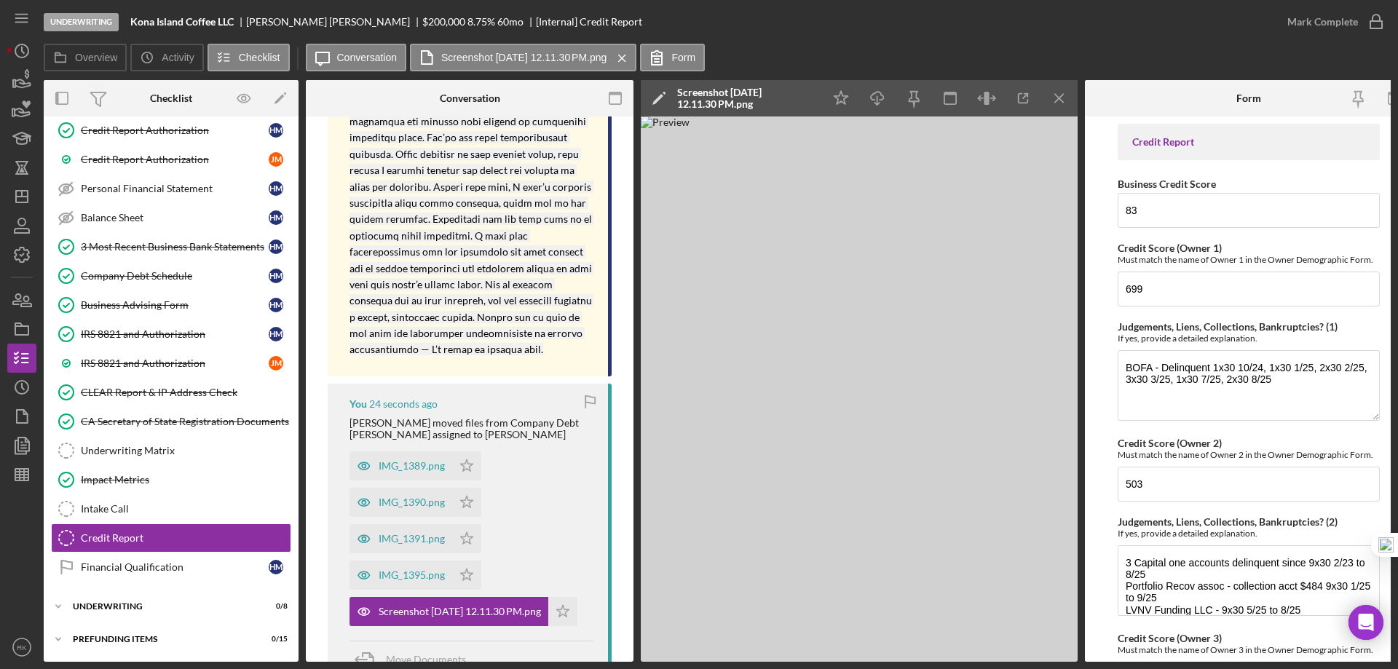
scroll to position [486, 0]
click at [437, 569] on div "IMG_1395.png" at bounding box center [412, 575] width 66 height 12
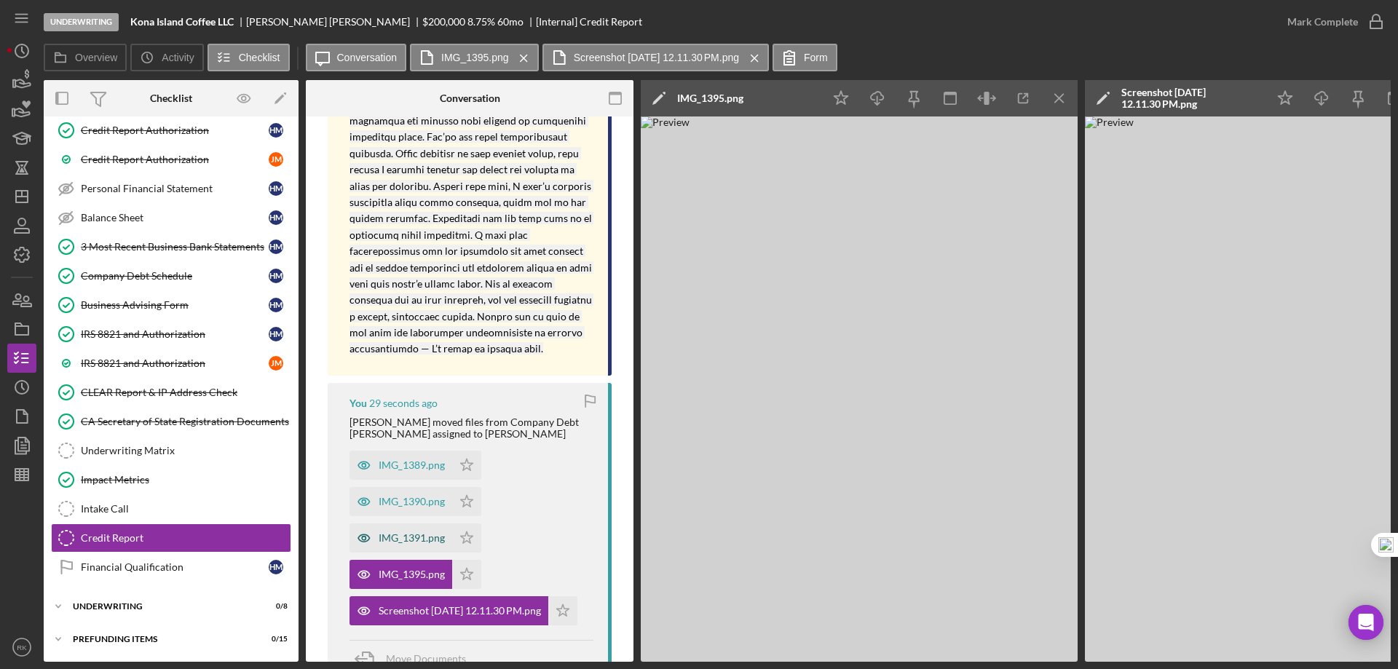
click at [435, 532] on div "IMG_1391.png" at bounding box center [412, 538] width 66 height 12
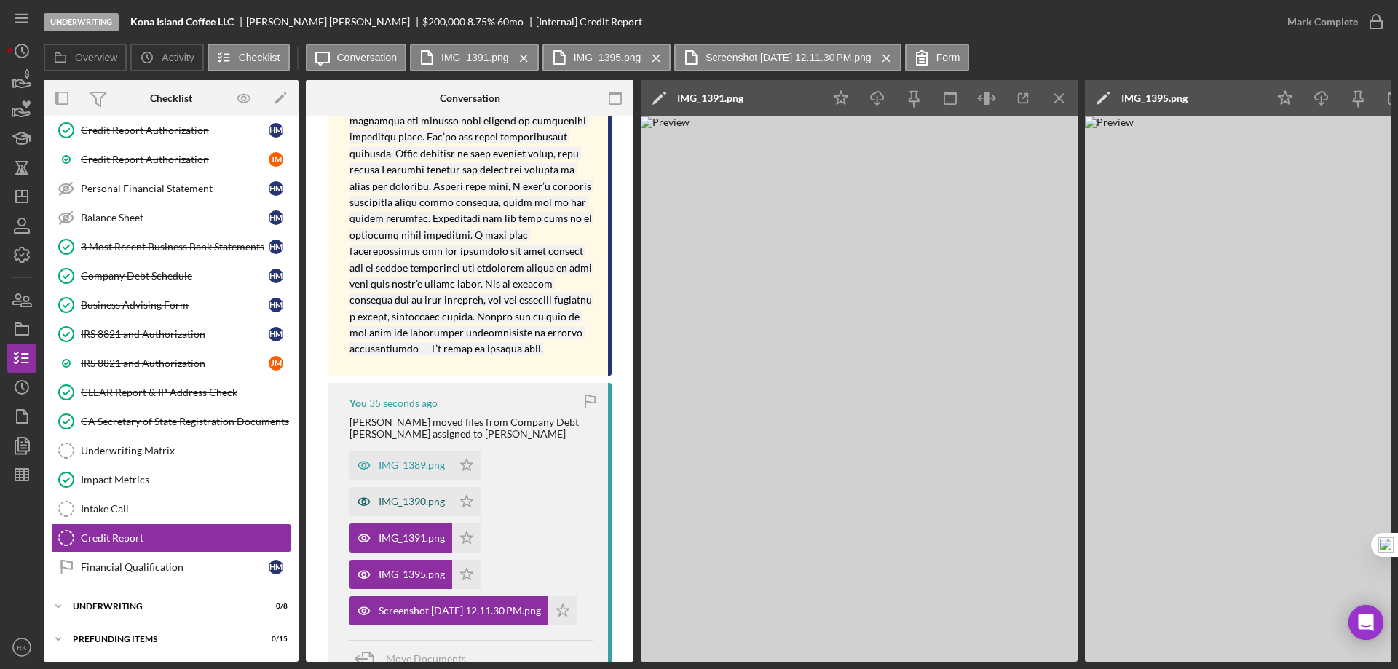
click at [399, 498] on div "IMG_1390.png" at bounding box center [401, 501] width 103 height 29
click at [403, 455] on div "IMG_1389.png" at bounding box center [401, 465] width 103 height 29
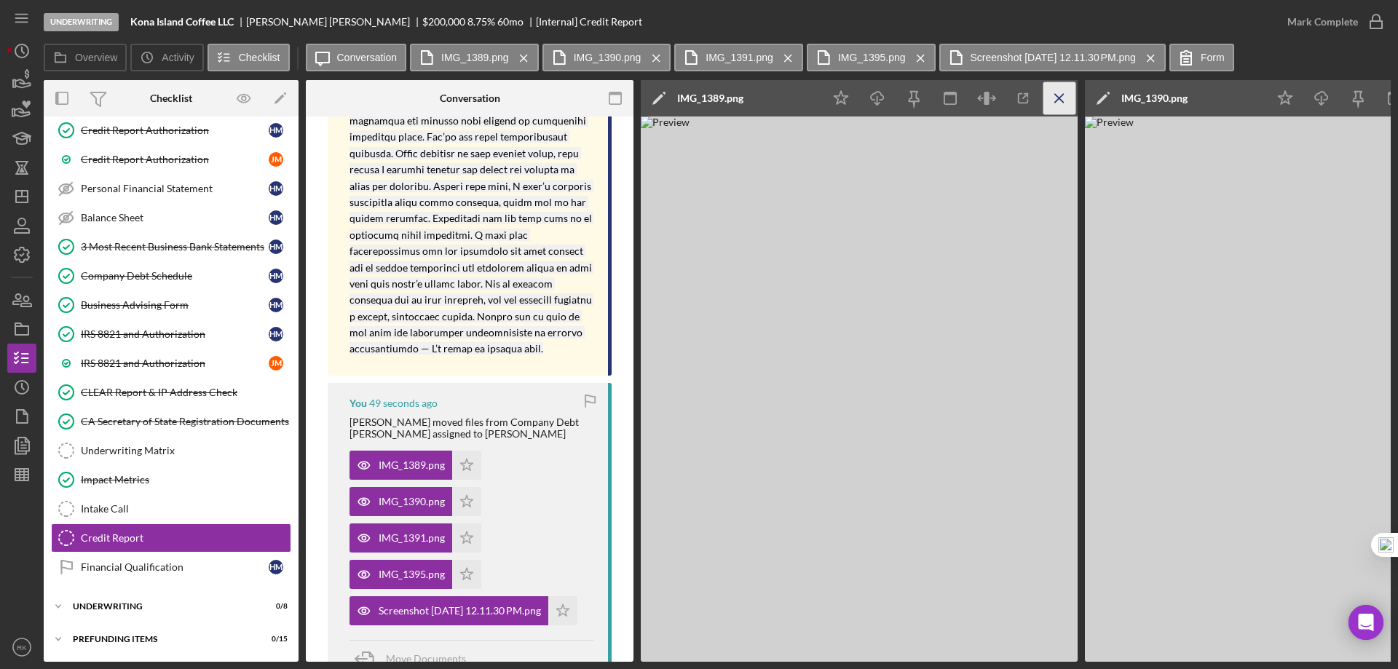
click at [1062, 92] on icon "Icon/Menu Close" at bounding box center [1060, 98] width 33 height 33
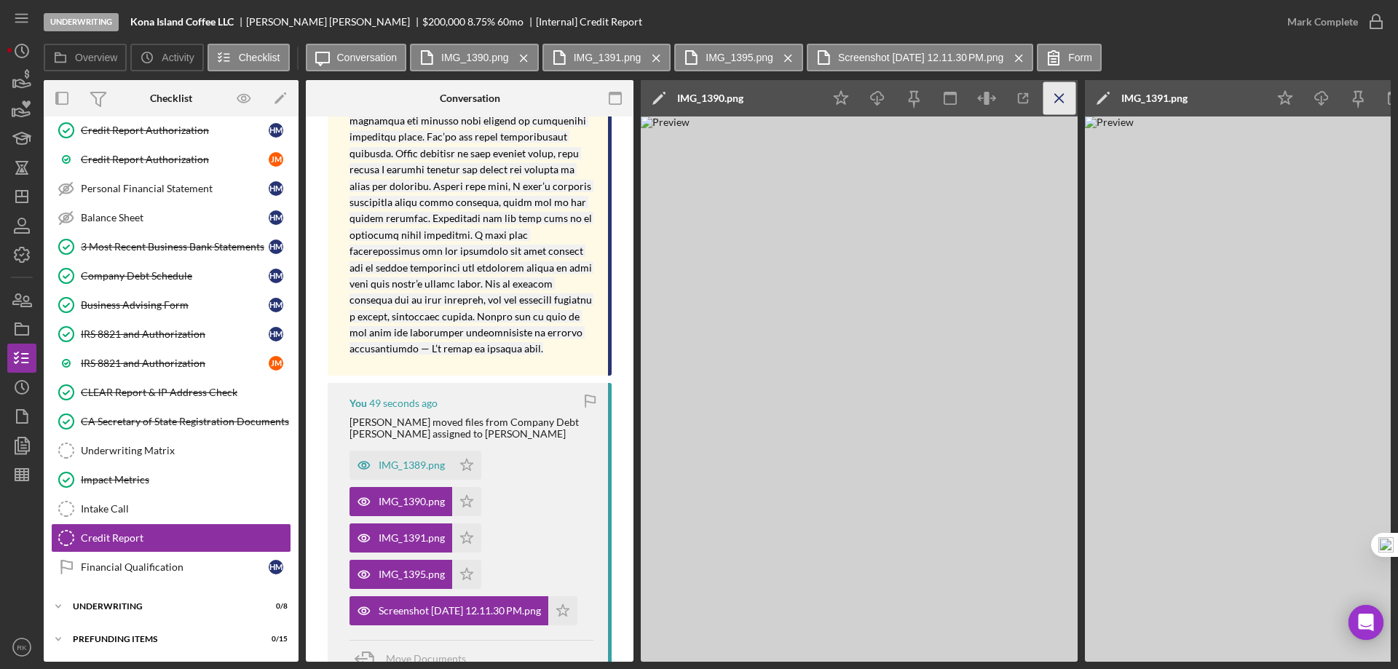
click at [1062, 95] on line "button" at bounding box center [1059, 98] width 8 height 8
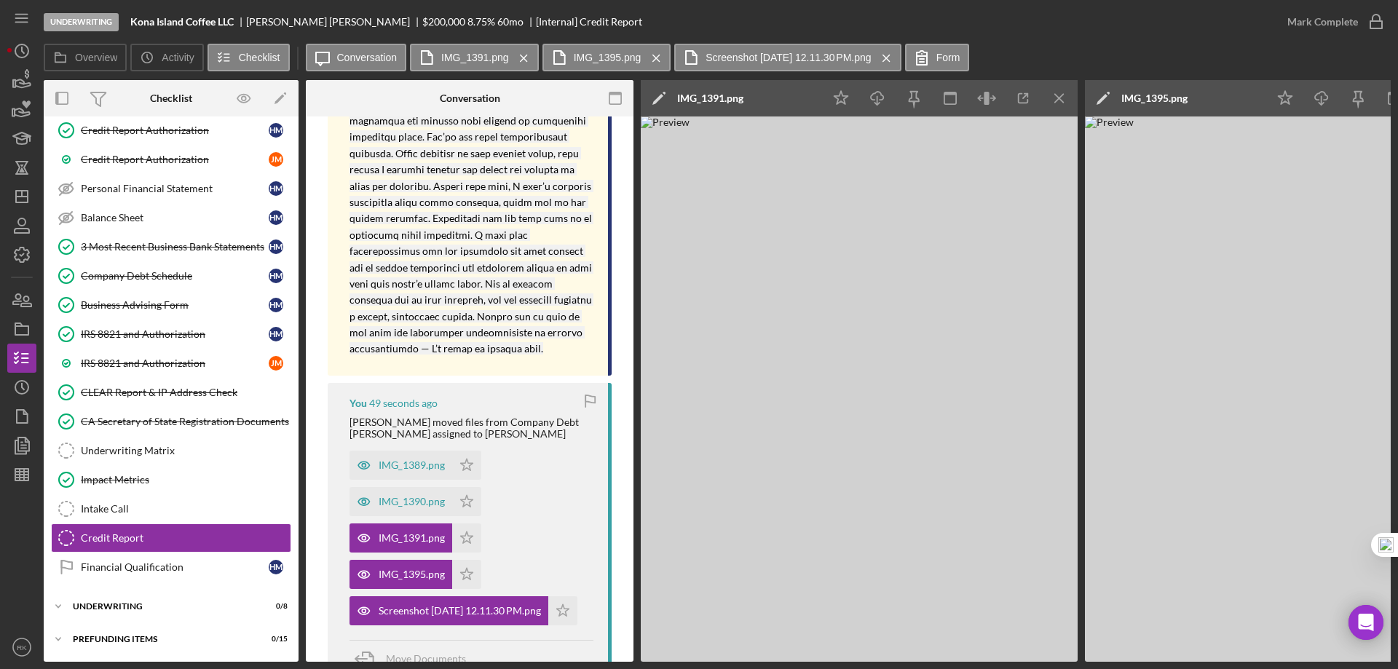
click at [1062, 95] on line "button" at bounding box center [1059, 98] width 8 height 8
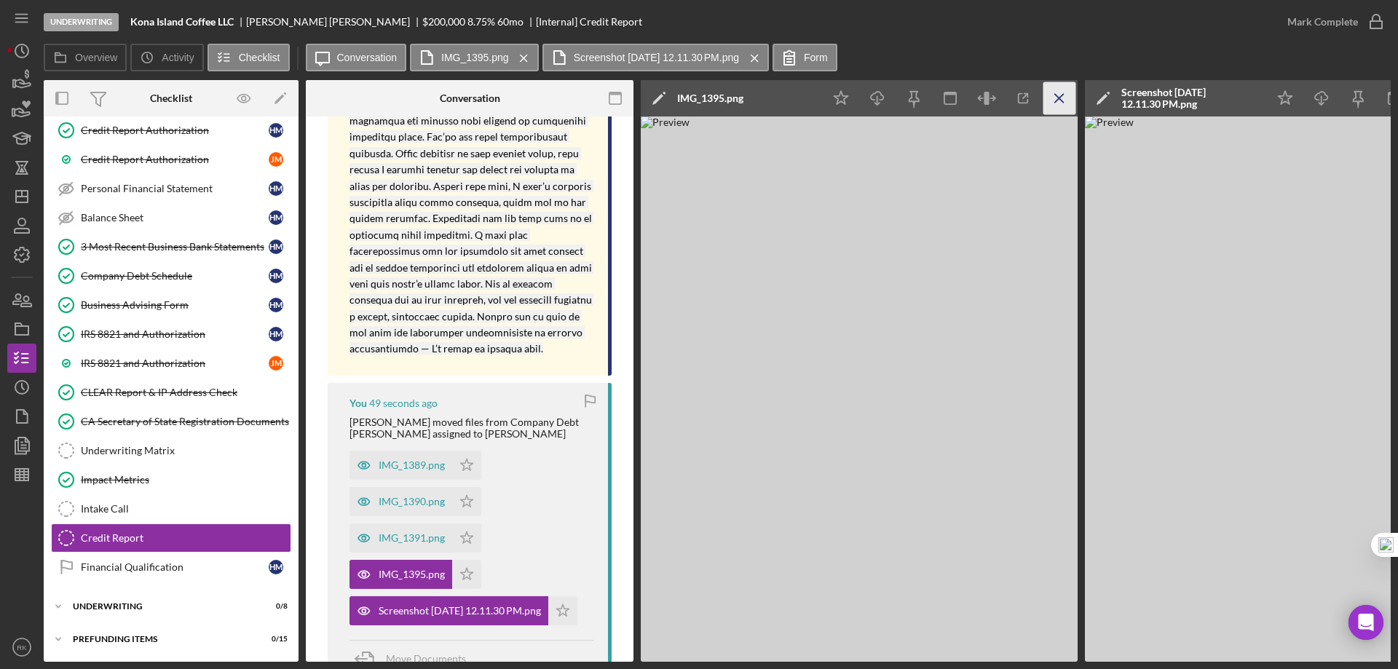
click at [1062, 95] on line "button" at bounding box center [1059, 98] width 8 height 8
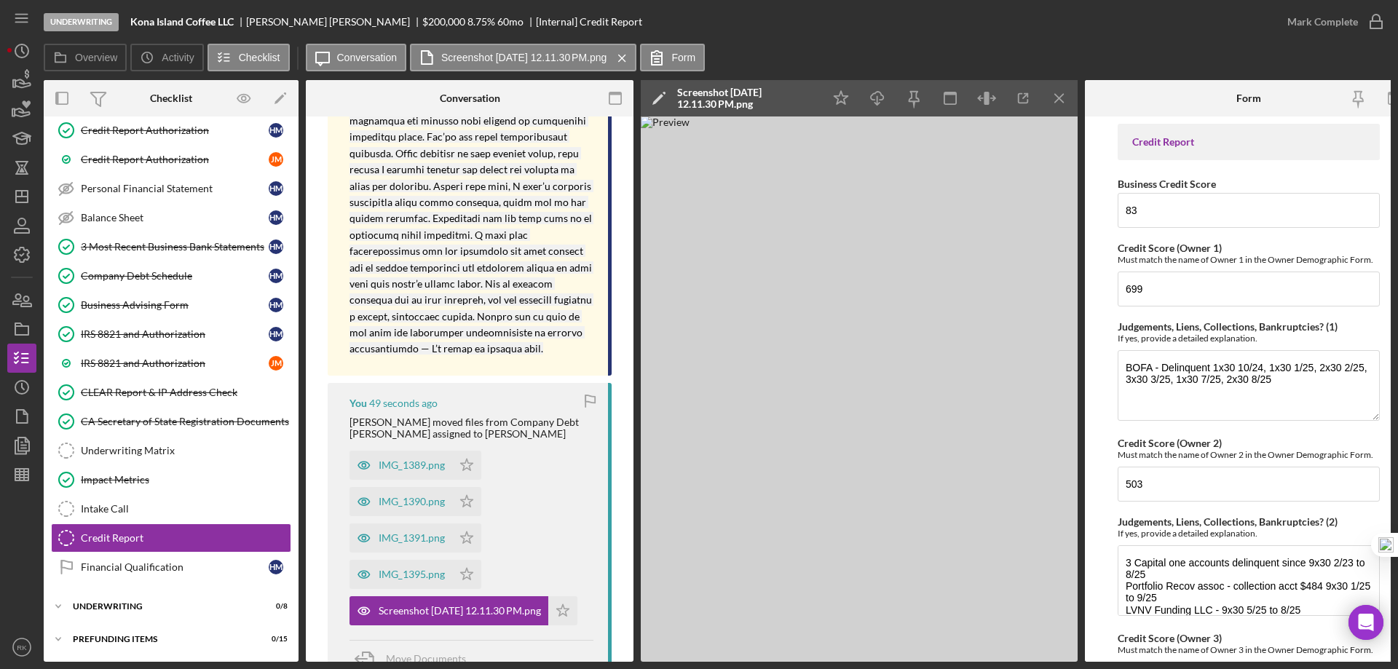
click at [1062, 95] on line "button" at bounding box center [1059, 98] width 8 height 8
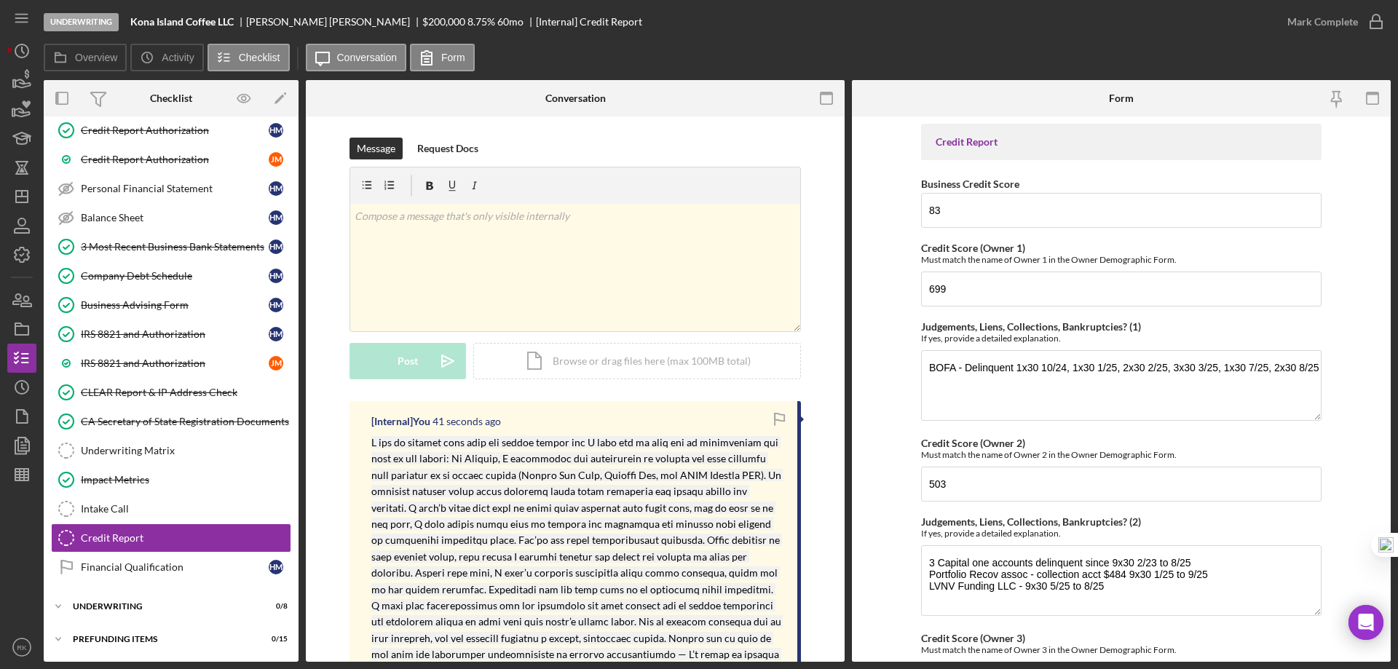
scroll to position [0, 0]
click at [1373, 21] on rect "button" at bounding box center [1377, 24] width 12 height 7
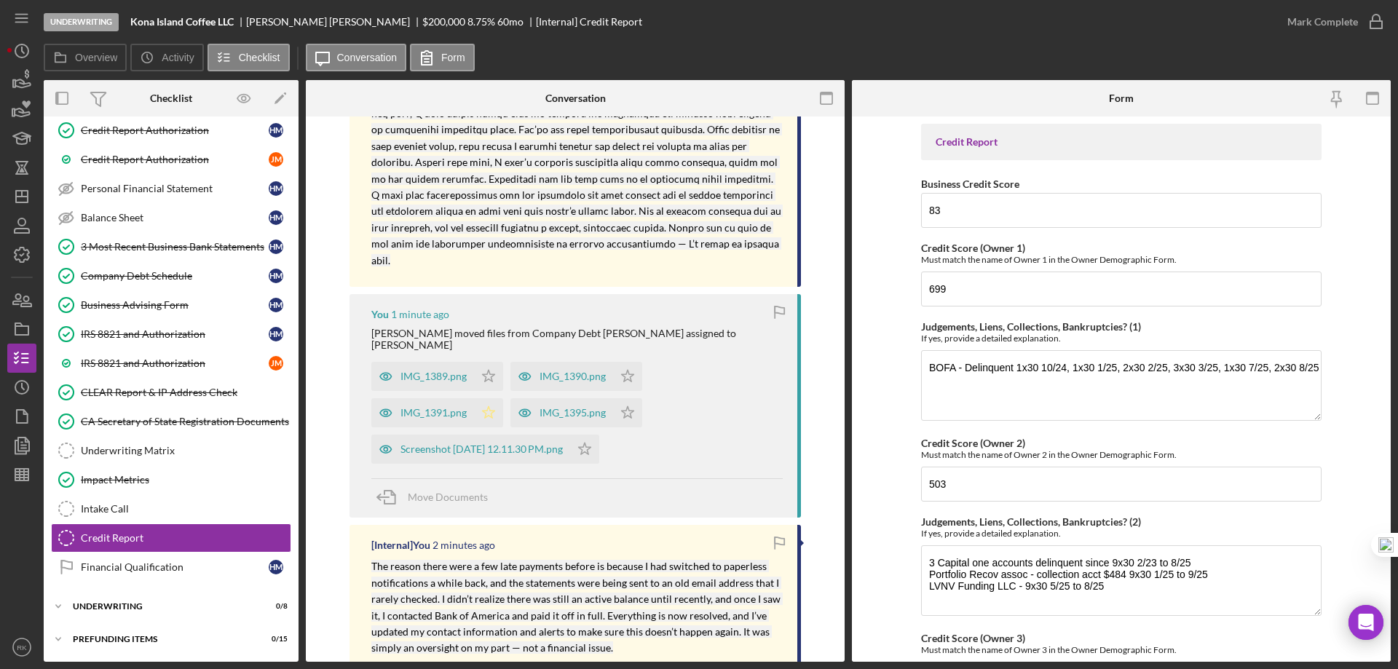
scroll to position [412, 0]
click at [482, 361] on icon "Icon/Star" at bounding box center [488, 375] width 29 height 29
drag, startPoint x: 625, startPoint y: 347, endPoint x: 624, endPoint y: 366, distance: 18.2
click at [625, 361] on icon "Icon/Star" at bounding box center [627, 375] width 29 height 29
click at [619, 398] on icon "Icon/Star" at bounding box center [627, 412] width 29 height 29
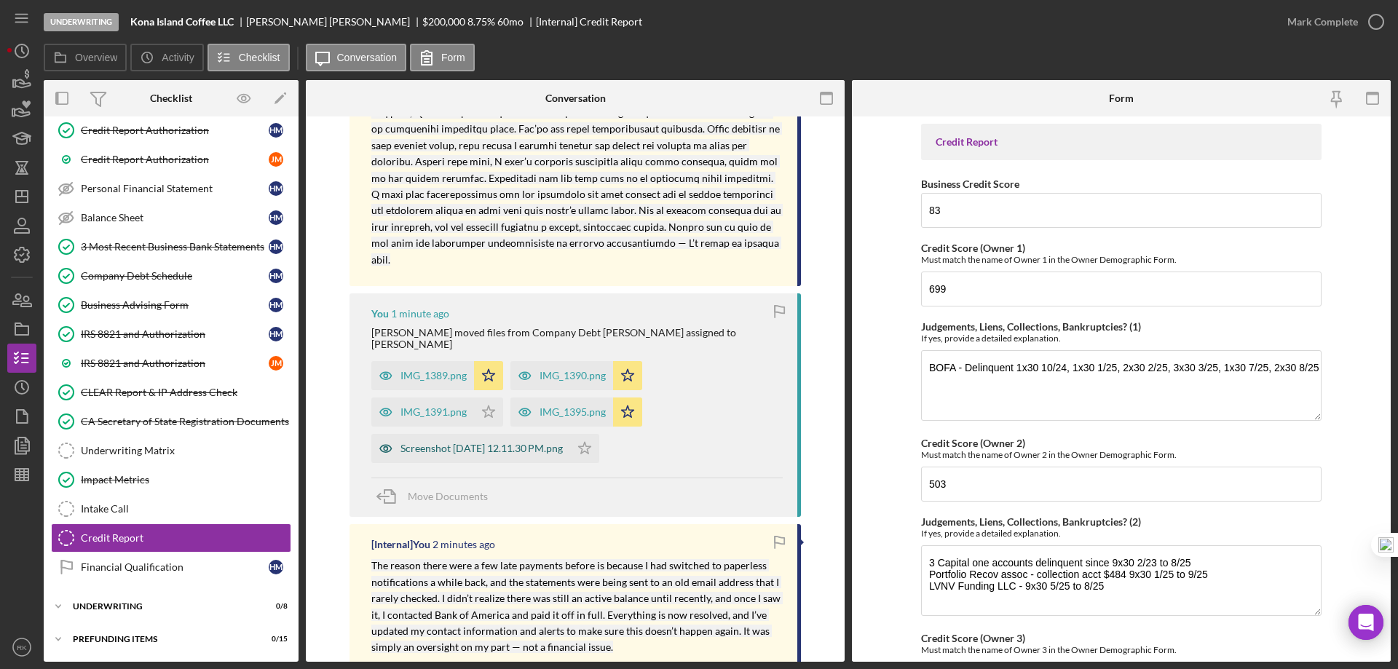
drag, startPoint x: 489, startPoint y: 387, endPoint x: 572, endPoint y: 417, distance: 88.0
click at [491, 398] on icon "Icon/Star" at bounding box center [488, 412] width 29 height 29
click at [591, 442] on polygon "button" at bounding box center [585, 448] width 12 height 12
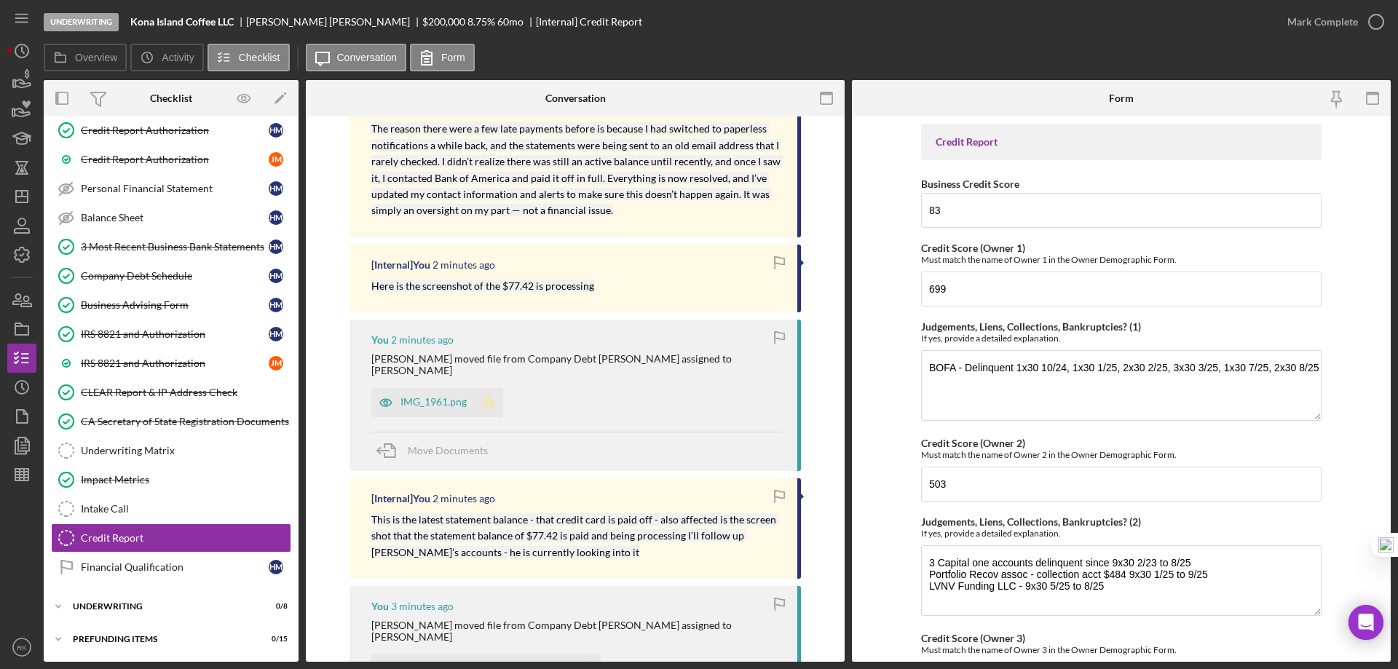
click at [488, 388] on icon "Icon/Star" at bounding box center [488, 402] width 29 height 29
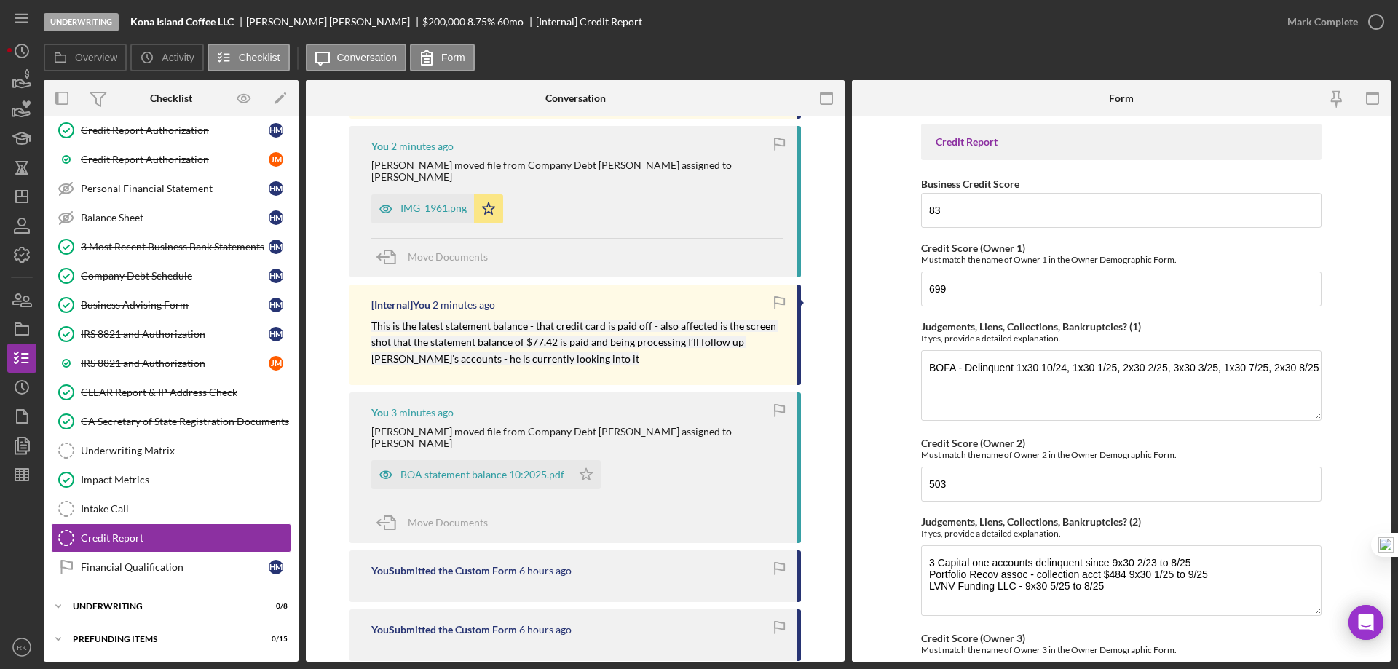
scroll to position [1103, 0]
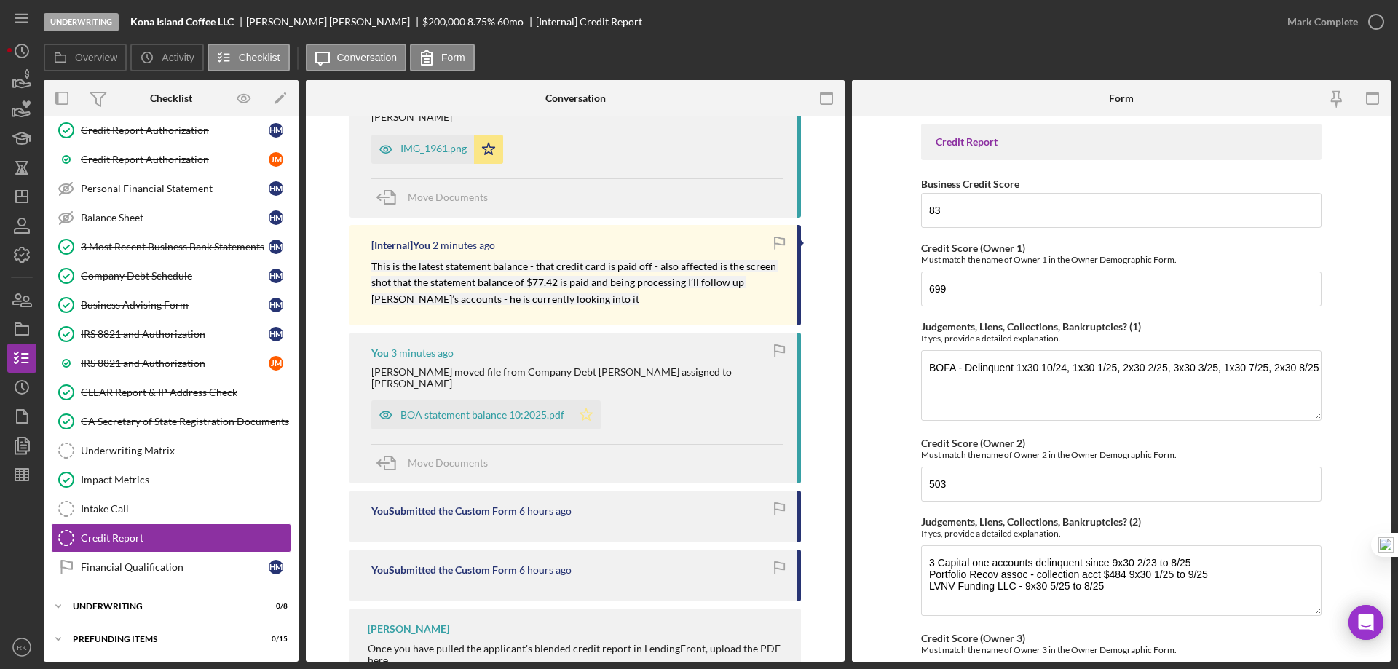
click at [584, 401] on icon "Icon/Star" at bounding box center [586, 415] width 29 height 29
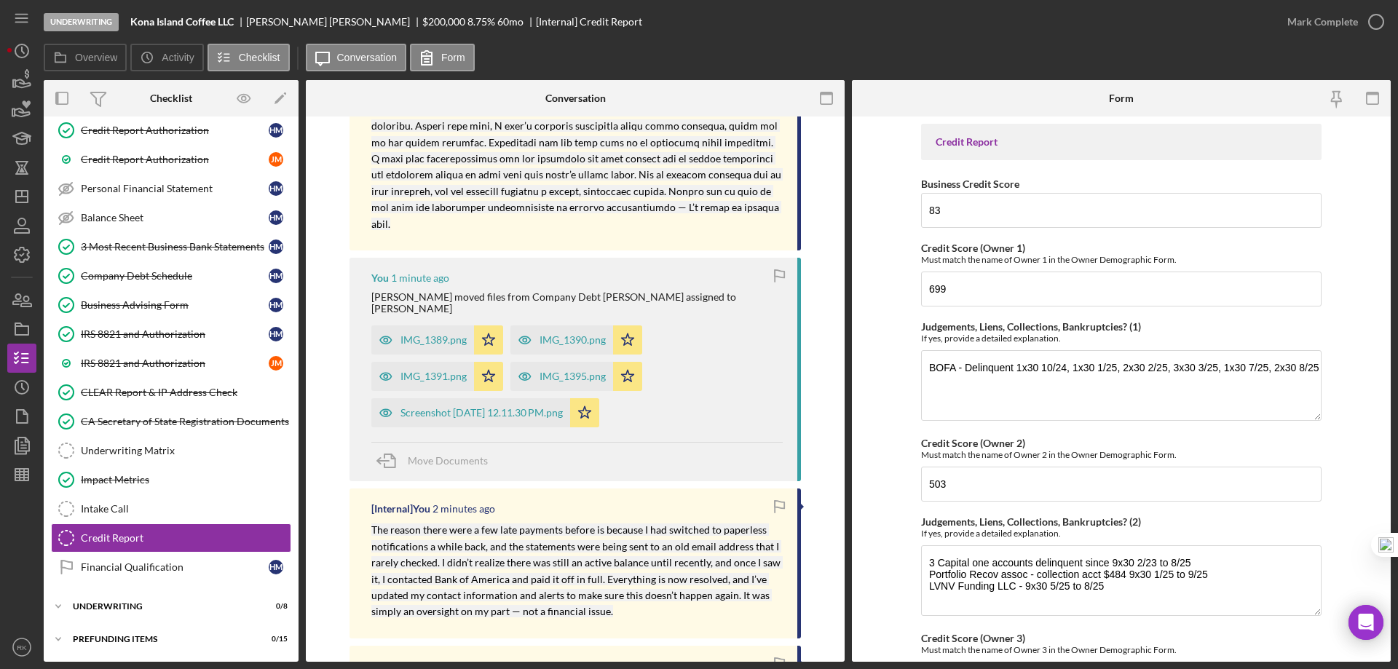
scroll to position [447, 0]
click at [1367, 22] on icon "button" at bounding box center [1376, 22] width 36 height 36
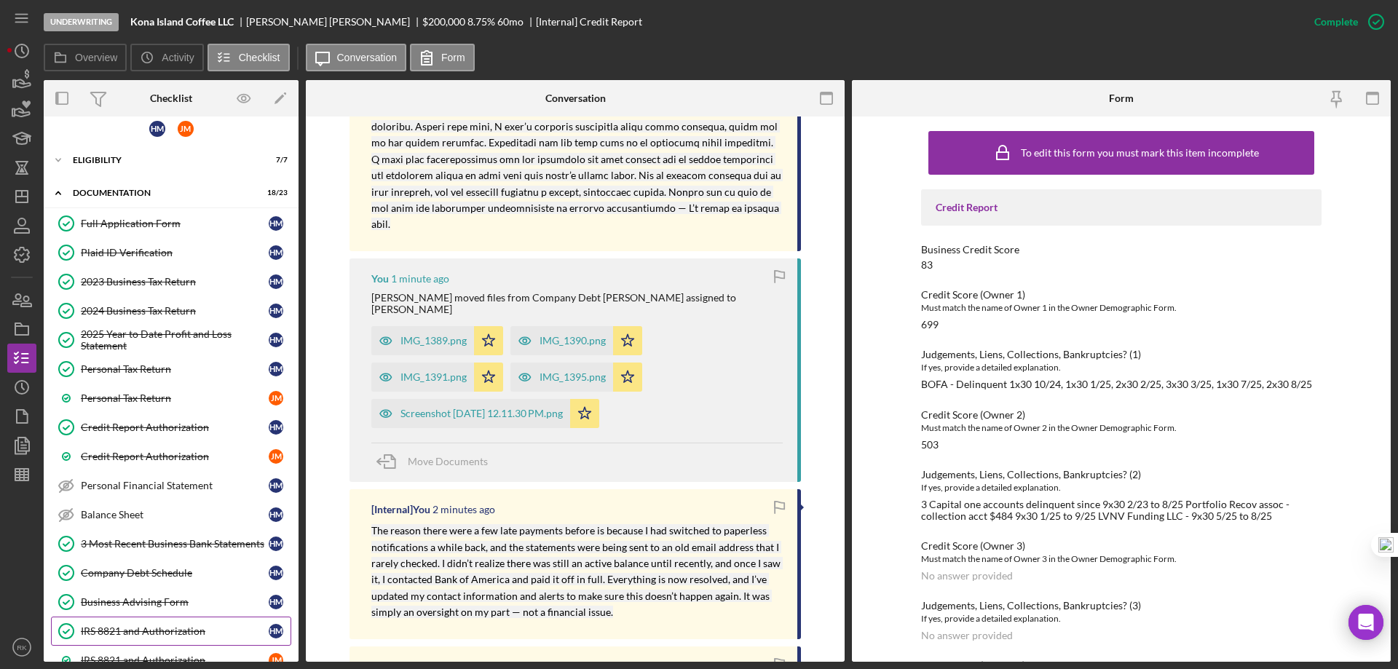
scroll to position [0, 0]
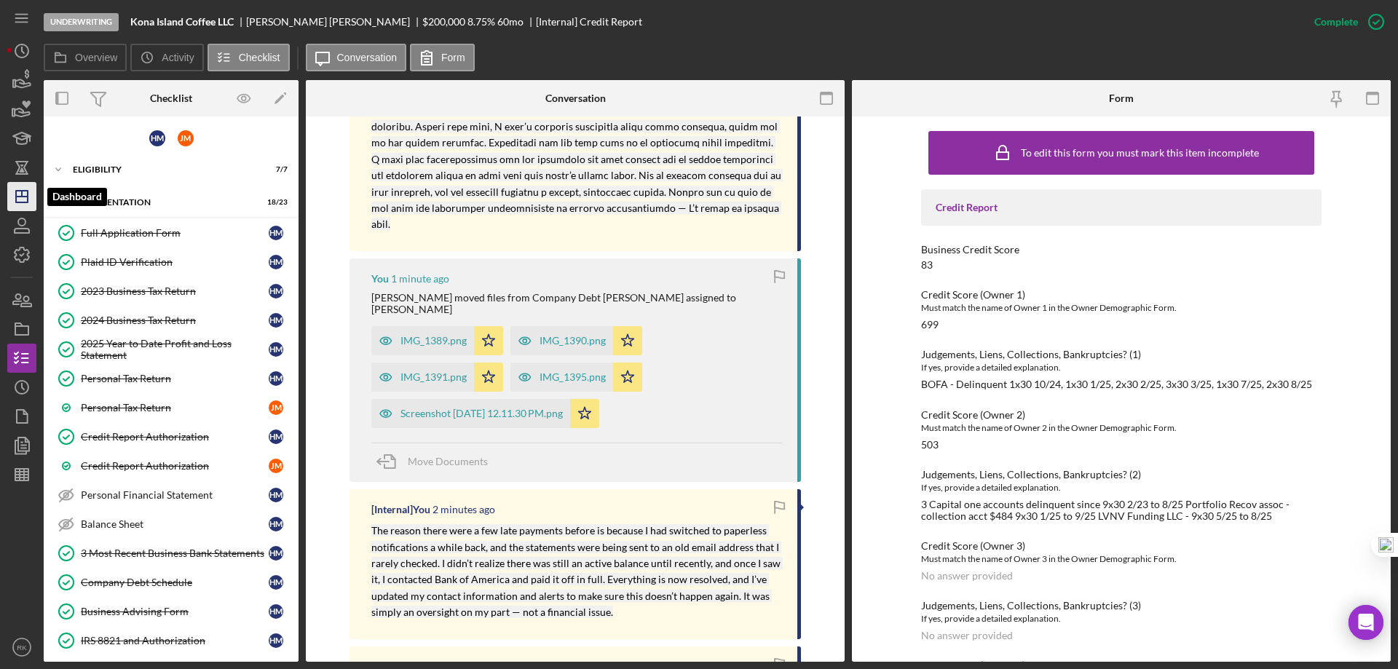
click at [33, 197] on icon "Icon/Dashboard" at bounding box center [22, 196] width 36 height 36
